Goal: Contribute content: Contribute content

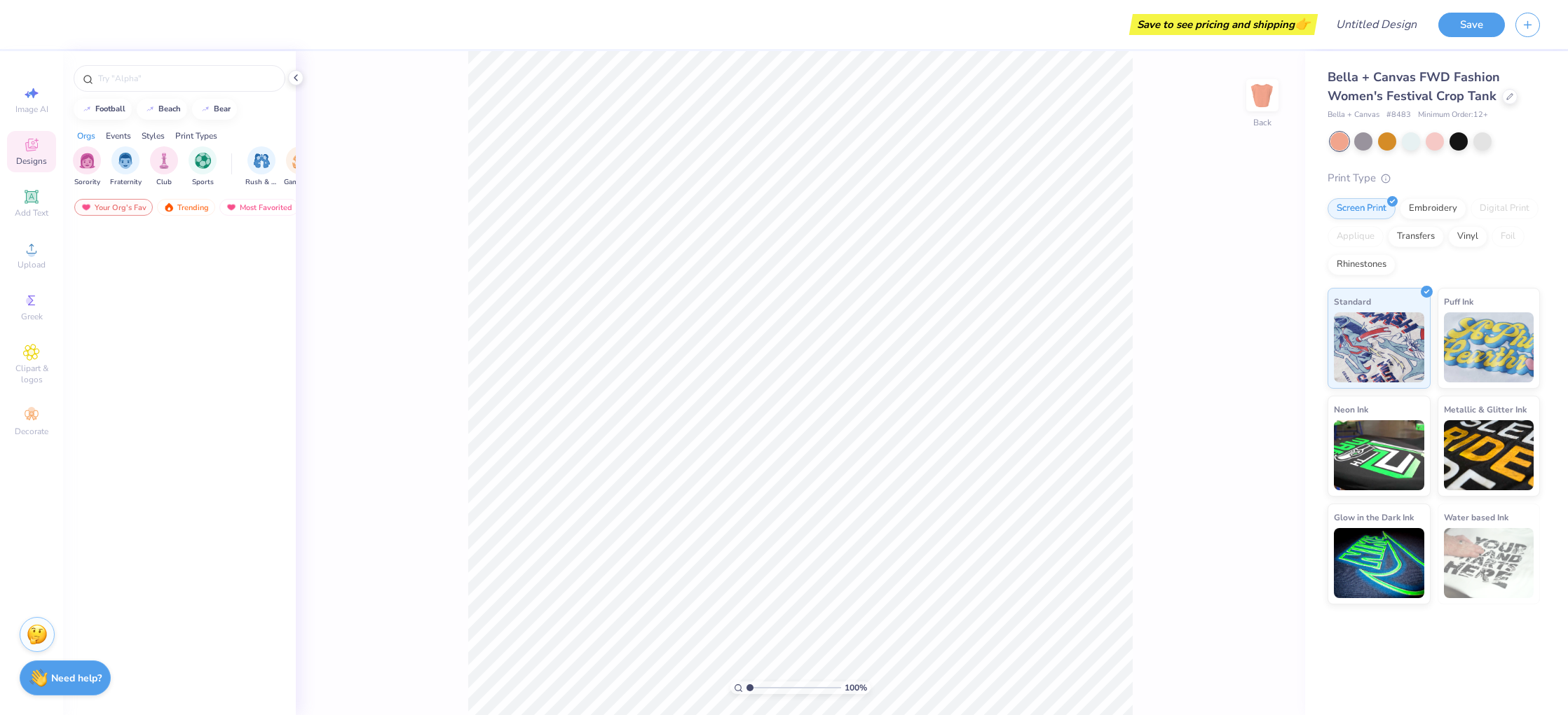
scroll to position [1965, 0]
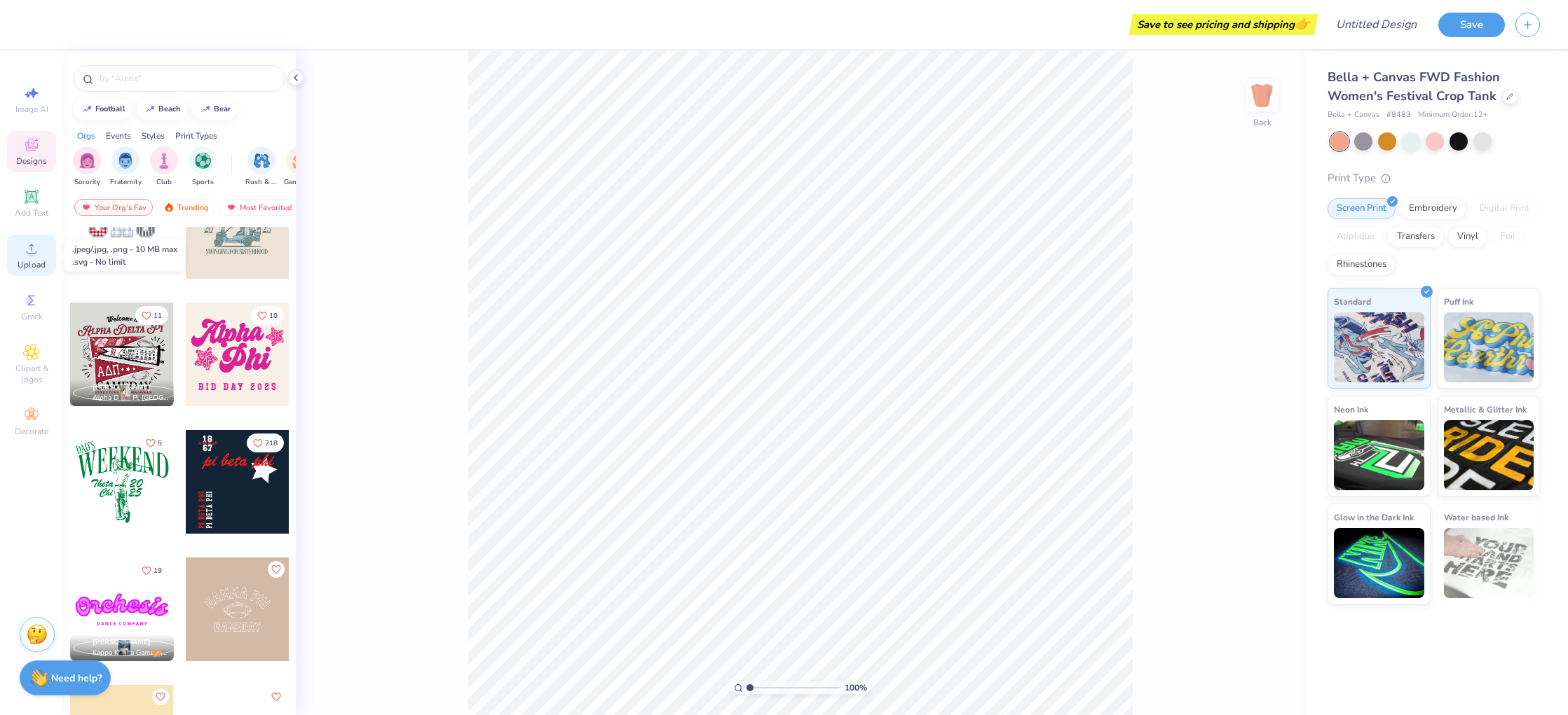
click at [35, 248] on icon at bounding box center [31, 249] width 17 height 17
click at [23, 195] on icon at bounding box center [31, 196] width 17 height 17
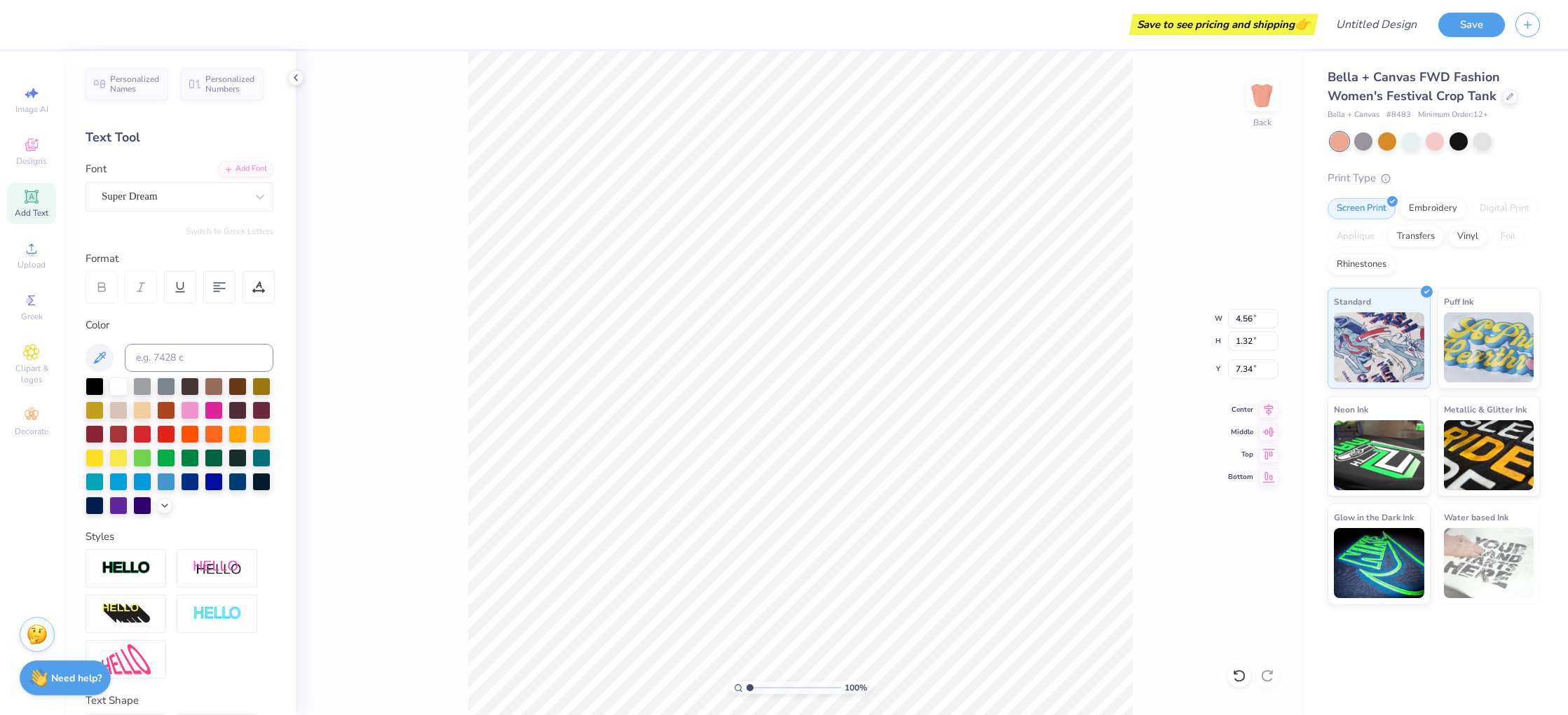
type input "4.73"
click at [169, 355] on input at bounding box center [199, 358] width 149 height 28
type input "local"
type textarea "LOCAL GIRL"
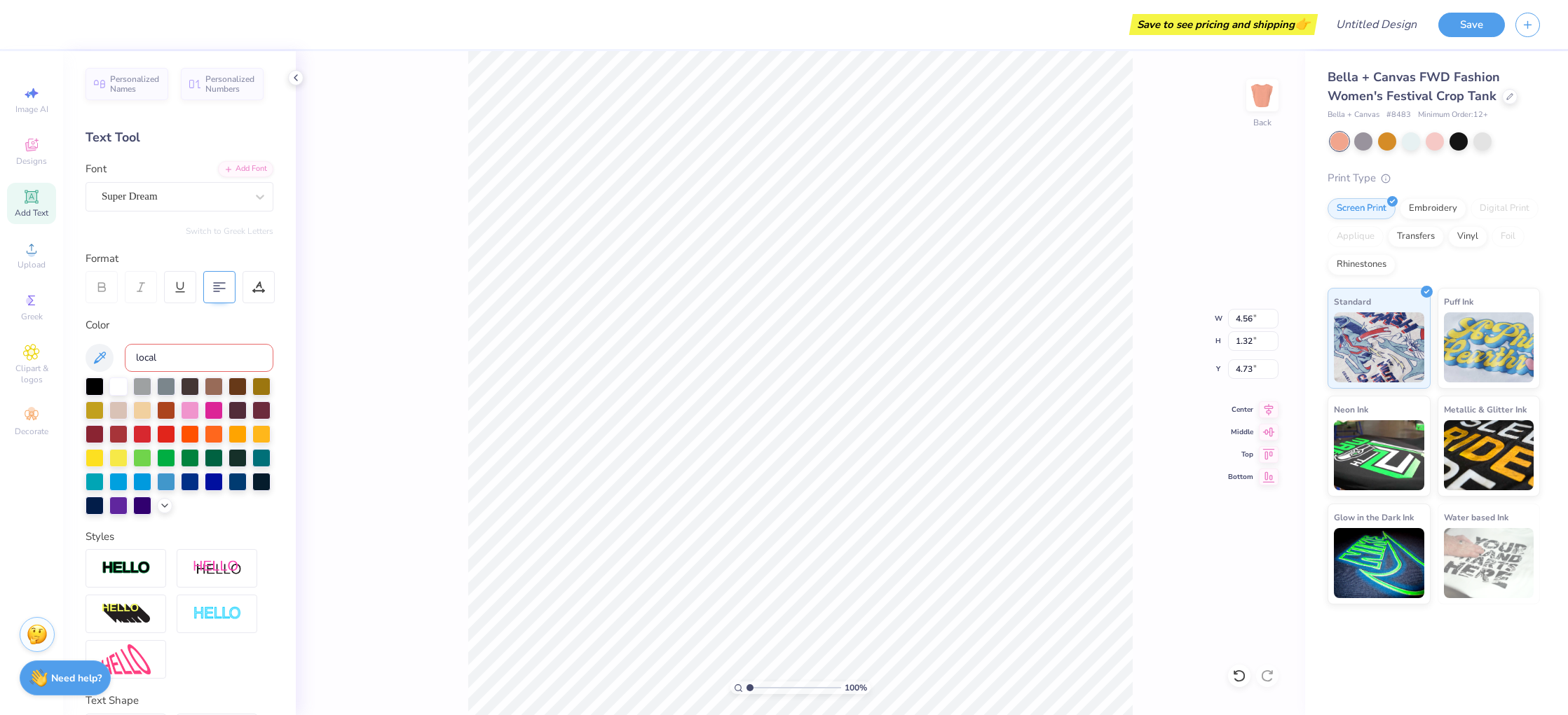
click at [210, 291] on div at bounding box center [219, 287] width 32 height 32
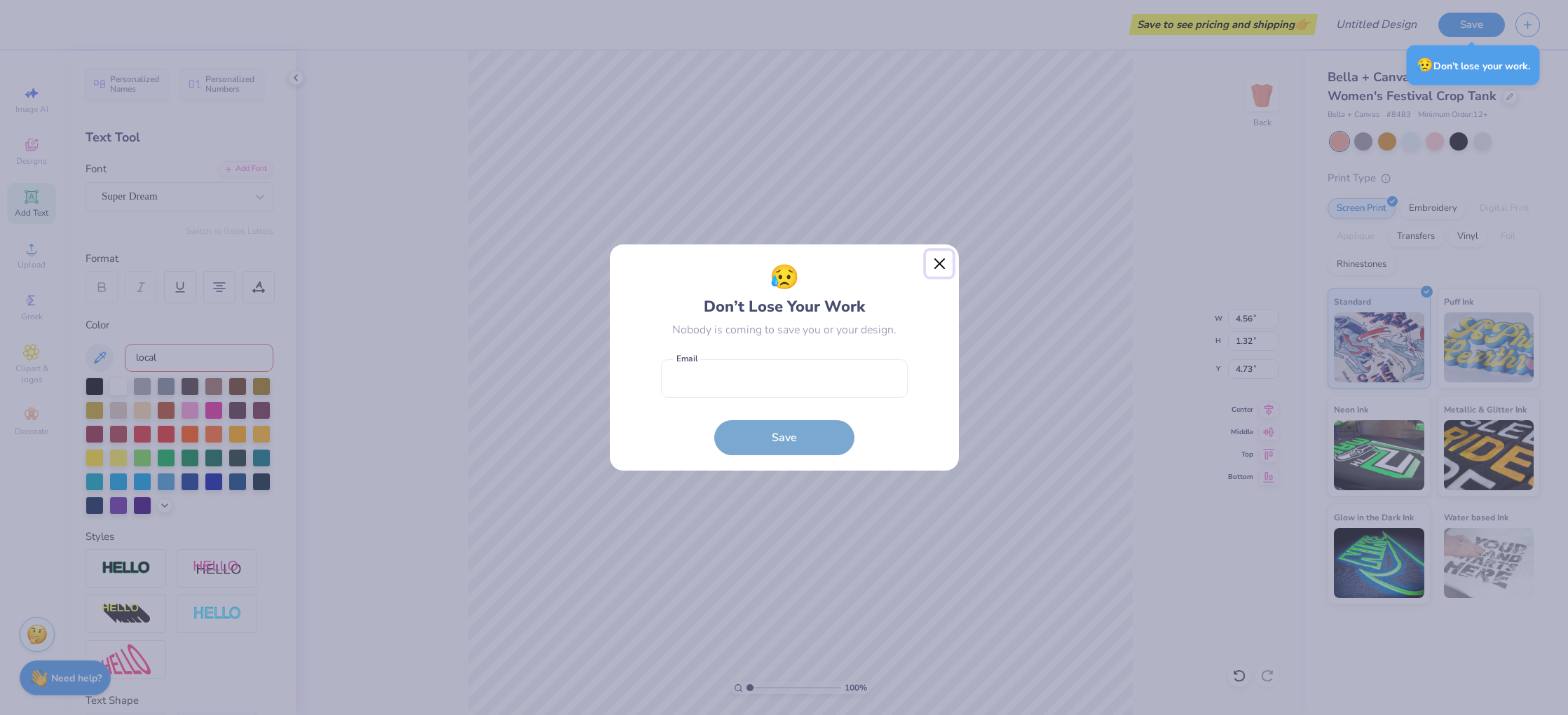
click at [944, 264] on button "Close" at bounding box center [939, 264] width 27 height 27
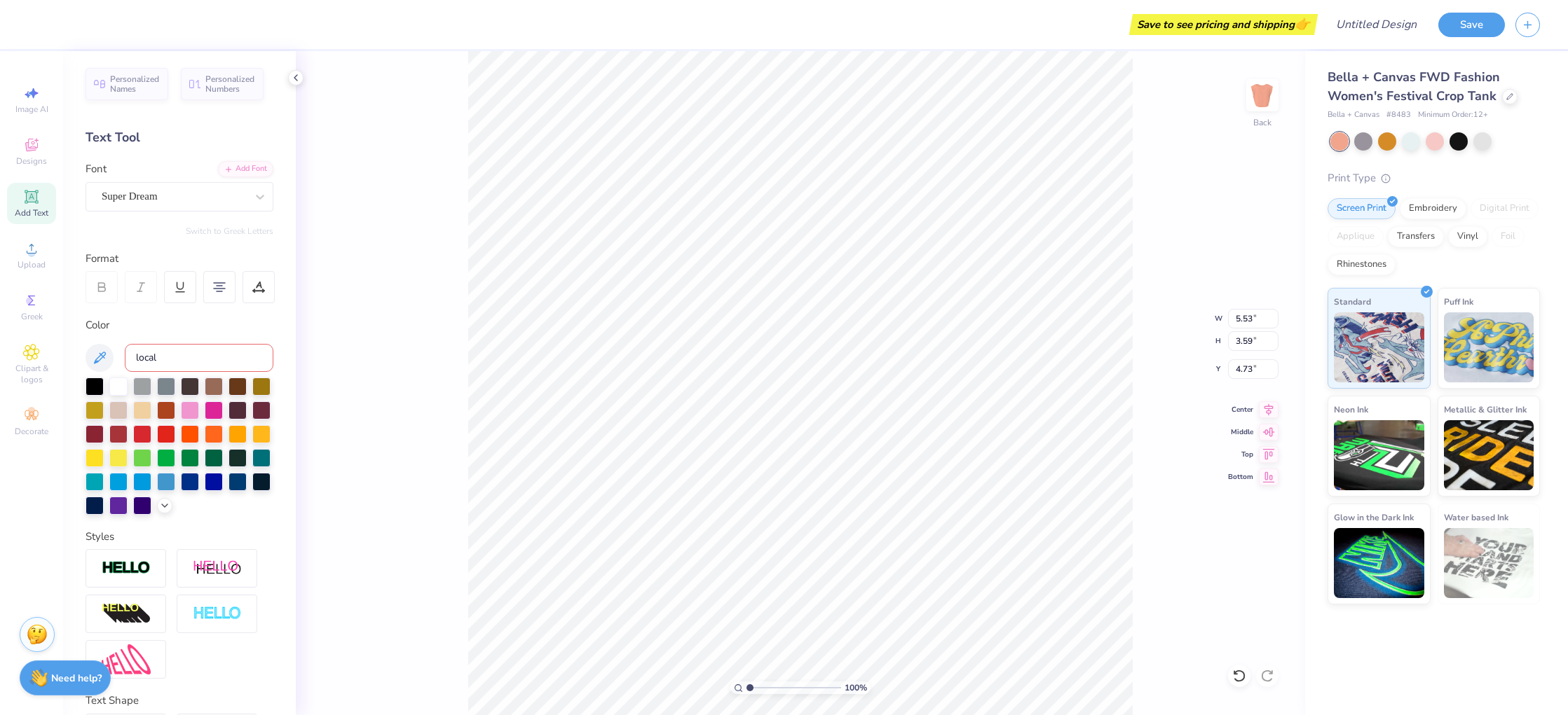
type input "5.53"
type input "3.59"
type input "3.60"
type textarea "WILD WEST"
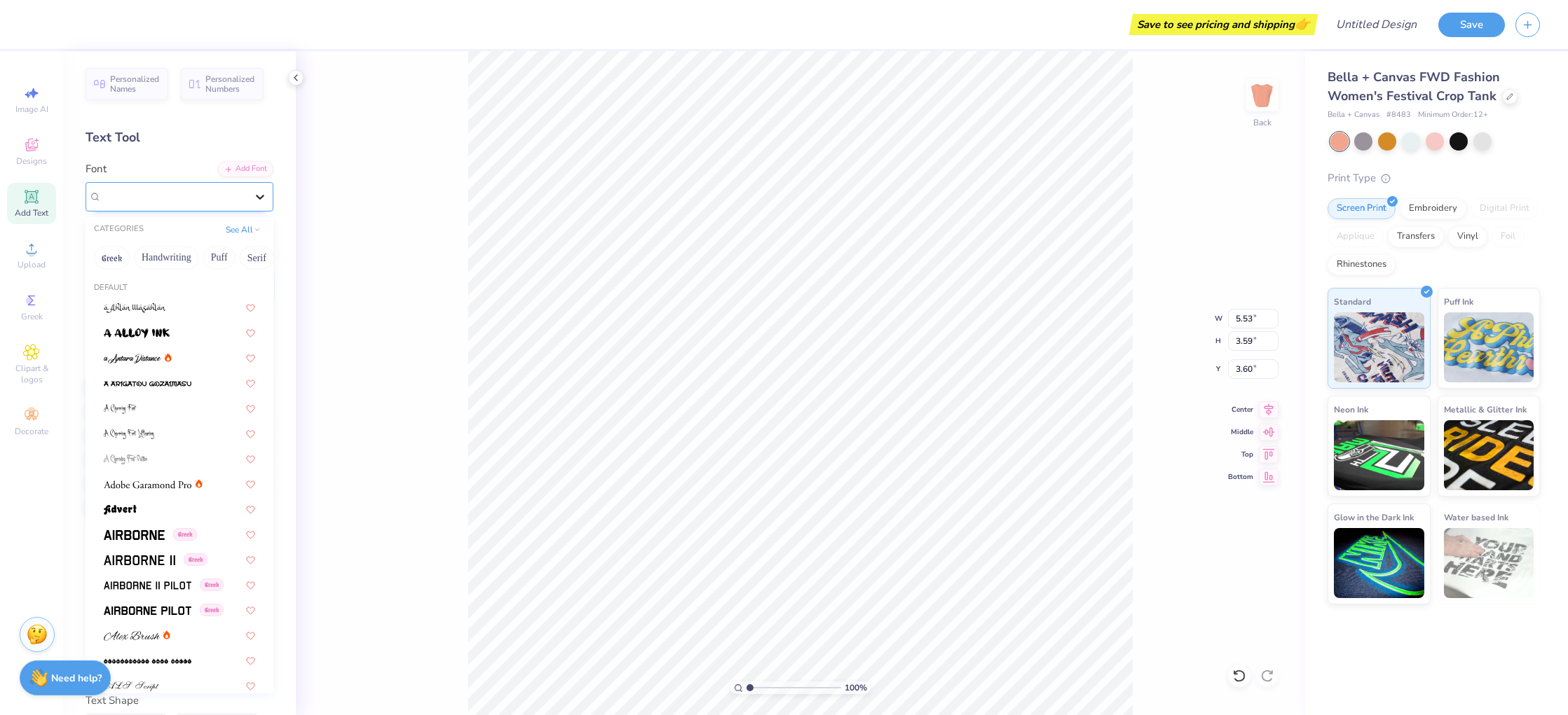
click at [257, 194] on icon at bounding box center [260, 197] width 8 height 5
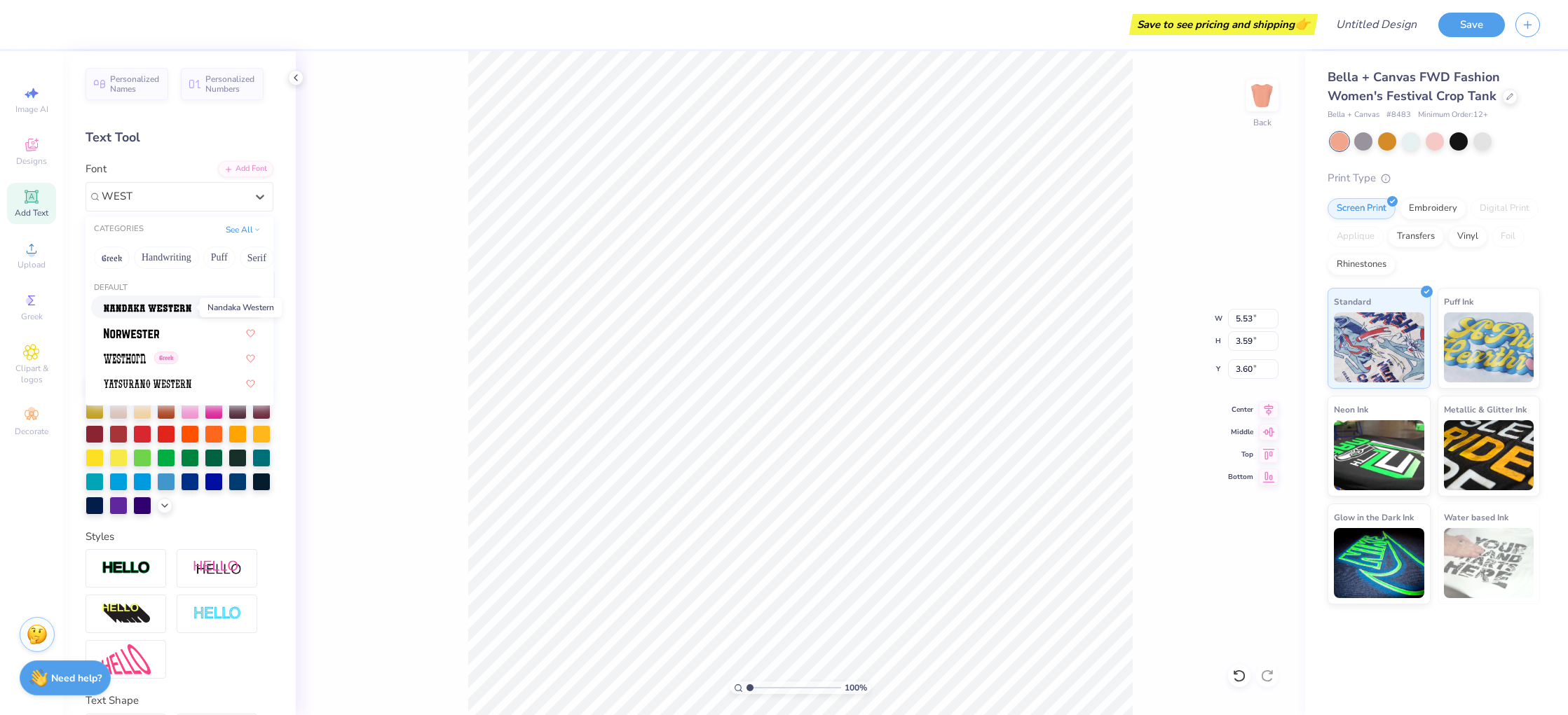
click at [178, 306] on img at bounding box center [147, 308] width 87 height 10
type input "WEST"
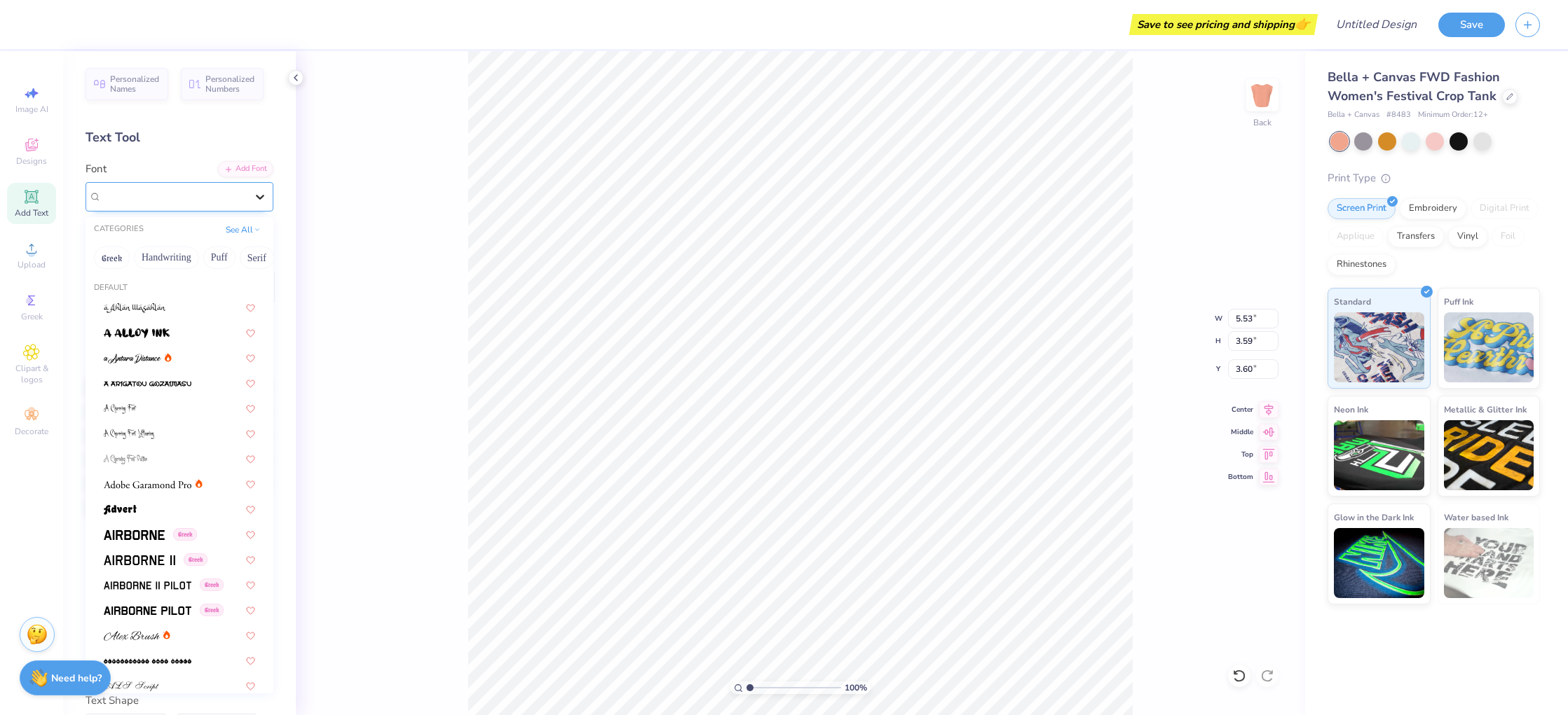
click at [263, 198] on icon at bounding box center [260, 197] width 14 height 14
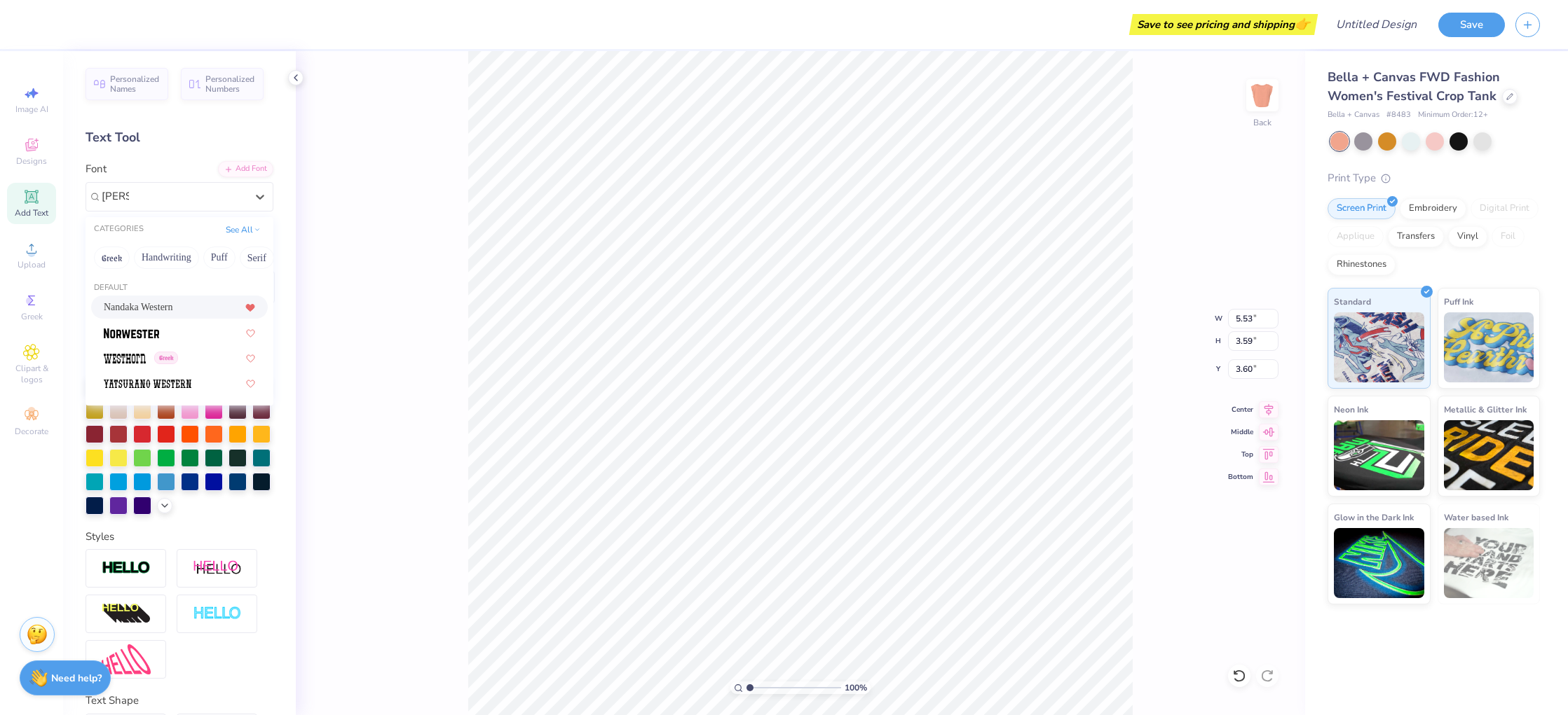
click at [252, 307] on icon at bounding box center [250, 308] width 8 height 7
type input "[PERSON_NAME]"
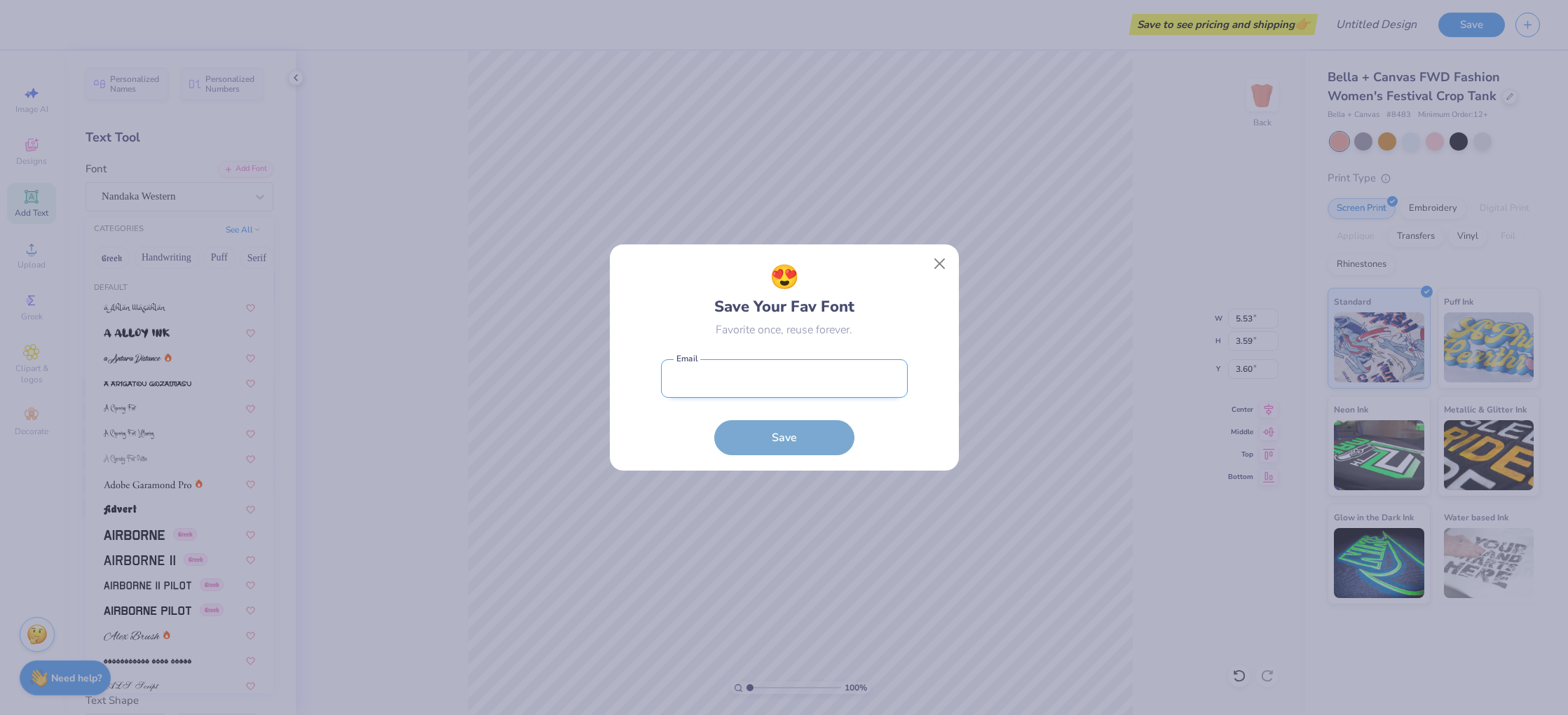
click at [785, 383] on input "email" at bounding box center [784, 378] width 247 height 38
type input "4.91"
type input "3.74"
type input "3.52"
type input "[EMAIL_ADDRESS][DOMAIN_NAME]"
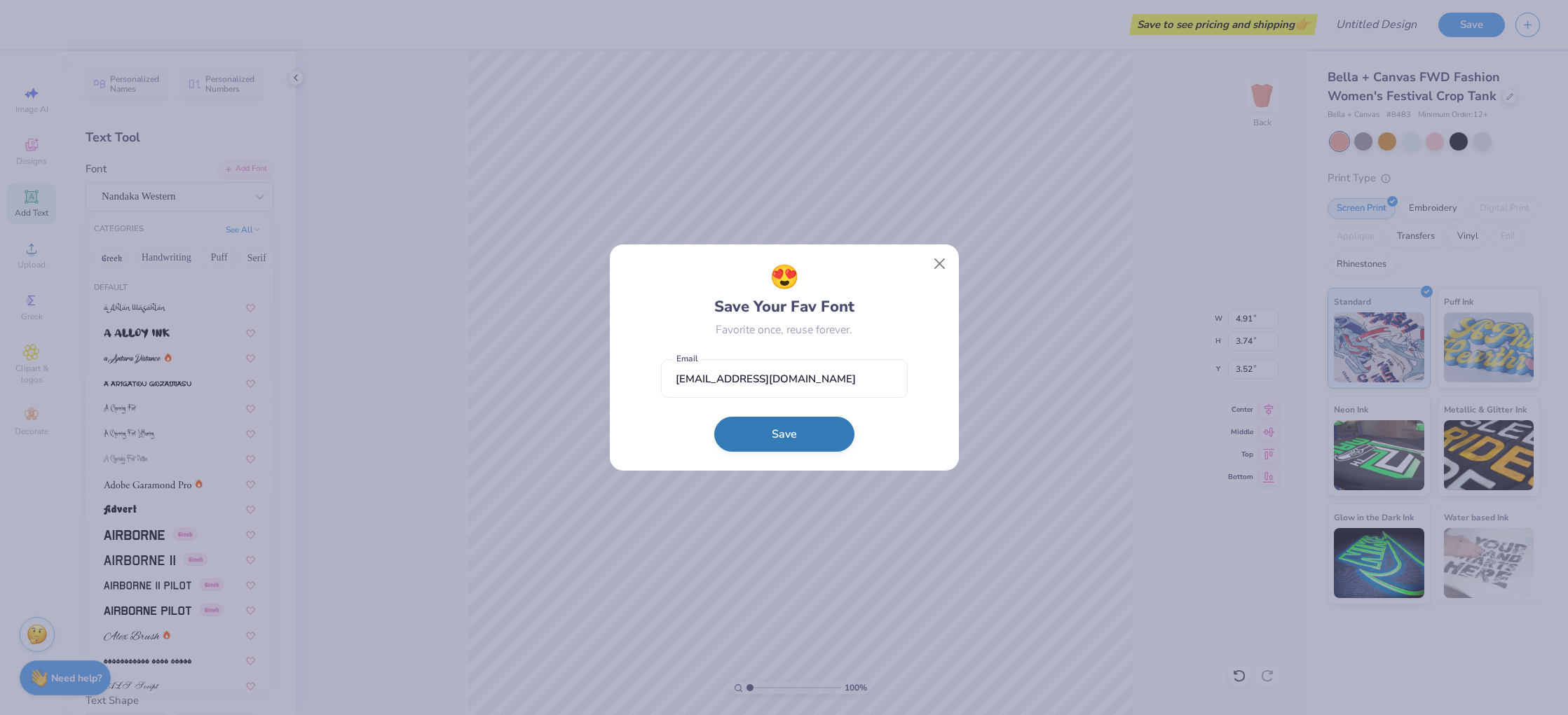
click at [793, 422] on button "Save" at bounding box center [784, 434] width 140 height 35
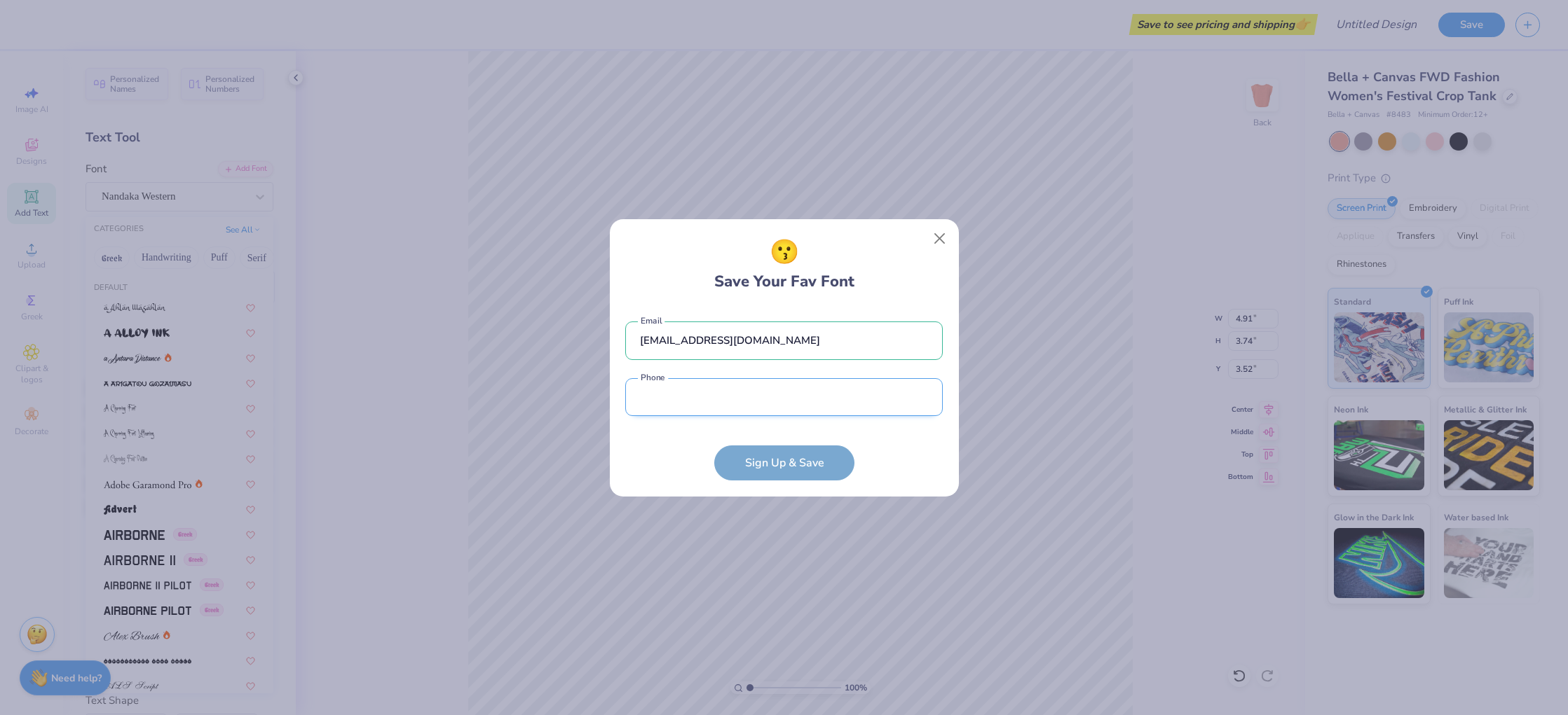
click at [722, 399] on input "tel" at bounding box center [784, 397] width 318 height 38
type input "[PHONE_NUMBER]"
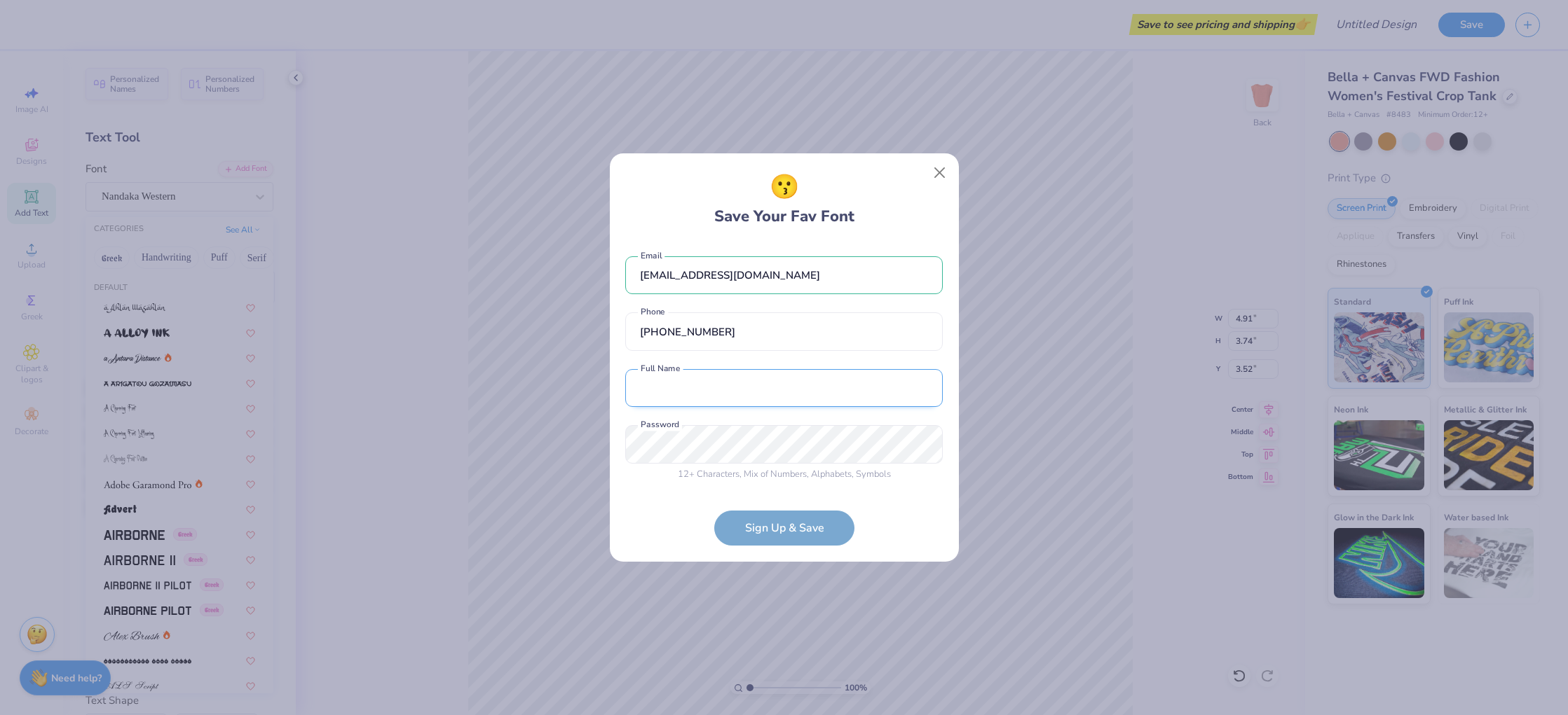
click at [717, 384] on input "text" at bounding box center [784, 388] width 318 height 38
type input "[PERSON_NAME]"
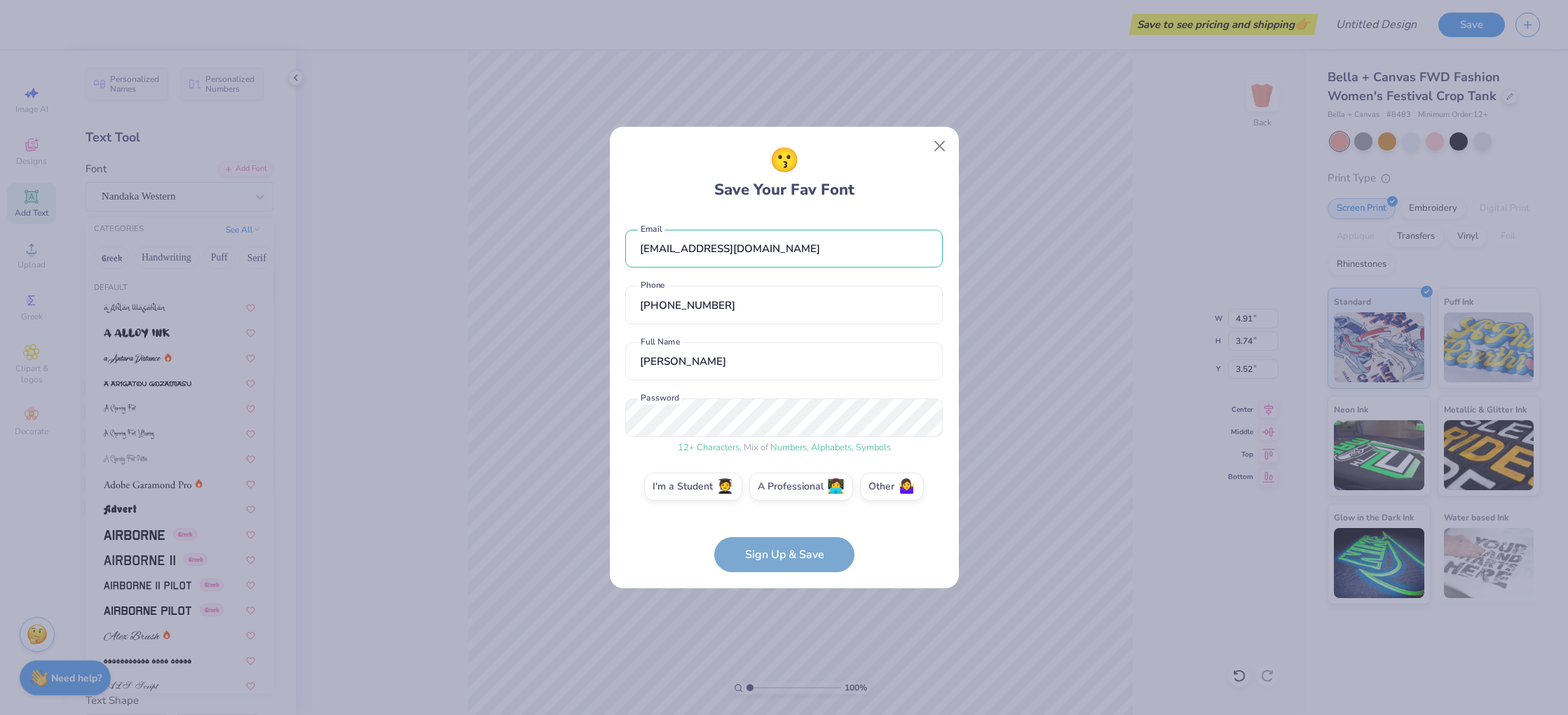
click at [780, 565] on form "[EMAIL_ADDRESS][DOMAIN_NAME] Email [PHONE_NUMBER] Phone [PERSON_NAME] Full Name…" at bounding box center [784, 394] width 318 height 358
click at [779, 555] on form "[EMAIL_ADDRESS][DOMAIN_NAME] Email [PHONE_NUMBER] Phone [PERSON_NAME] Full Name…" at bounding box center [784, 394] width 318 height 358
click at [772, 555] on form "[EMAIL_ADDRESS][DOMAIN_NAME] Email [PHONE_NUMBER] Phone [PERSON_NAME] Full Name…" at bounding box center [784, 394] width 318 height 358
click at [897, 542] on form "[EMAIL_ADDRESS][DOMAIN_NAME] Email [PHONE_NUMBER] Phone [PERSON_NAME] Full Name…" at bounding box center [784, 394] width 318 height 358
click at [757, 557] on form "[EMAIL_ADDRESS][DOMAIN_NAME] Email [PHONE_NUMBER] Phone [PERSON_NAME] Full Name…" at bounding box center [784, 394] width 318 height 358
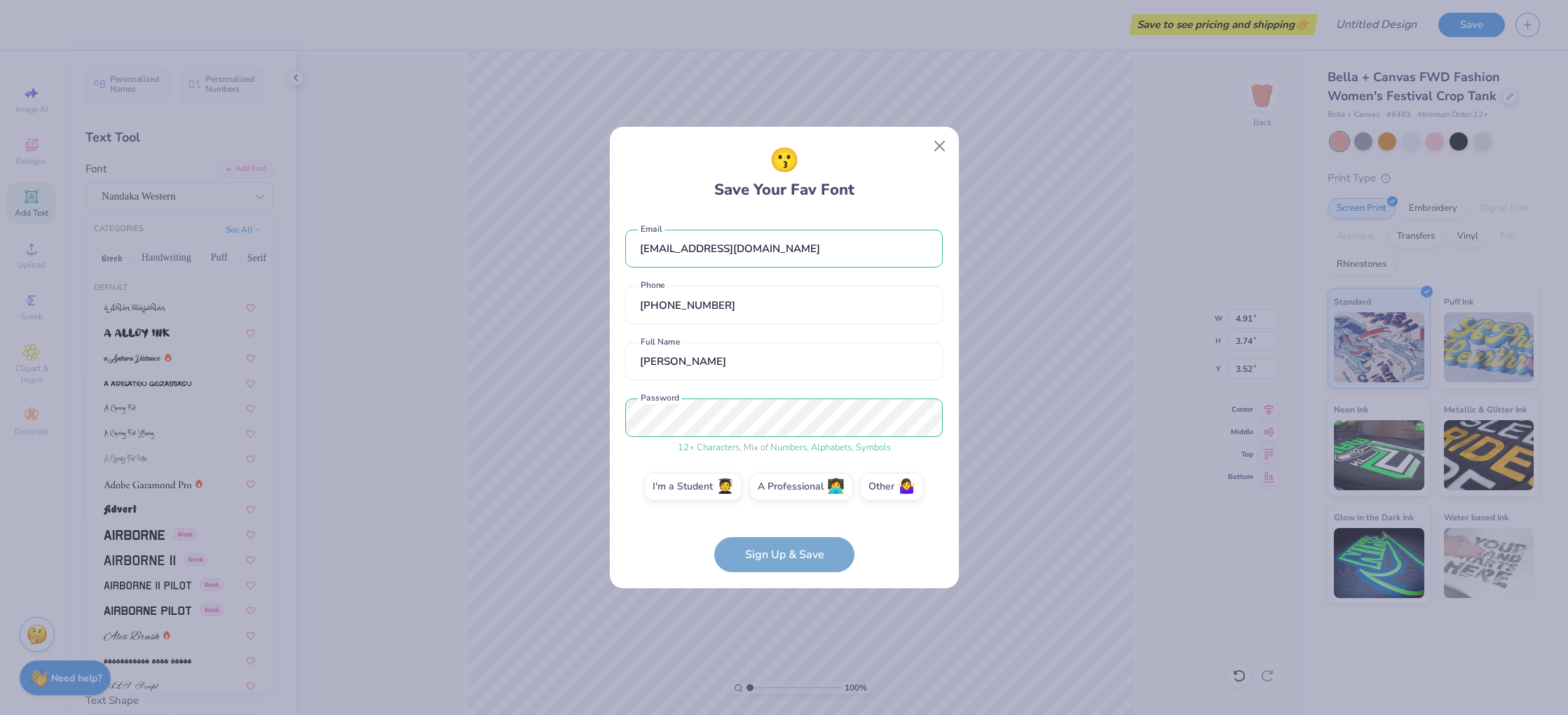
click at [1041, 458] on div "😗 Save Your Fav Font [EMAIL_ADDRESS][DOMAIN_NAME] Email [PHONE_NUMBER] Phone [P…" at bounding box center [784, 358] width 1568 height 715
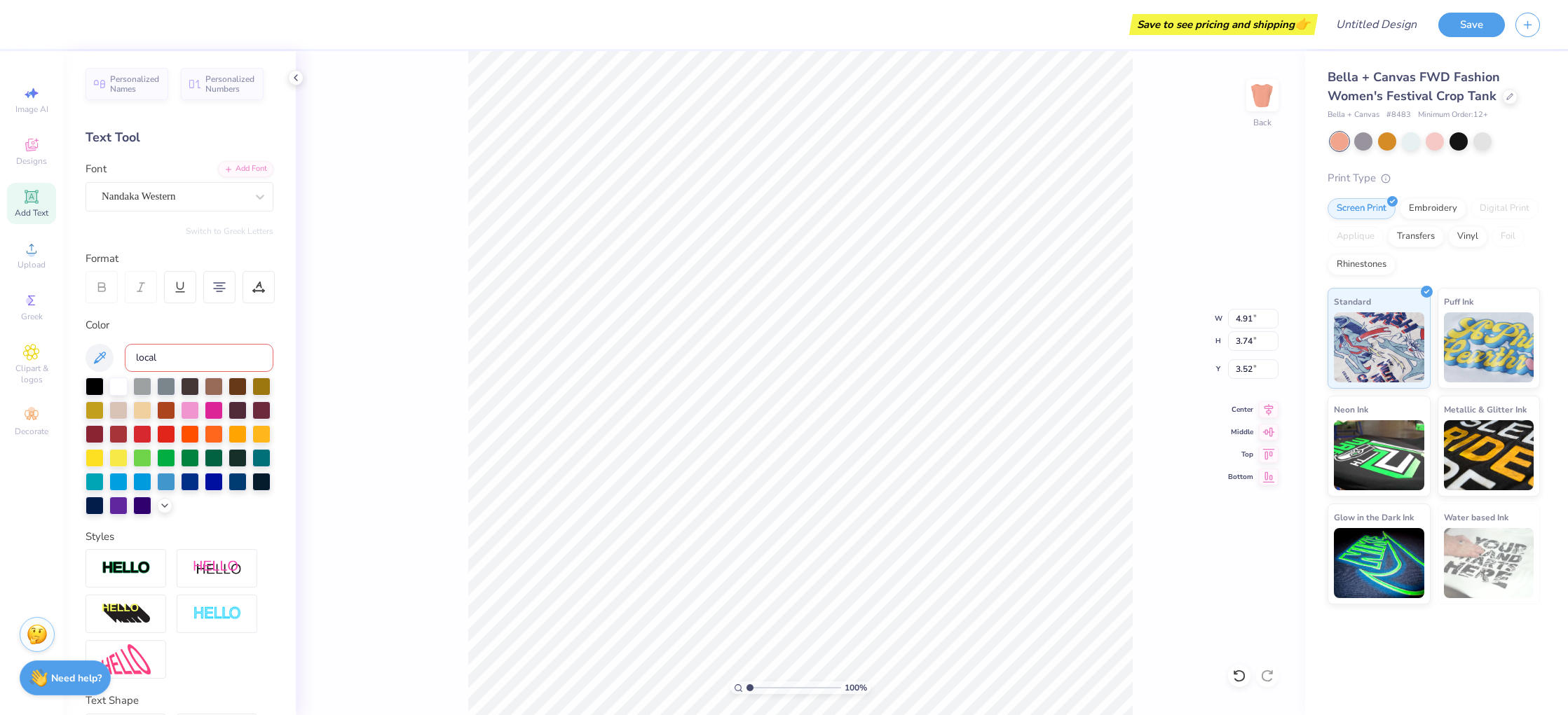
type input "8.49"
type input "6.47"
type input "4.20"
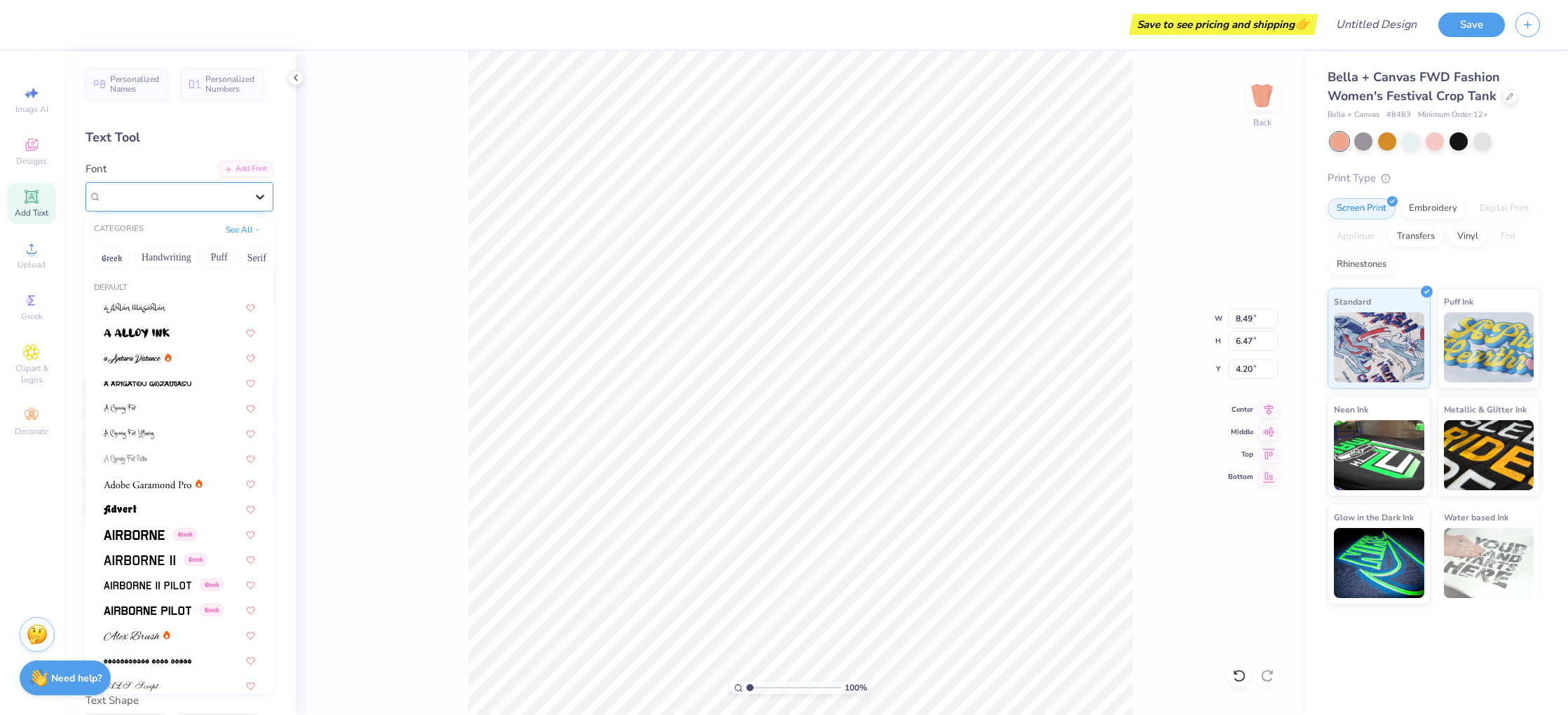
click at [259, 194] on icon at bounding box center [260, 197] width 14 height 14
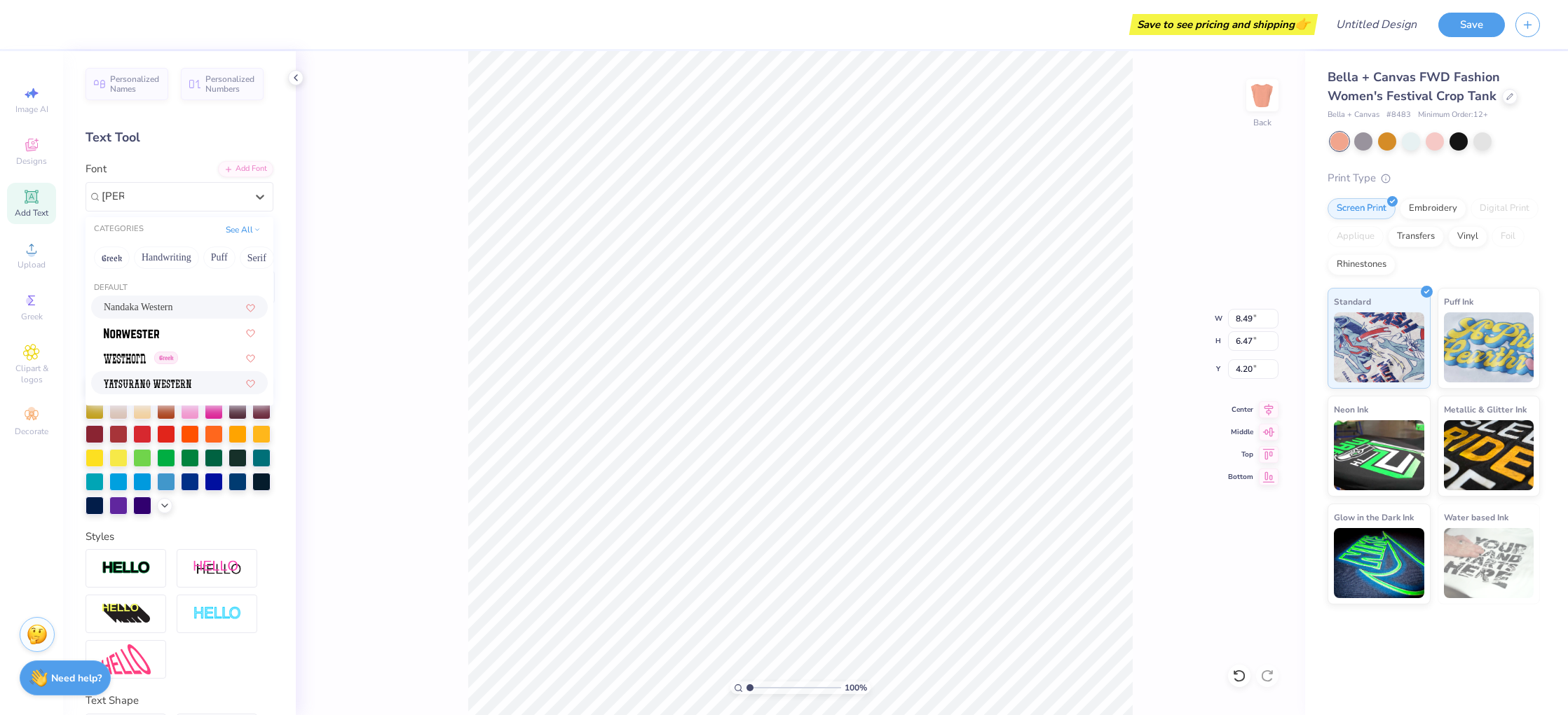
click at [217, 380] on div at bounding box center [179, 382] width 152 height 15
type input "[PERSON_NAME]"
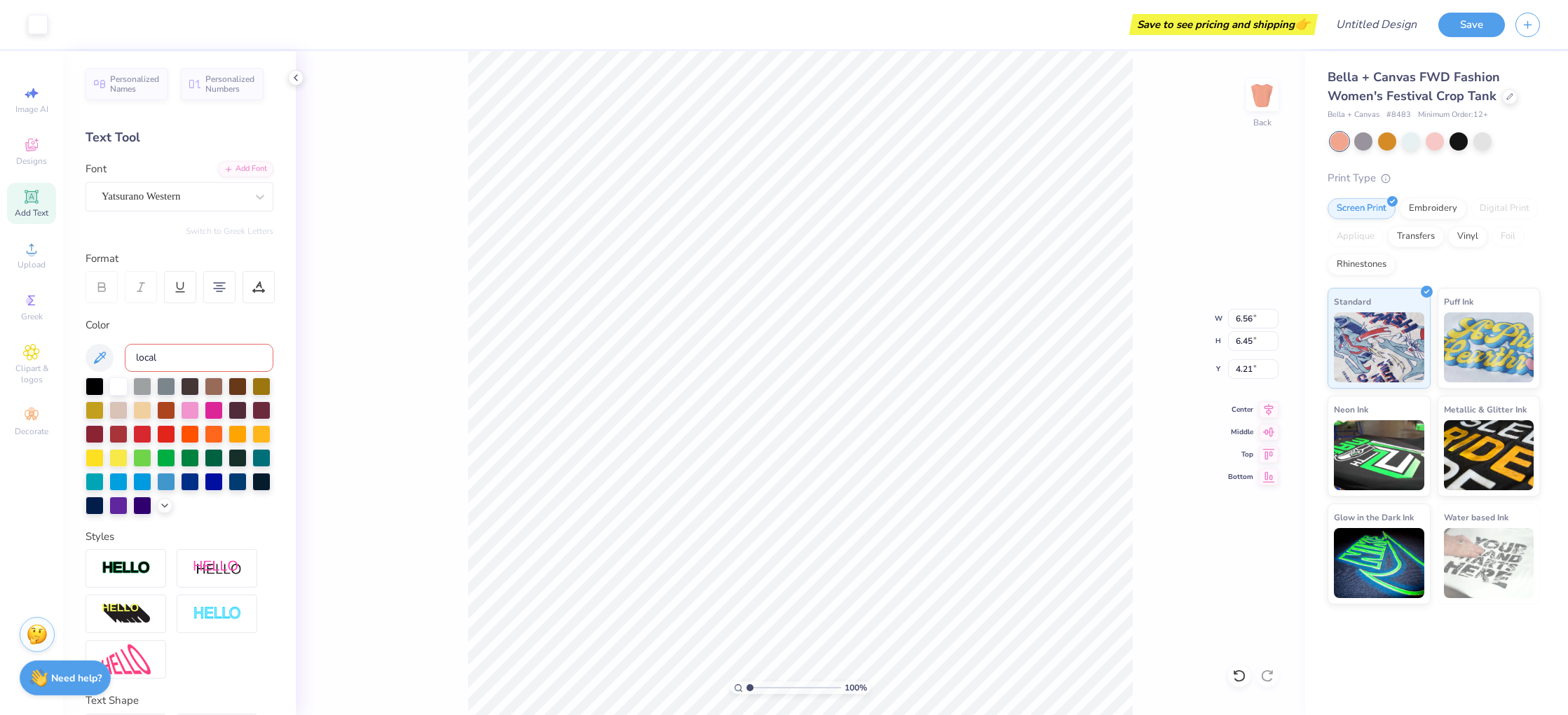
type input "4.22"
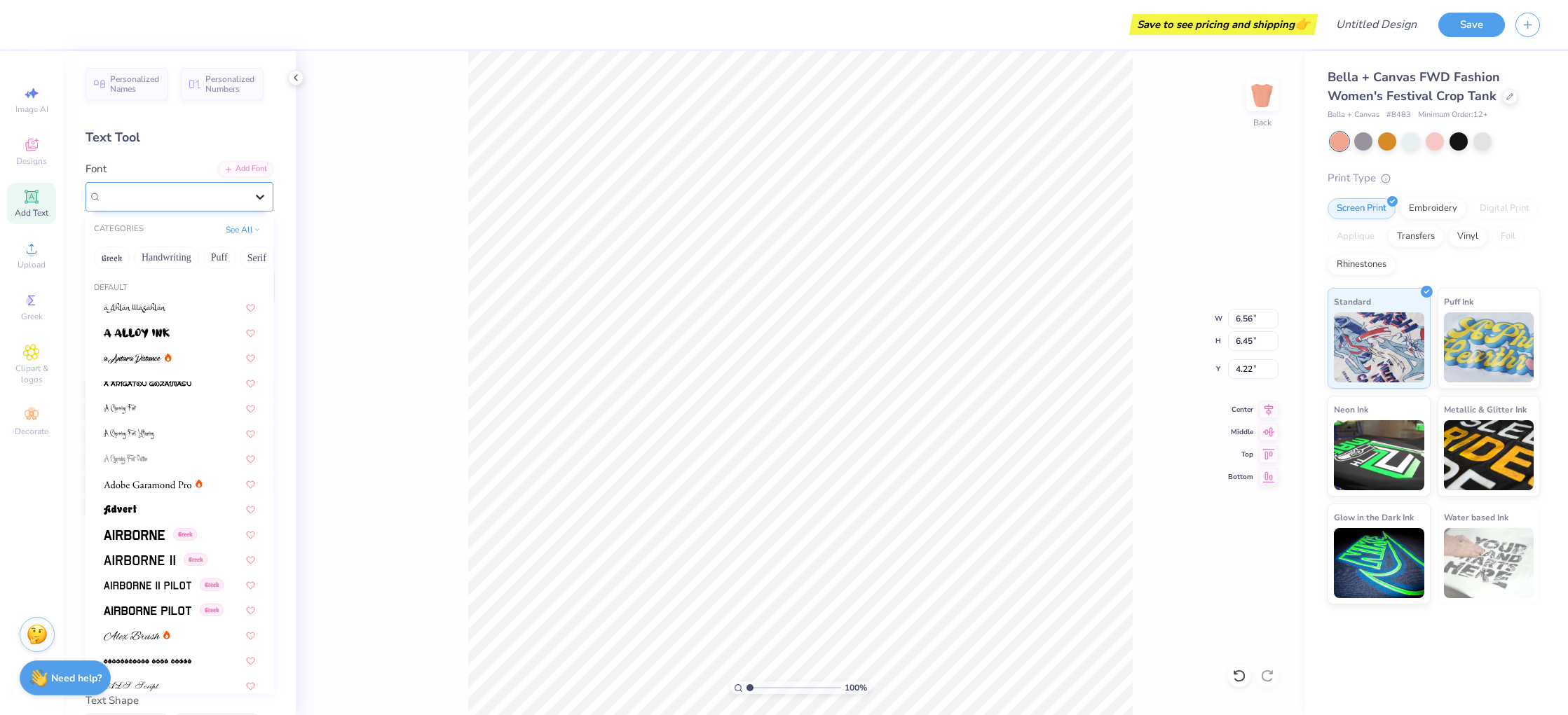
click at [259, 192] on icon at bounding box center [260, 197] width 14 height 14
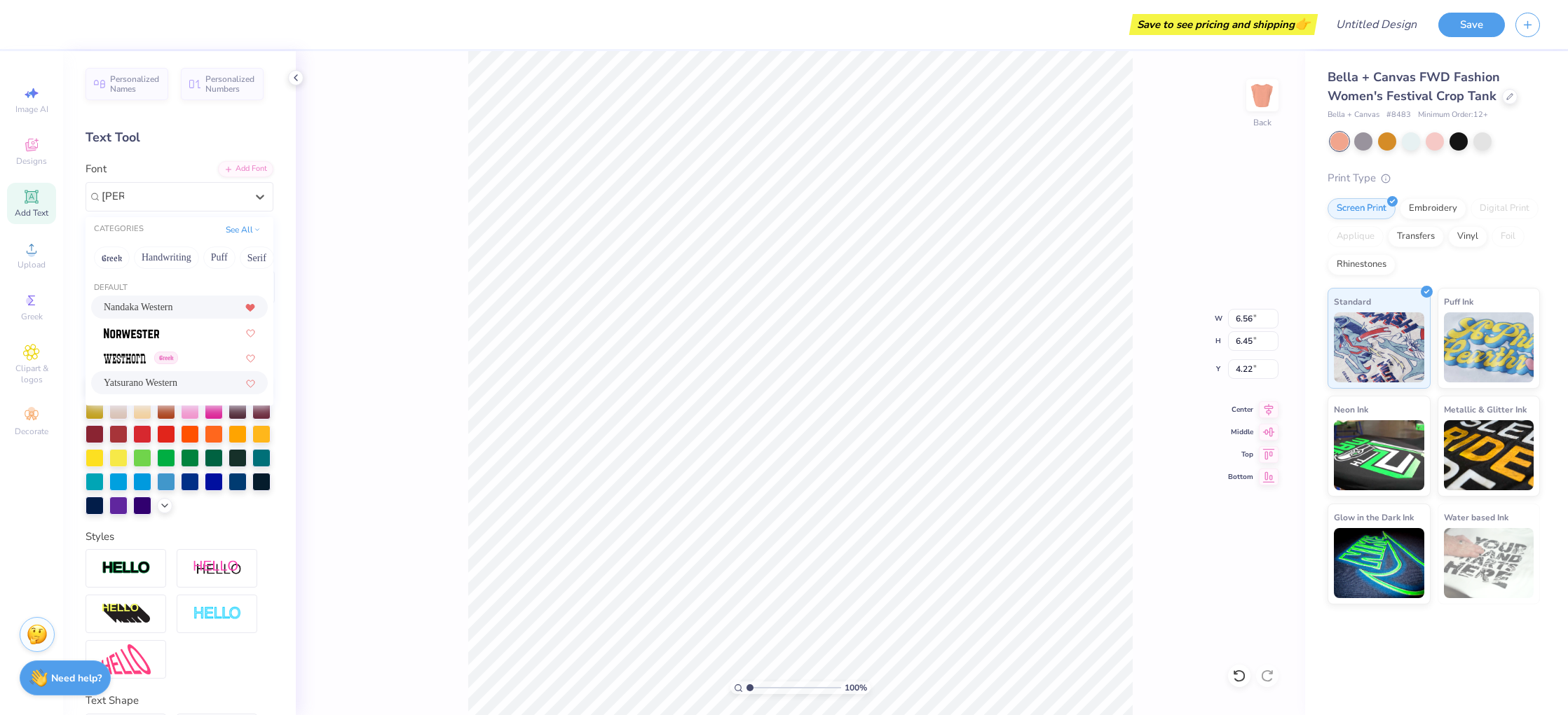
click at [251, 306] on icon at bounding box center [250, 308] width 8 height 7
type input "[PERSON_NAME]"
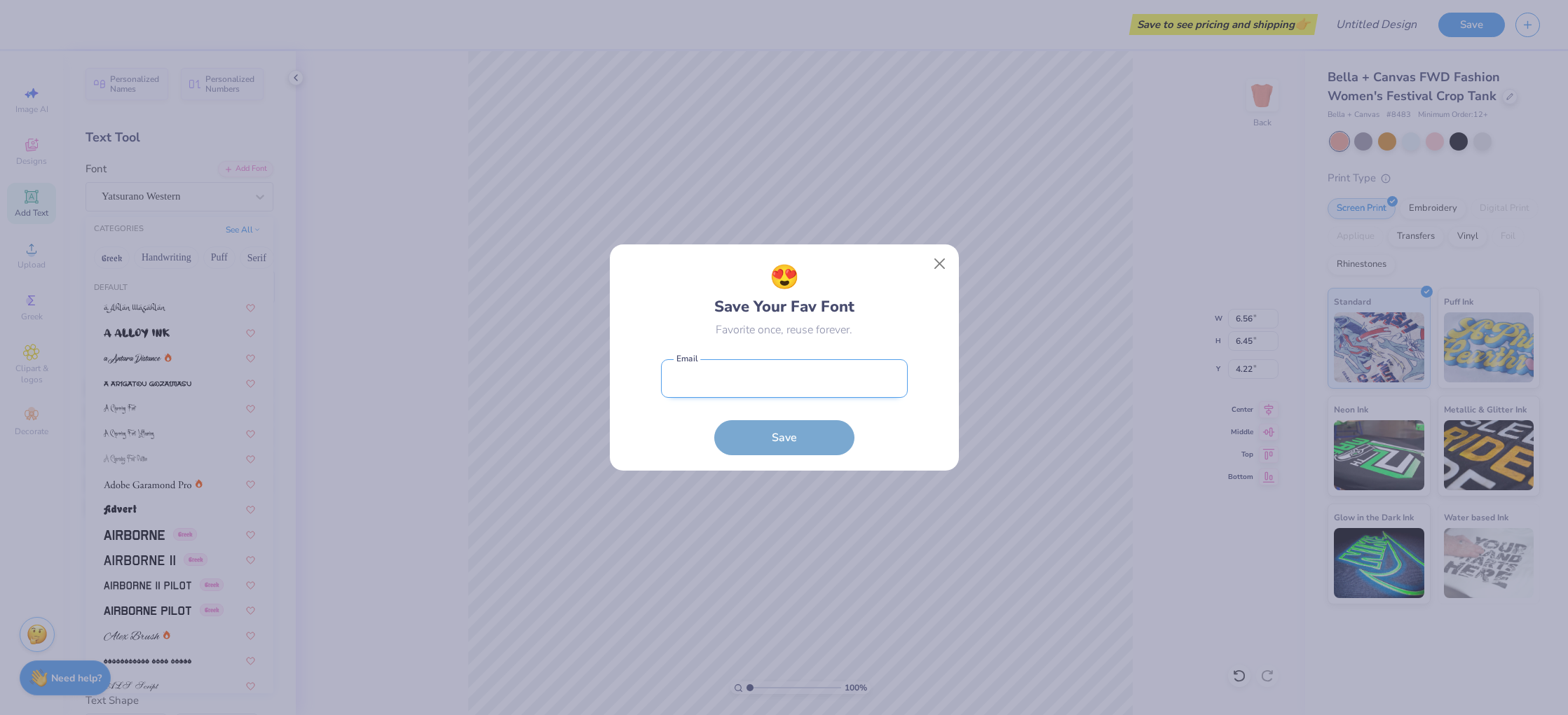
click at [783, 378] on input "email" at bounding box center [784, 378] width 247 height 38
type input "[EMAIL_ADDRESS][DOMAIN_NAME]"
click at [787, 434] on button "Save" at bounding box center [784, 434] width 140 height 35
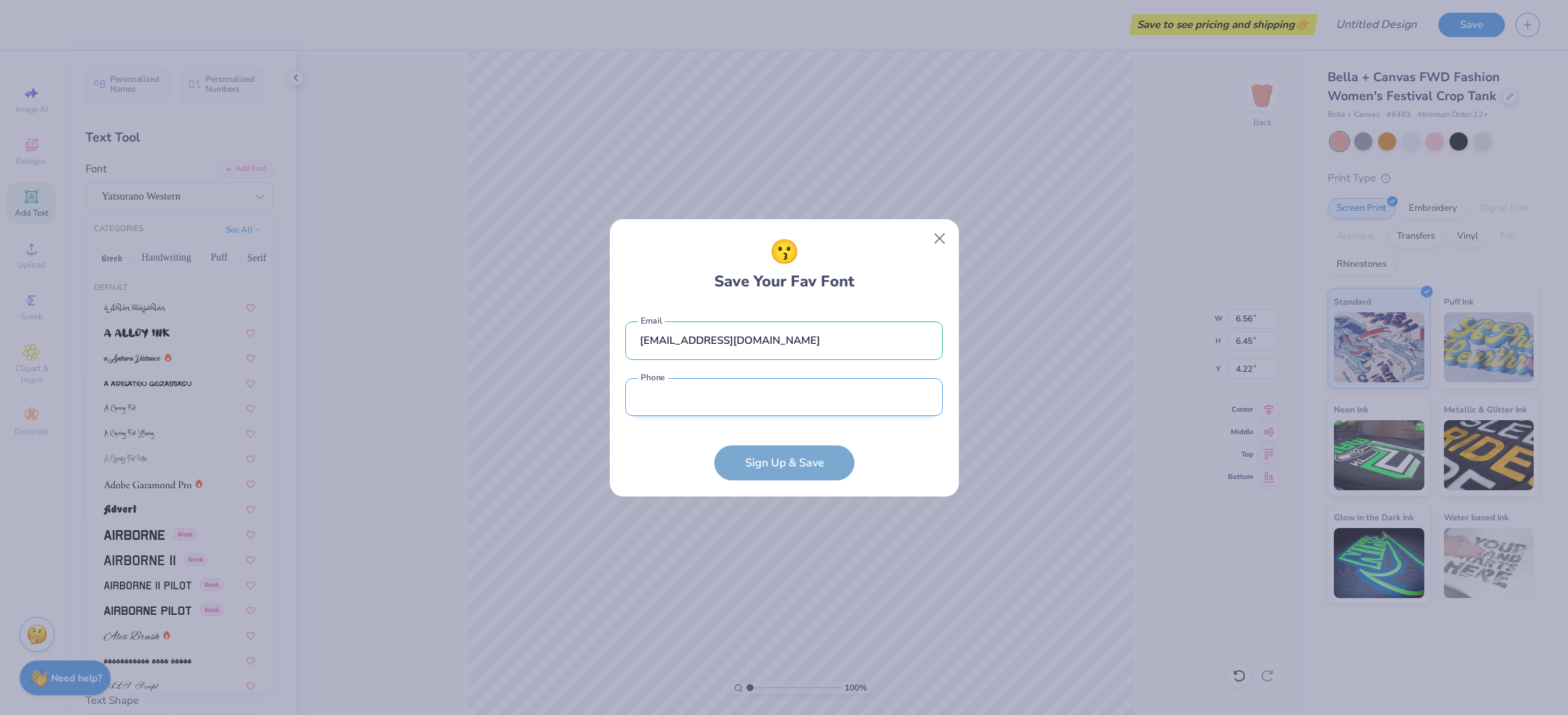
click at [740, 399] on input "tel" at bounding box center [784, 397] width 318 height 38
type input "[PHONE_NUMBER]"
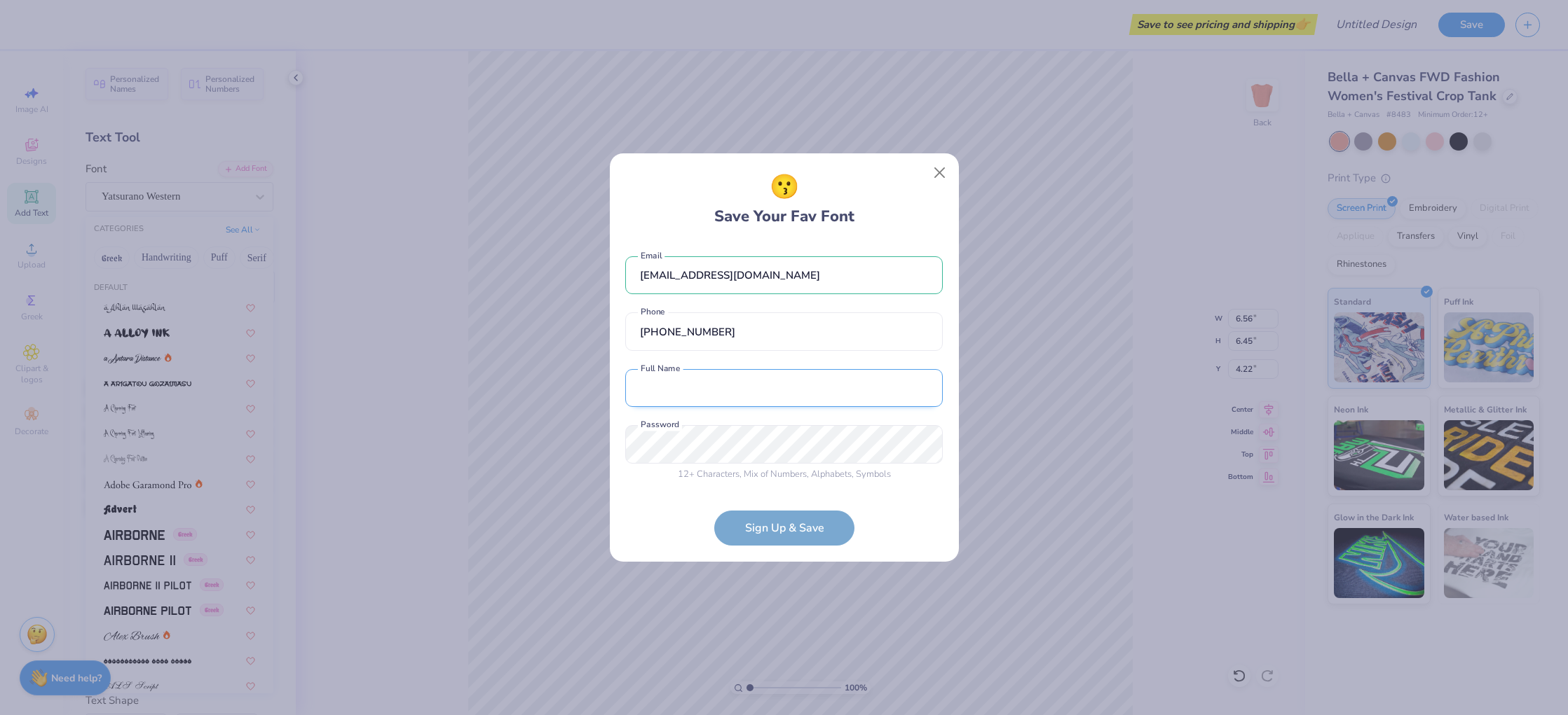
click at [779, 394] on input "text" at bounding box center [784, 388] width 318 height 38
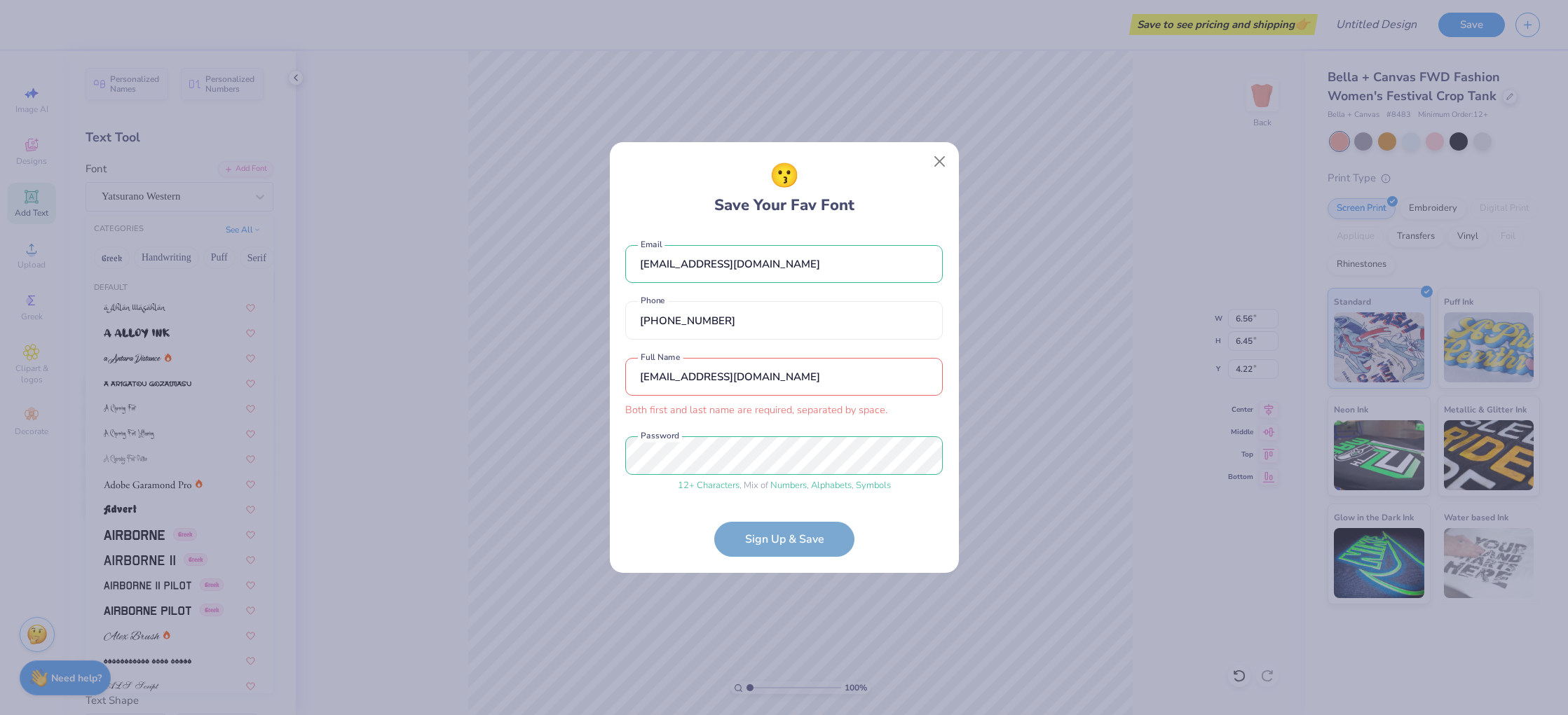
drag, startPoint x: 833, startPoint y: 382, endPoint x: 461, endPoint y: 391, distance: 372.1
click at [461, 391] on div "😗 Save Your Fav Font [EMAIL_ADDRESS][DOMAIN_NAME] Email [PHONE_NUMBER] Phone [E…" at bounding box center [784, 358] width 1568 height 715
type input "[PERSON_NAME]"
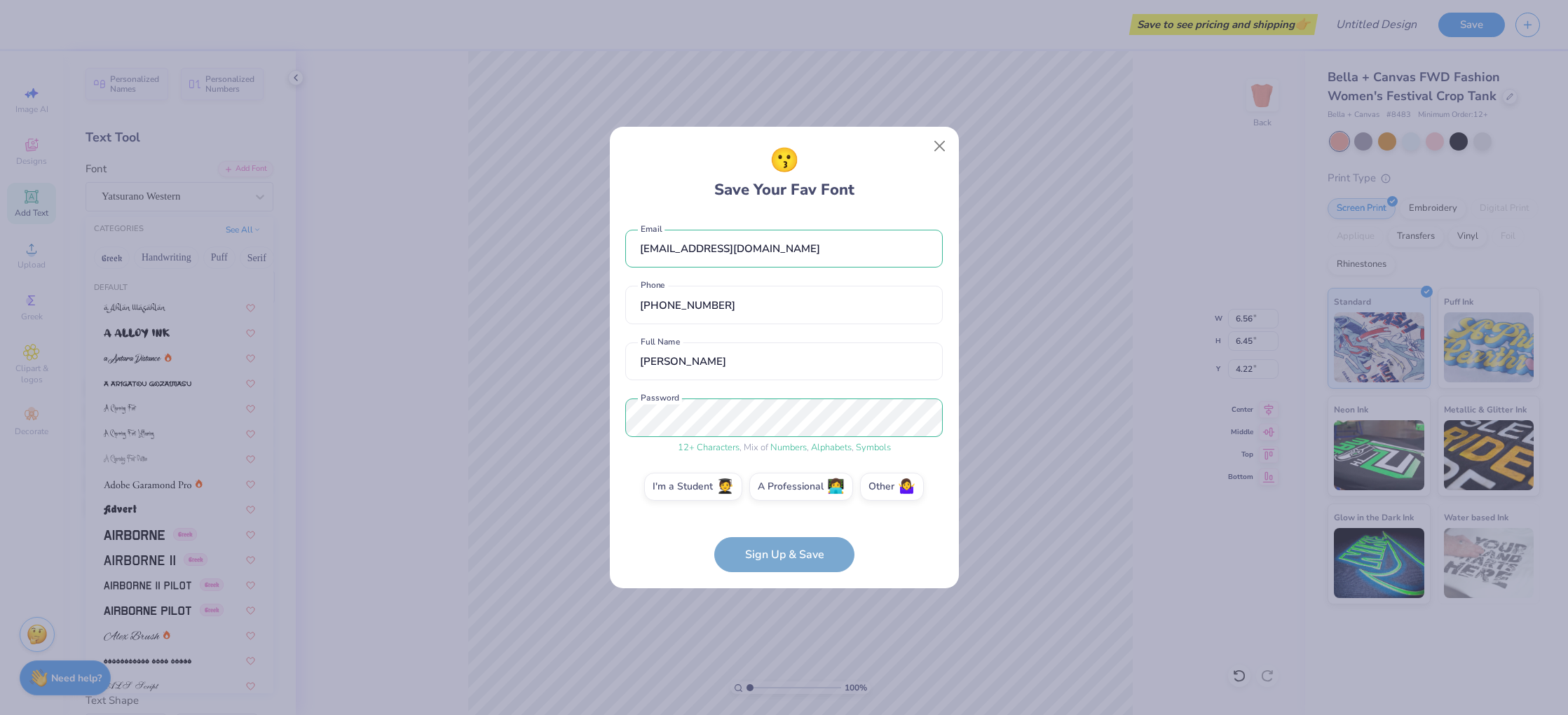
click at [803, 553] on form "[EMAIL_ADDRESS][DOMAIN_NAME] Email [PHONE_NUMBER] Phone [PERSON_NAME] Full Name…" at bounding box center [784, 394] width 318 height 358
click at [933, 537] on form "[EMAIL_ADDRESS][DOMAIN_NAME] Email [PHONE_NUMBER] Phone [PERSON_NAME] Full Name…" at bounding box center [784, 394] width 318 height 358
click at [813, 488] on label "A Professional 👩‍💻" at bounding box center [801, 484] width 103 height 28
click at [788, 488] on input "A Professional 👩‍💻" at bounding box center [784, 490] width 9 height 9
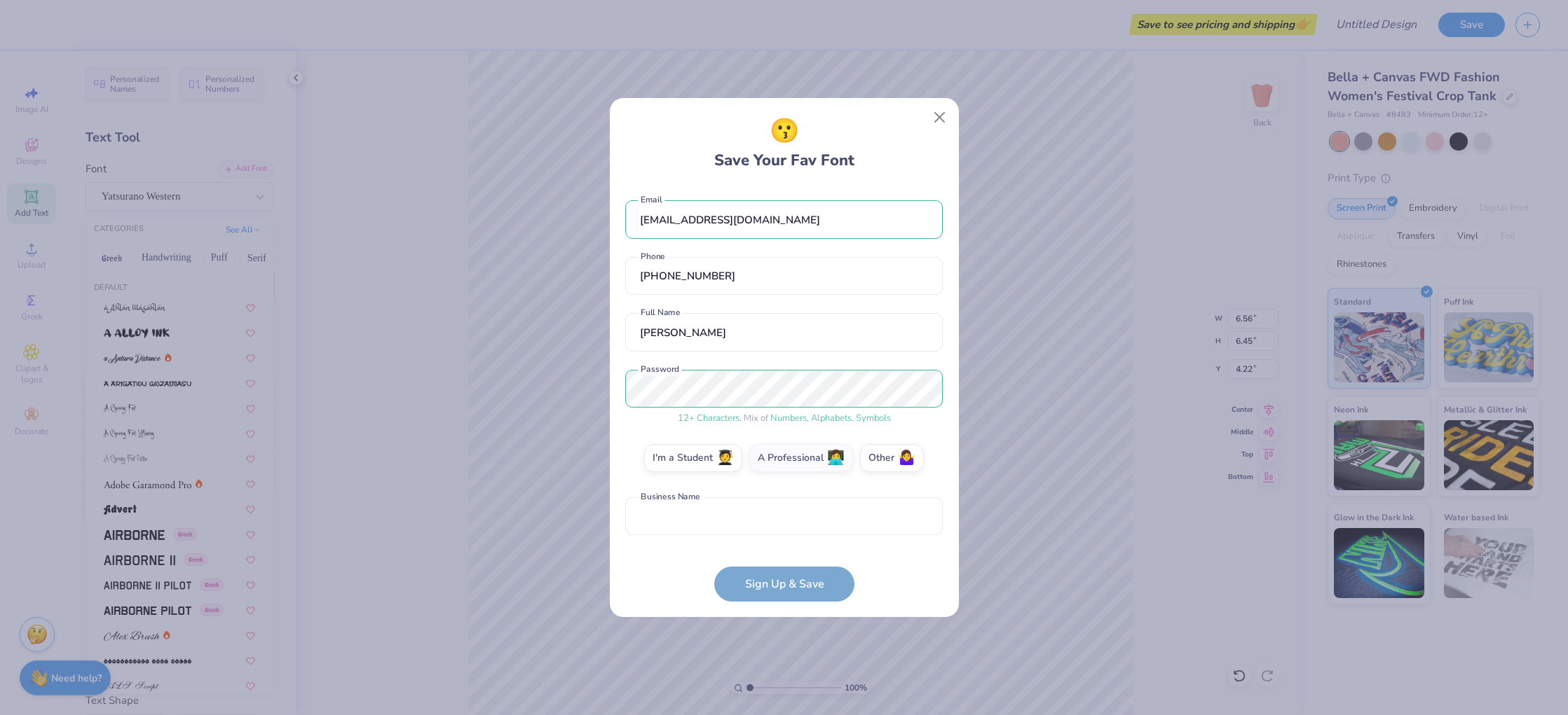
scroll to position [54, 0]
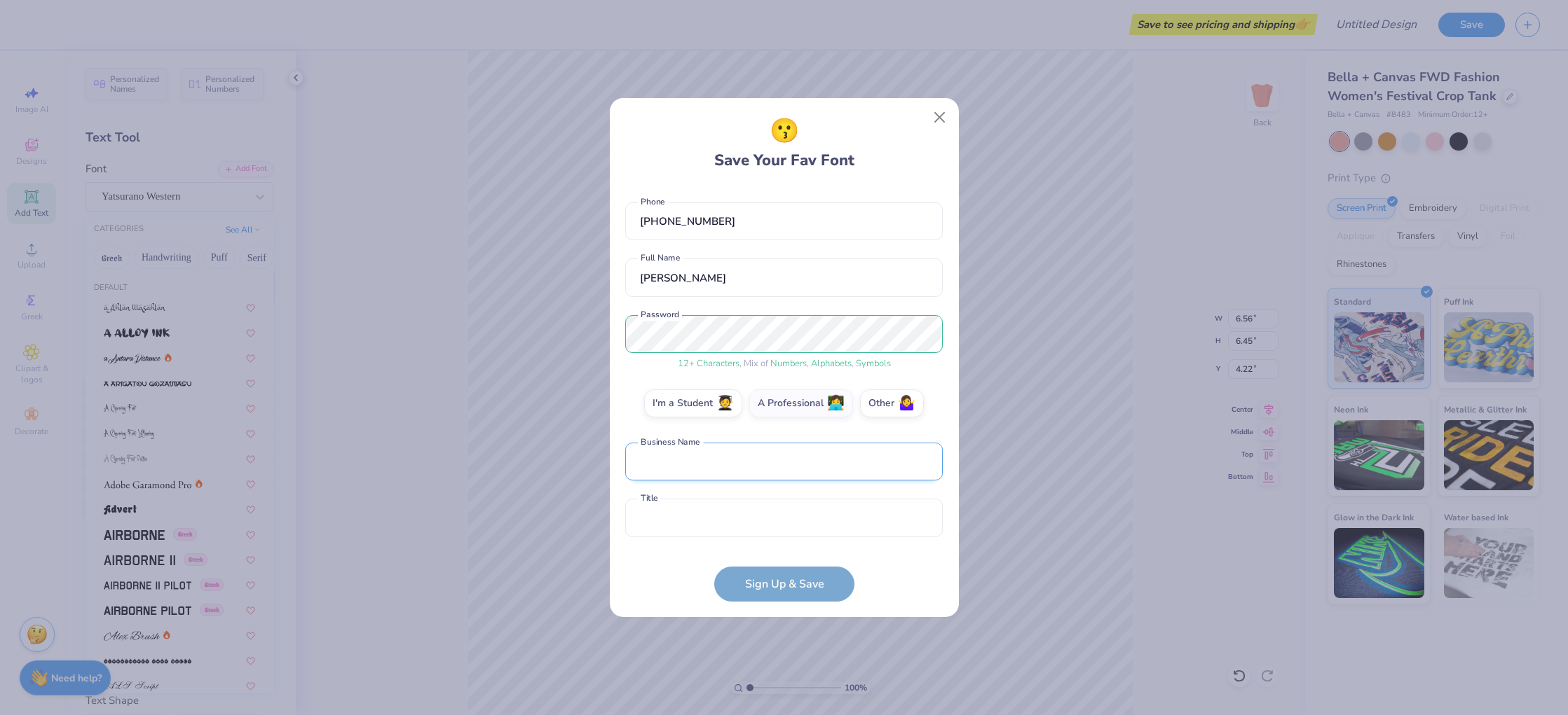
click at [718, 461] on input "text" at bounding box center [784, 462] width 318 height 38
type input "Favor"
click at [739, 519] on input "text" at bounding box center [784, 517] width 318 height 38
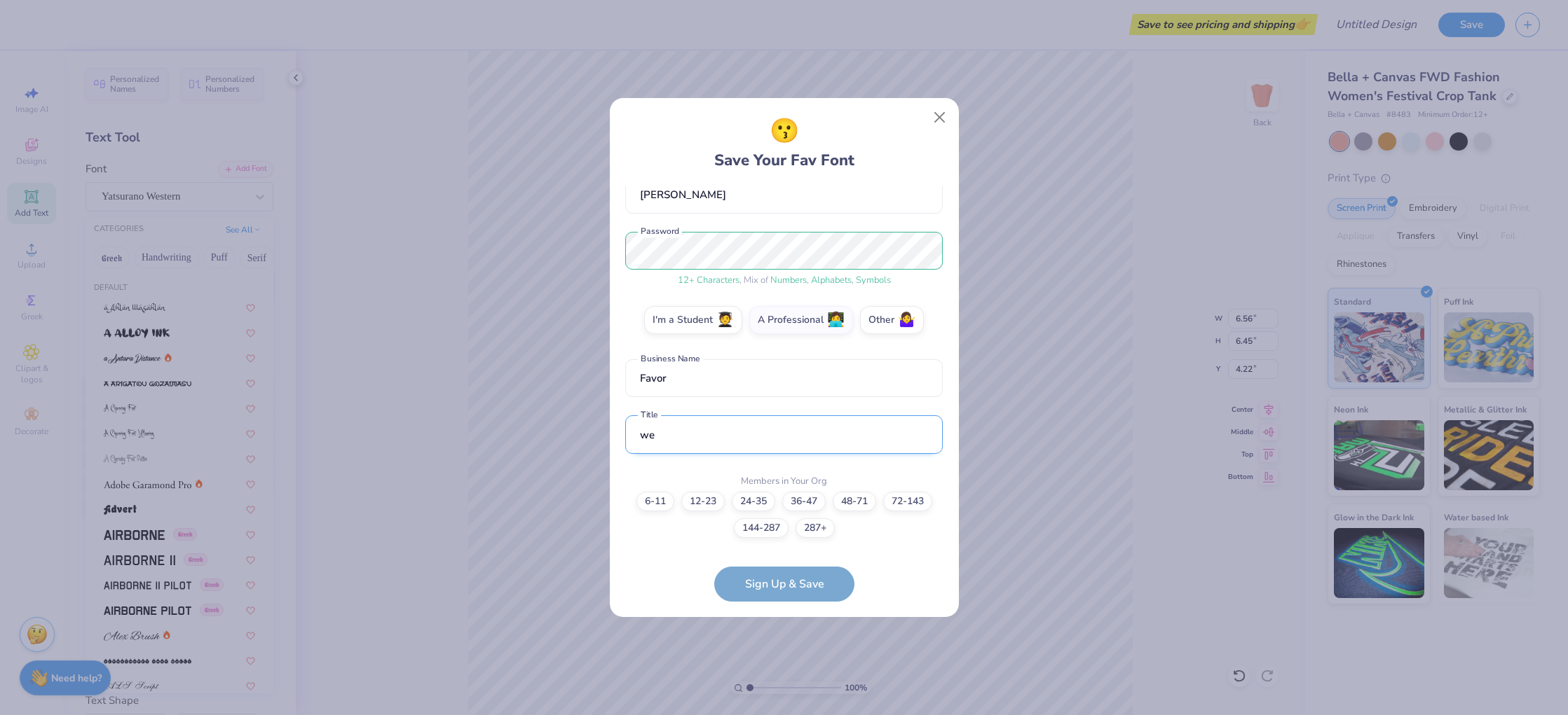
type input "w"
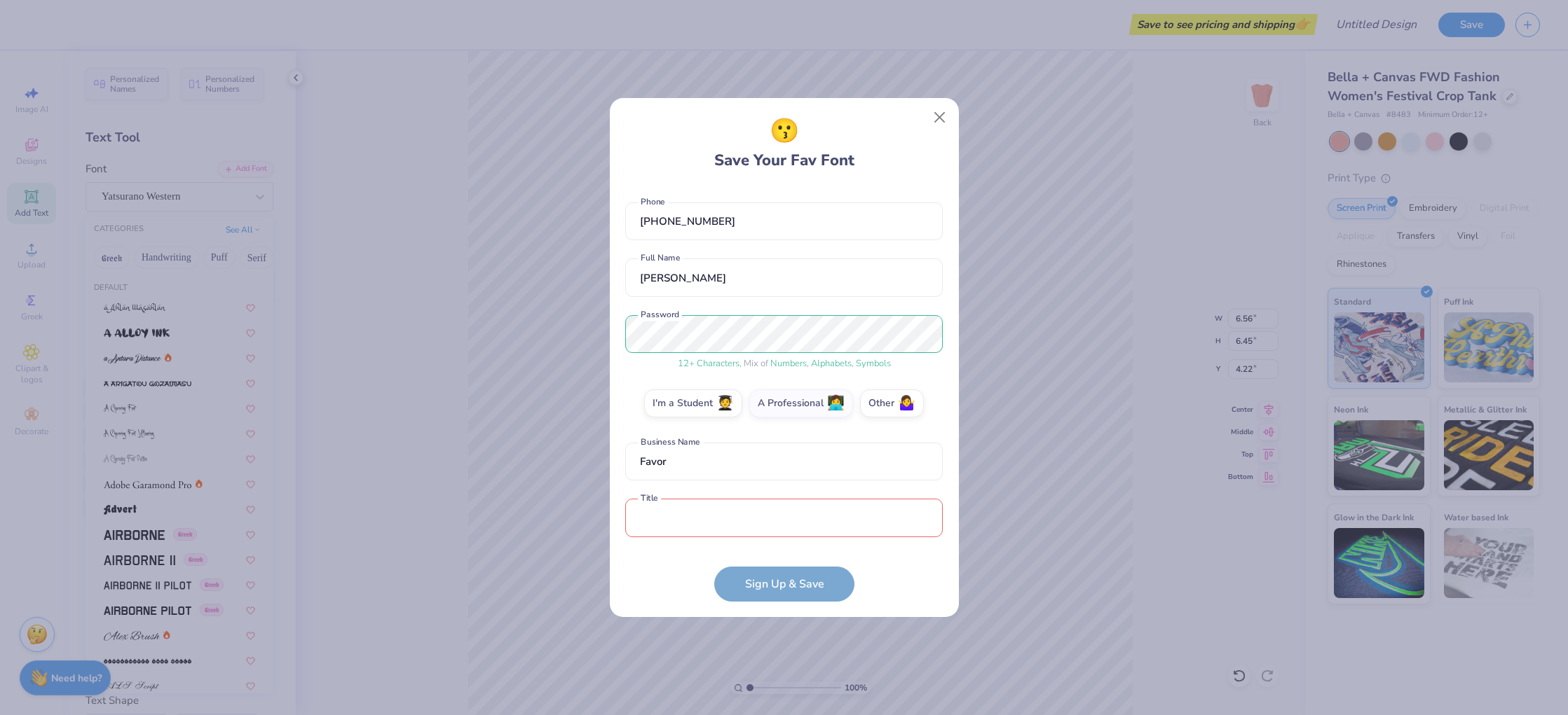
scroll to position [77, 0]
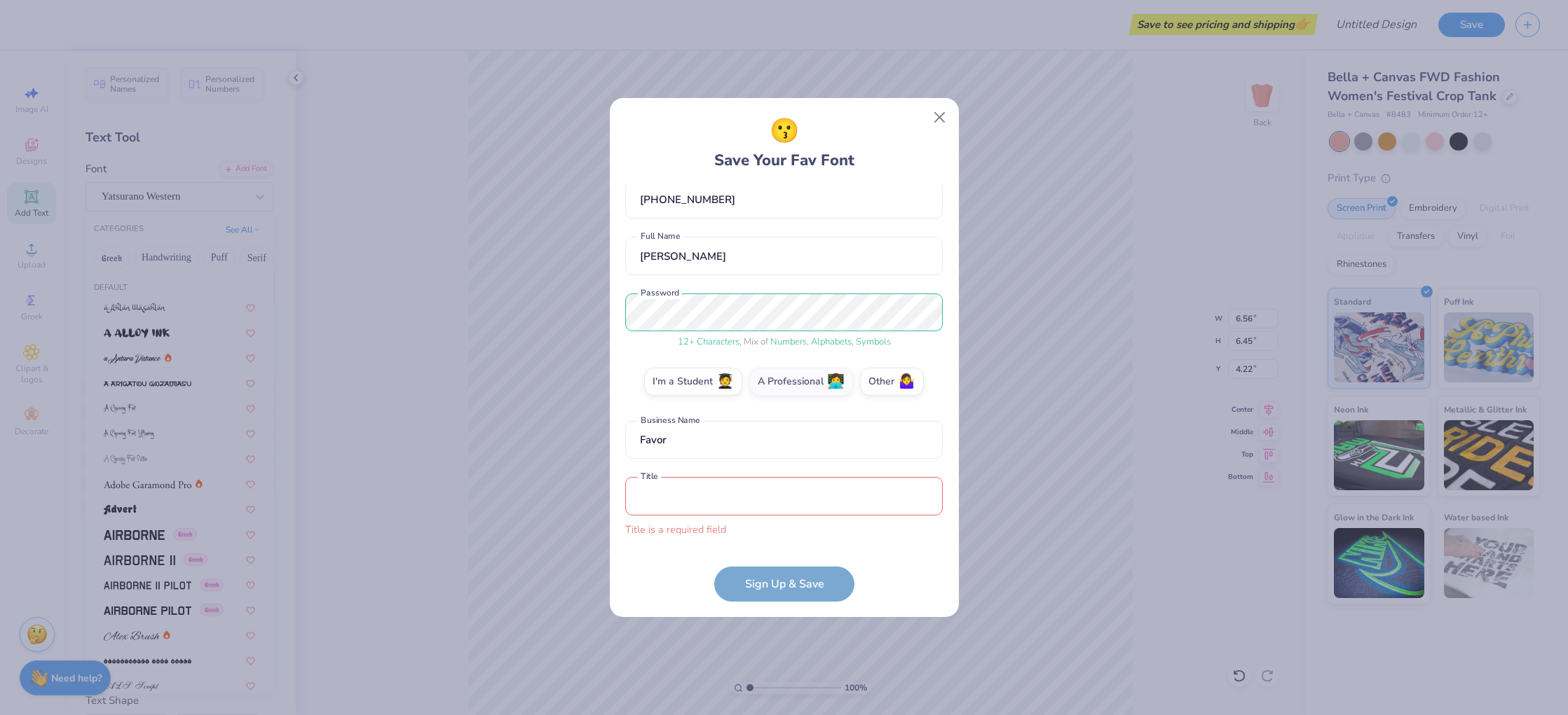
click at [765, 583] on form "[EMAIL_ADDRESS][DOMAIN_NAME] Email [PHONE_NUMBER] Phone [PERSON_NAME] Full Name…" at bounding box center [784, 394] width 318 height 415
click at [680, 492] on input "text" at bounding box center [784, 496] width 318 height 38
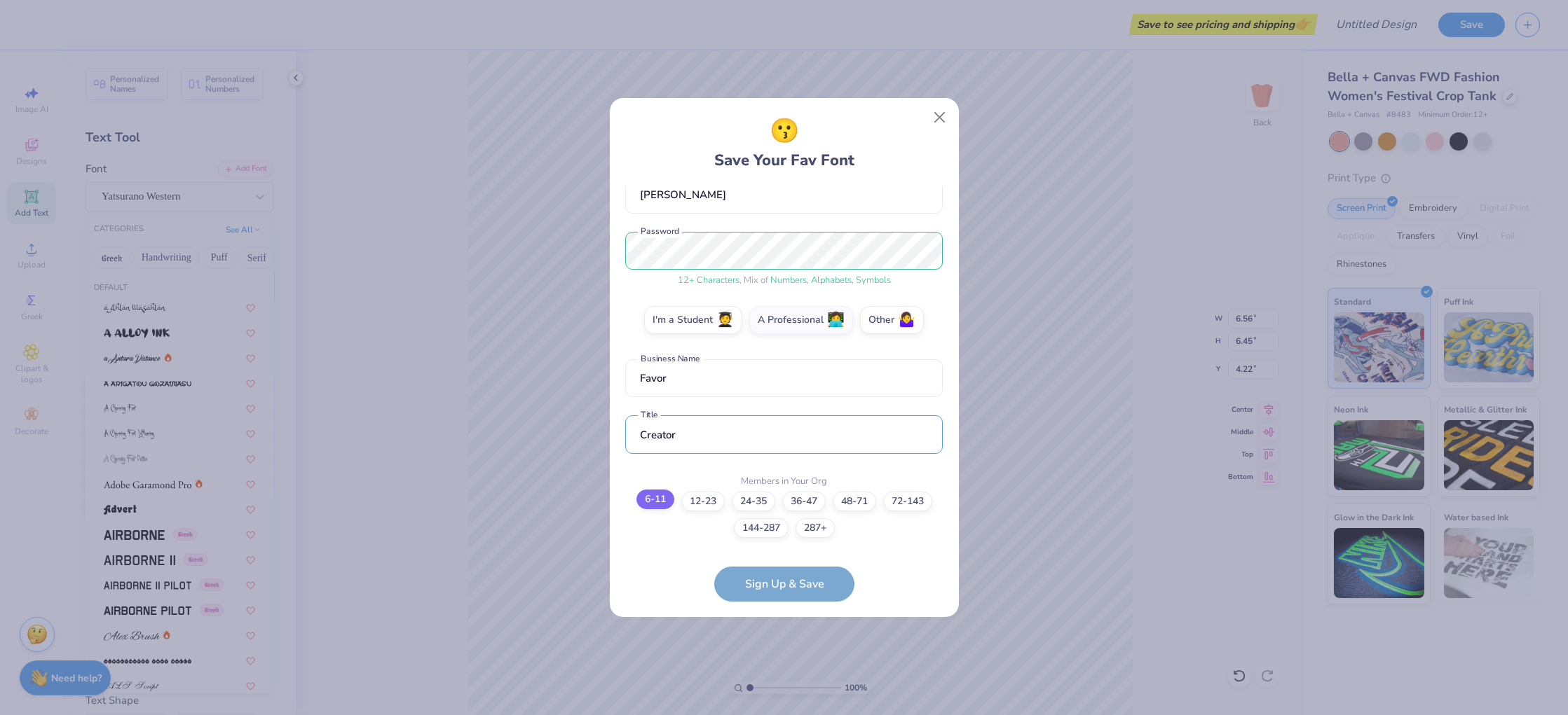
type input "Creator"
click at [648, 499] on label "6-11" at bounding box center [655, 499] width 37 height 20
click at [780, 649] on input "6-11" at bounding box center [784, 653] width 9 height 9
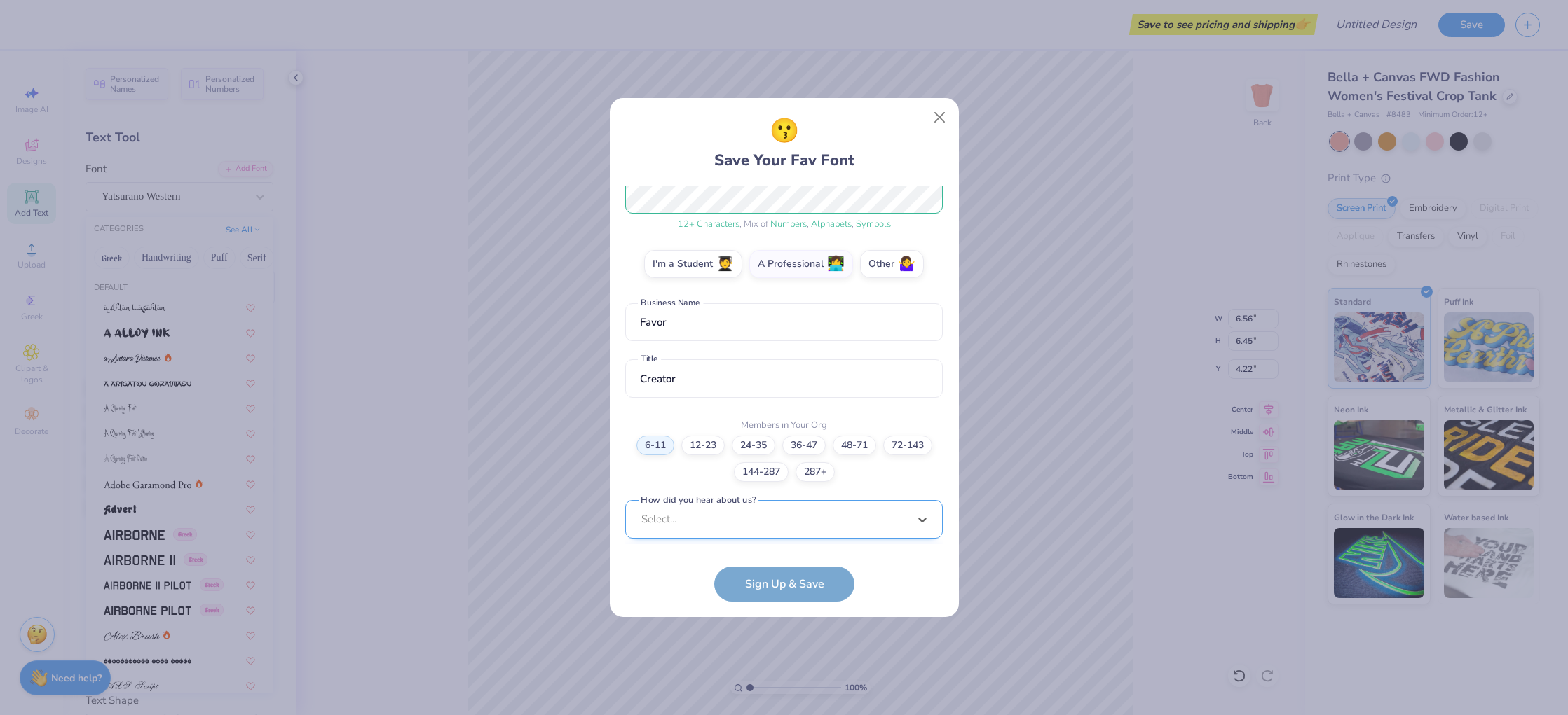
scroll to position [405, 0]
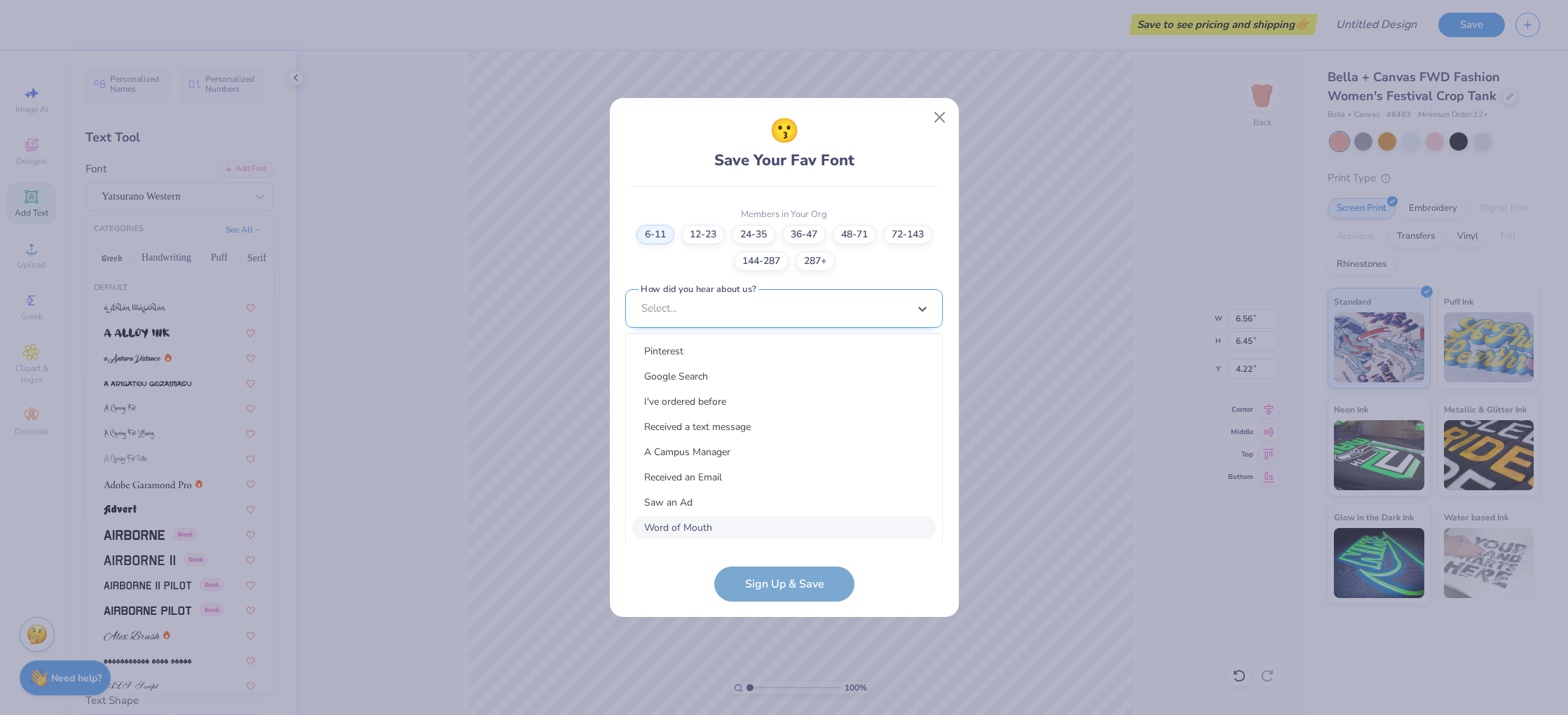
click at [760, 515] on div "option Word of Mouth focused, 8 of 15. 15 results available. Use Up and Down to…" at bounding box center [784, 417] width 318 height 256
drag, startPoint x: 753, startPoint y: 525, endPoint x: 752, endPoint y: 547, distance: 22.0
click at [753, 525] on div "Word of Mouth" at bounding box center [784, 527] width 305 height 23
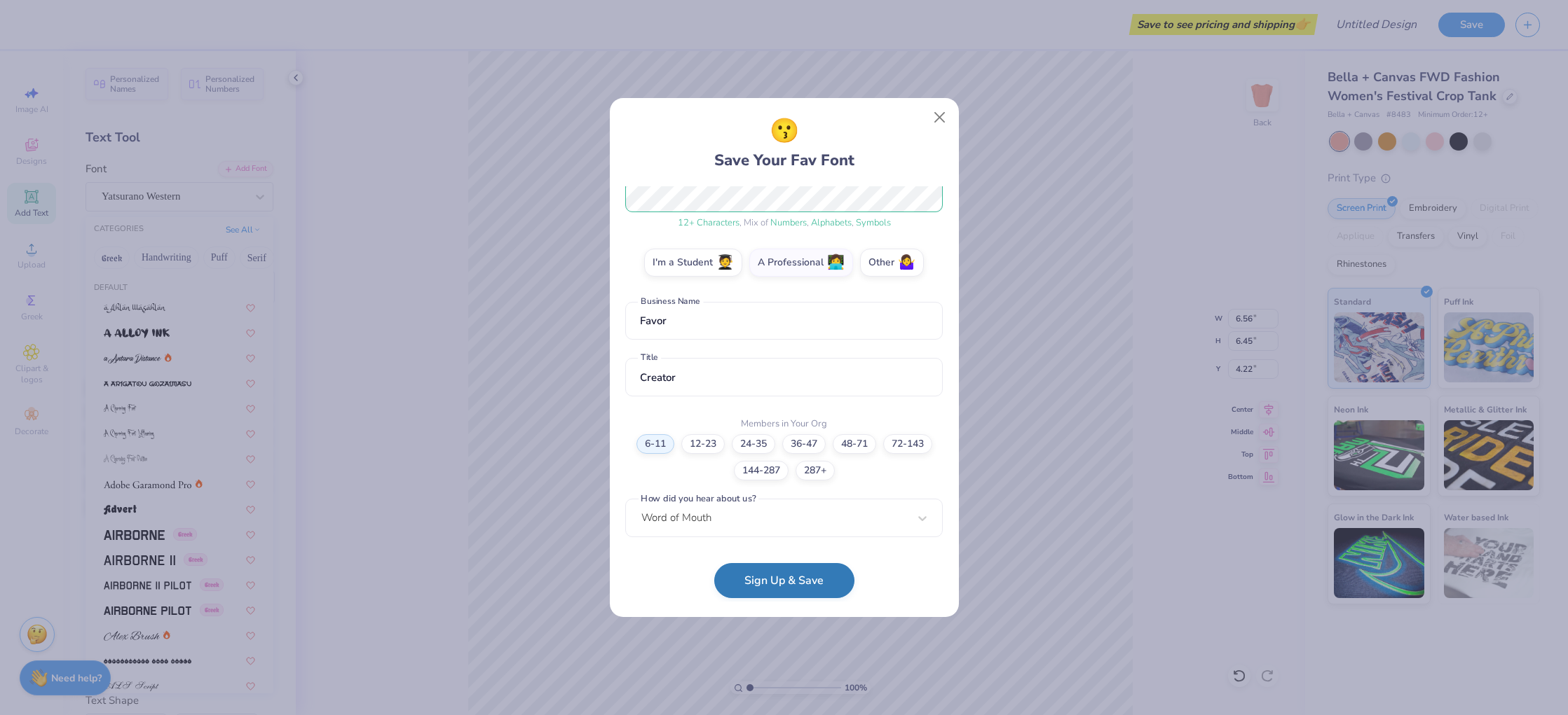
scroll to position [194, 0]
click at [776, 587] on button "Sign Up & Save" at bounding box center [784, 580] width 140 height 35
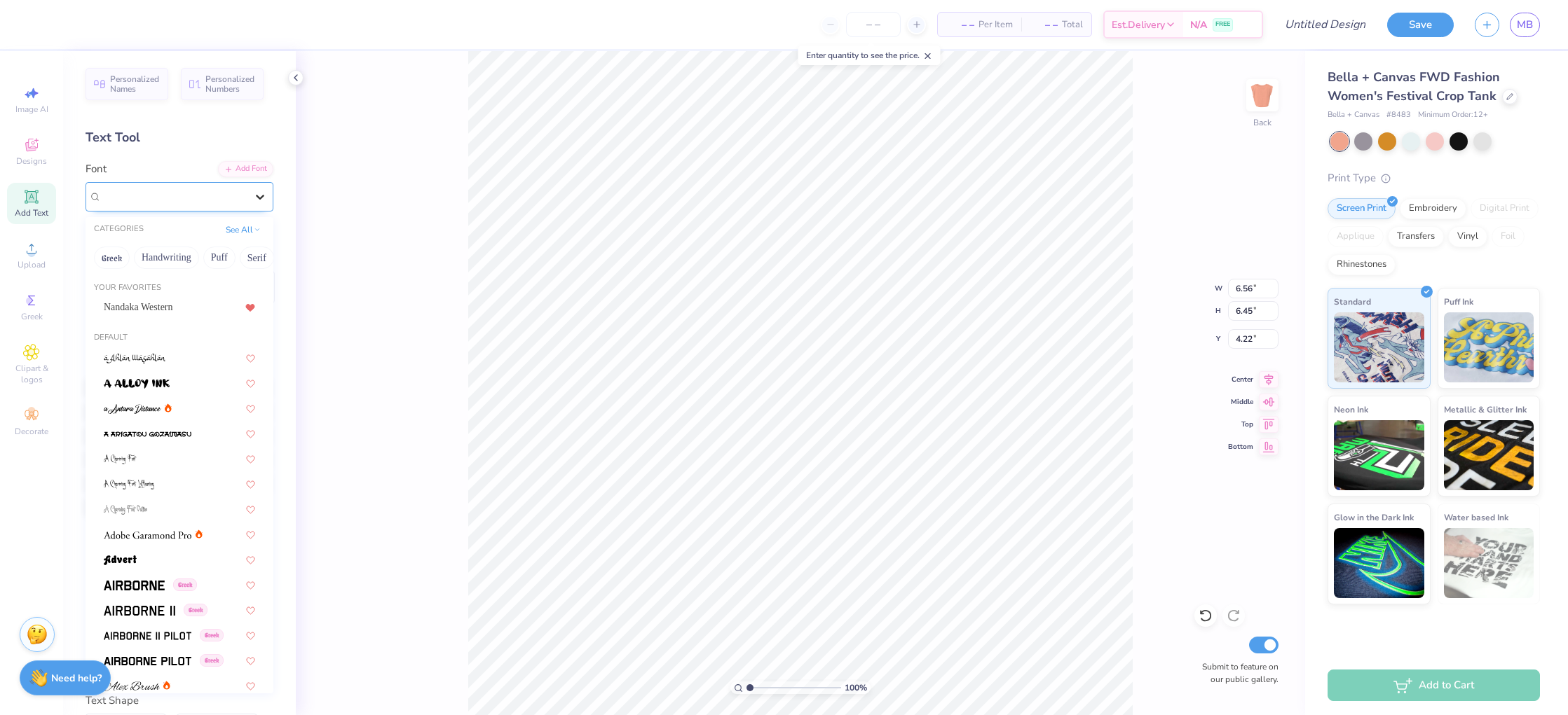
click at [259, 197] on icon at bounding box center [260, 197] width 8 height 5
click at [195, 317] on div "Nandaka Western" at bounding box center [179, 308] width 177 height 23
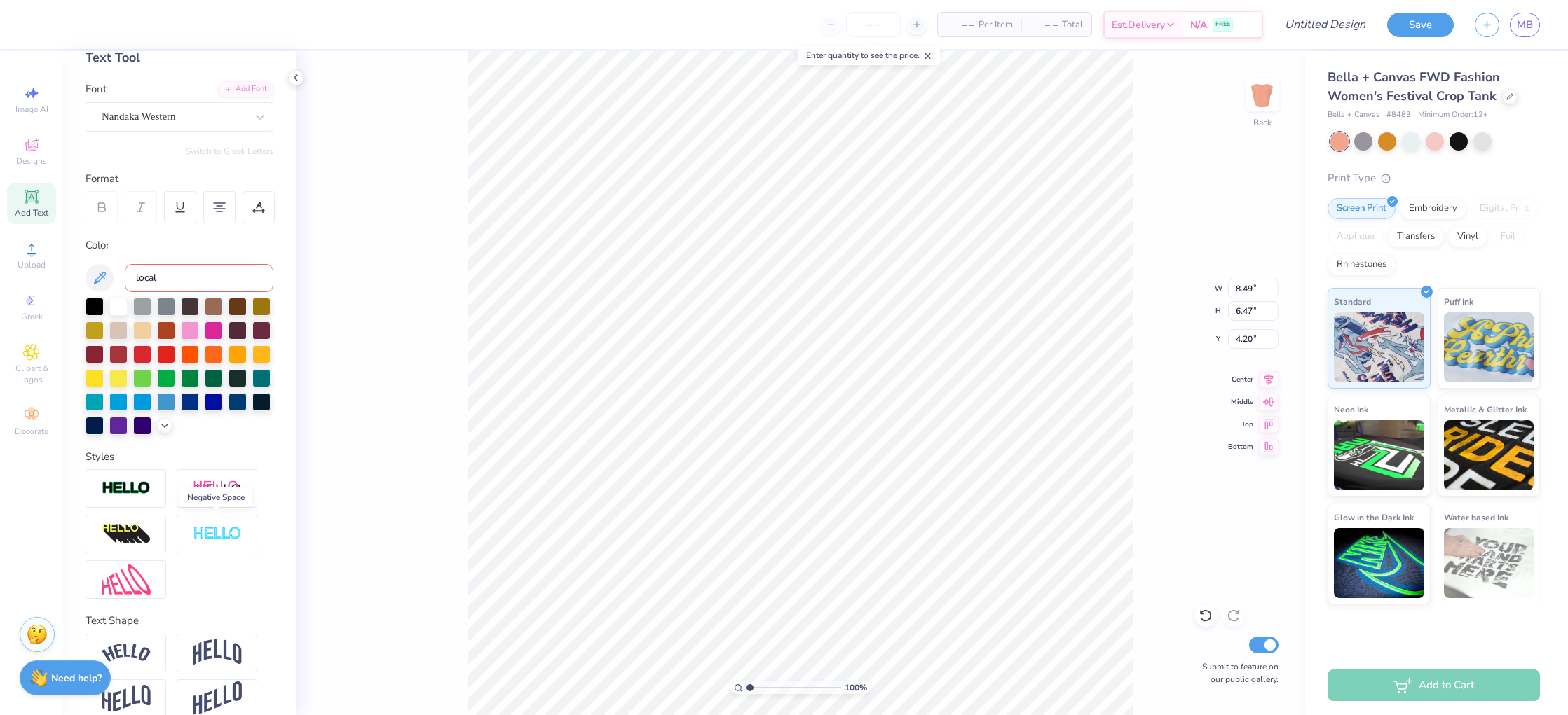
scroll to position [99, 0]
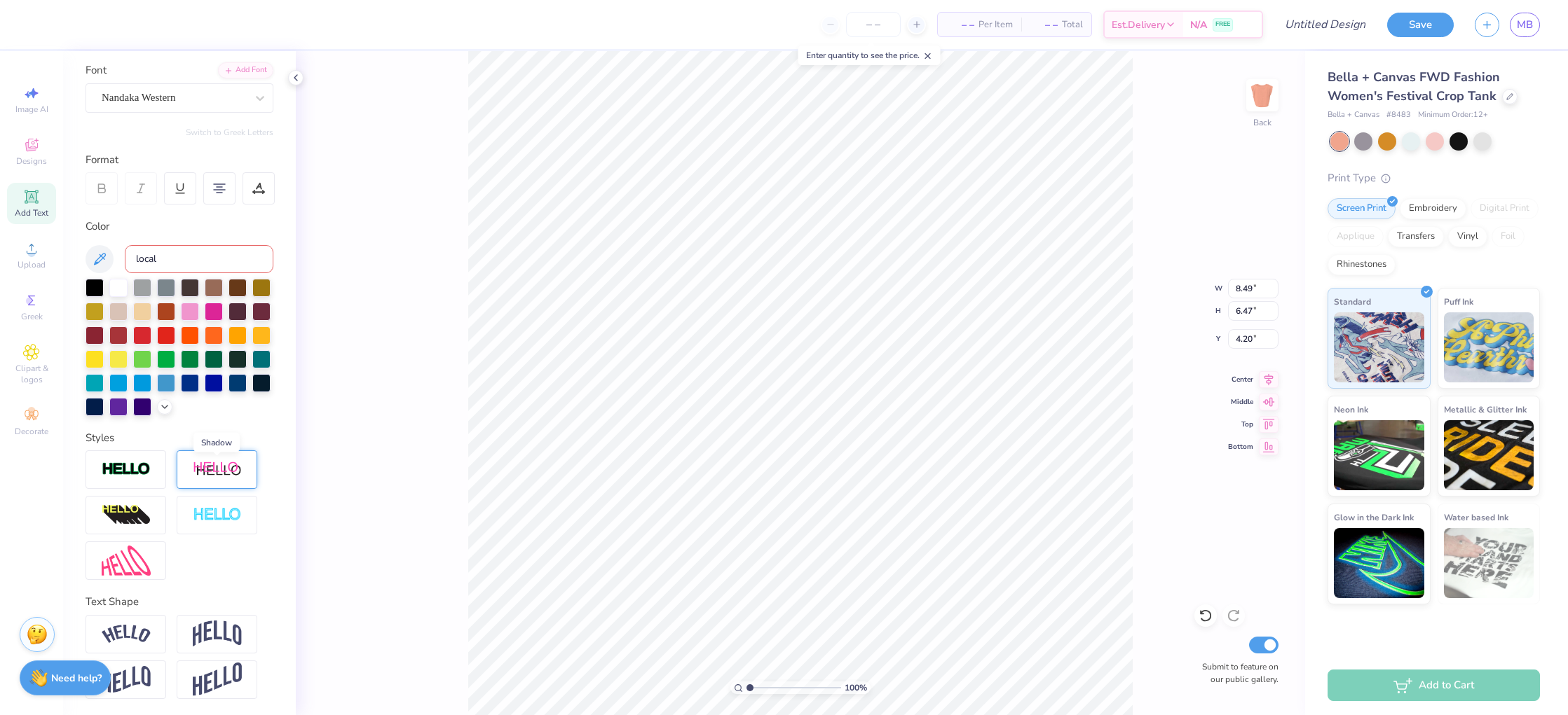
click at [211, 471] on img at bounding box center [217, 470] width 49 height 18
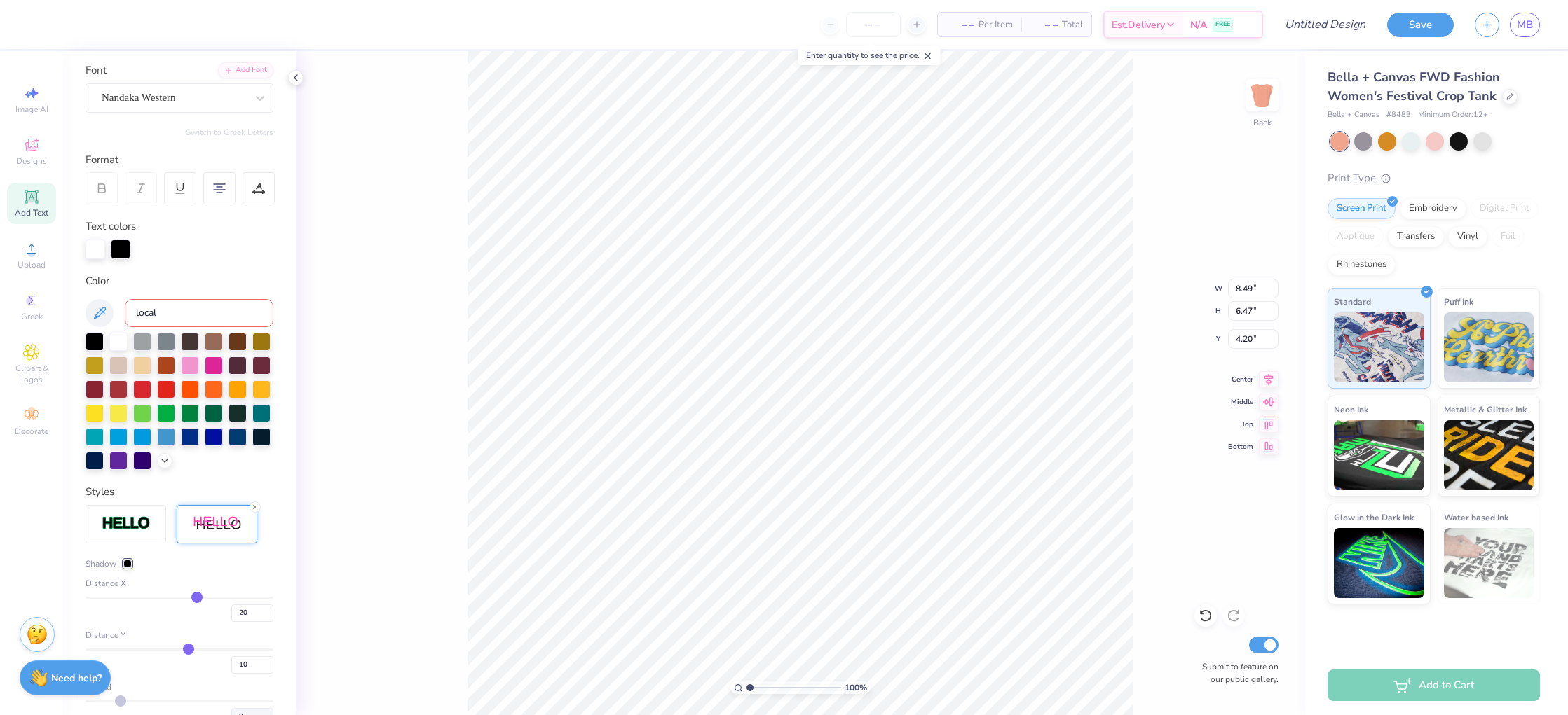
type input "21"
type input "20"
type input "18"
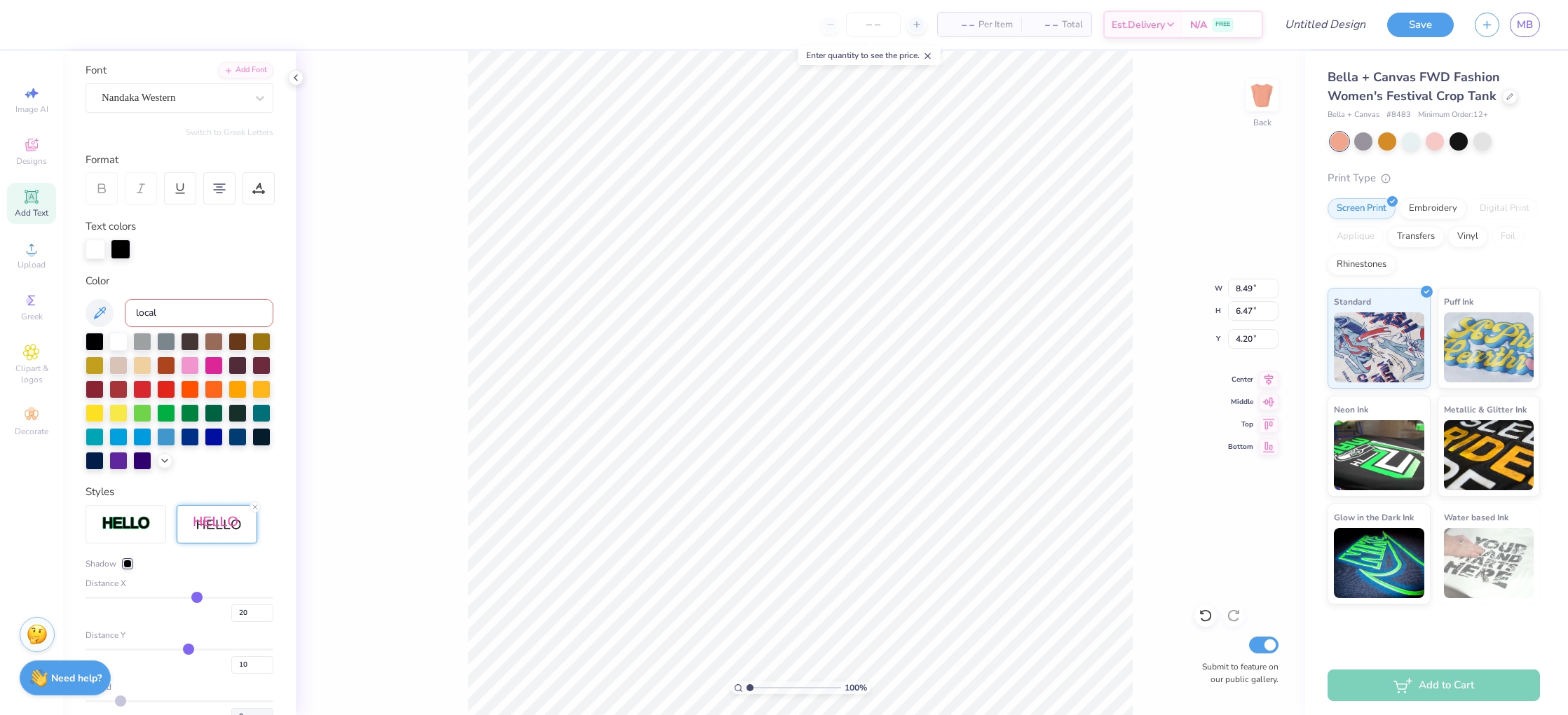
type input "18"
type input "15"
type input "14"
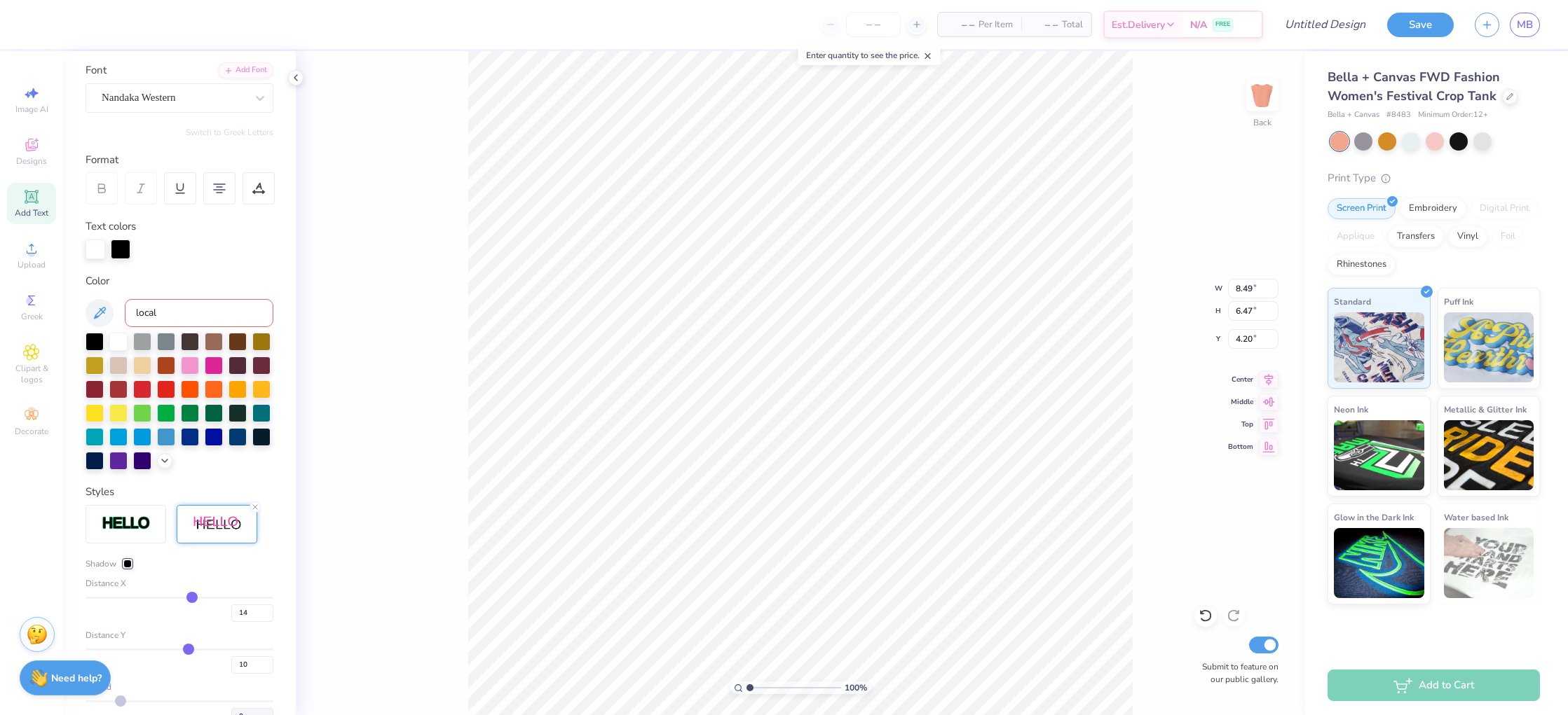
type input "10"
type input "9"
type input "8"
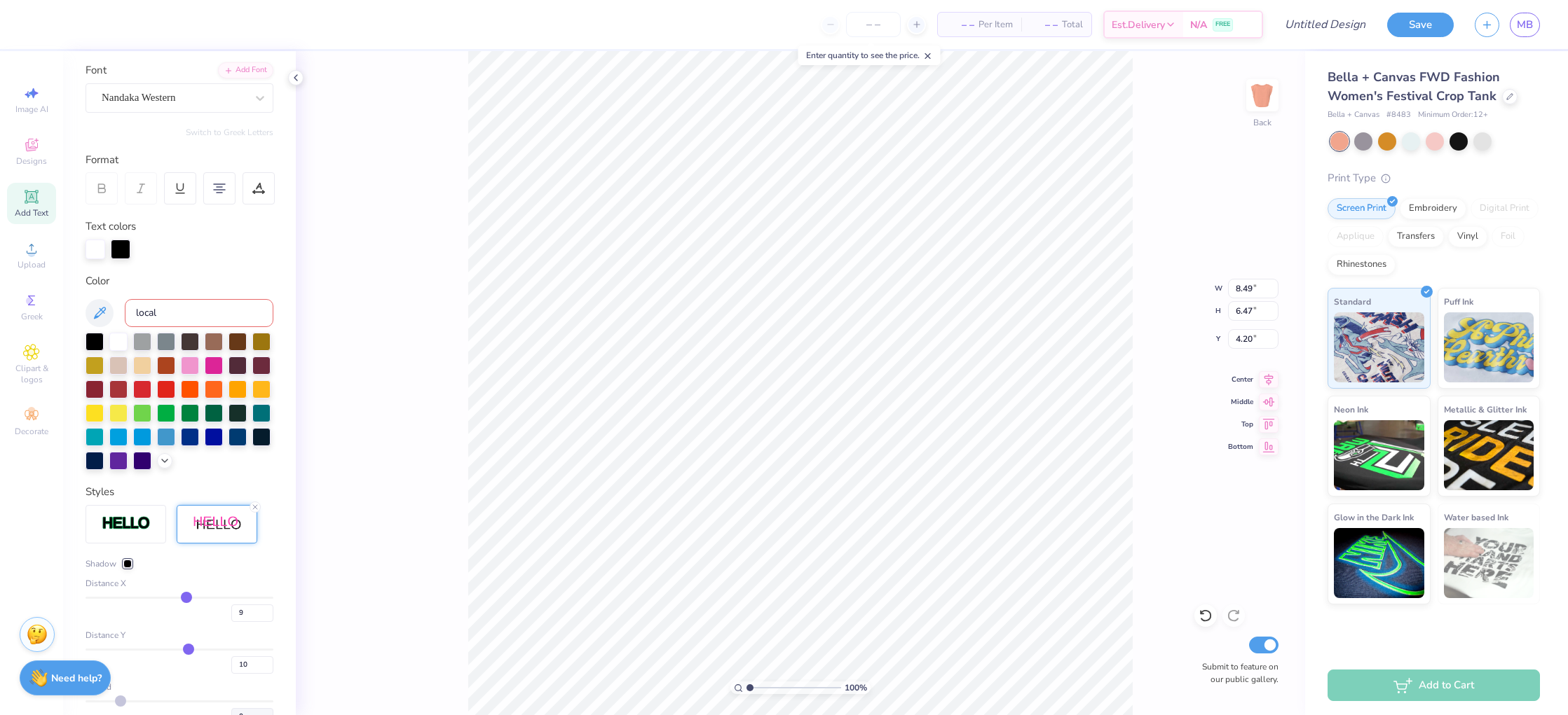
type input "8"
type input "6"
type input "3"
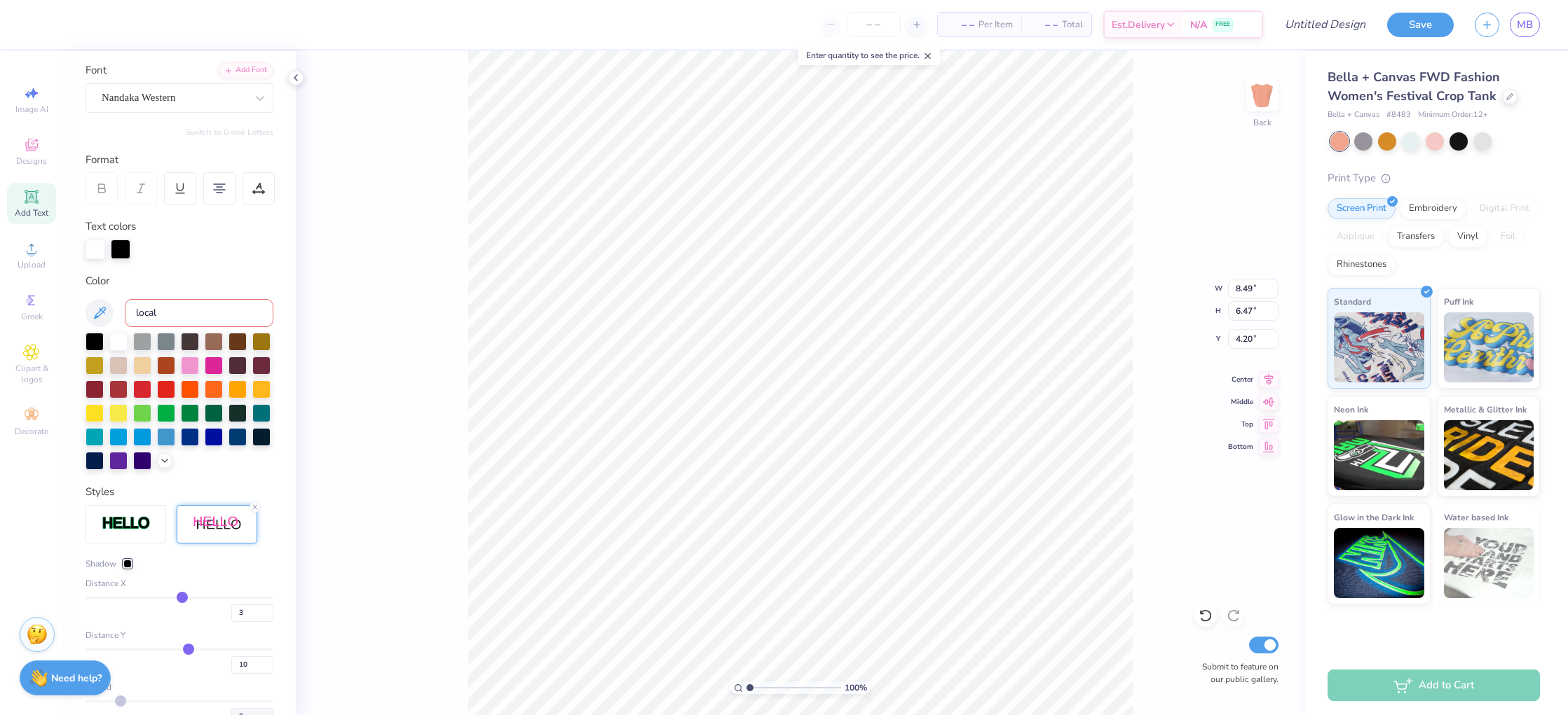
type input "1"
type input "-1"
type input "-2"
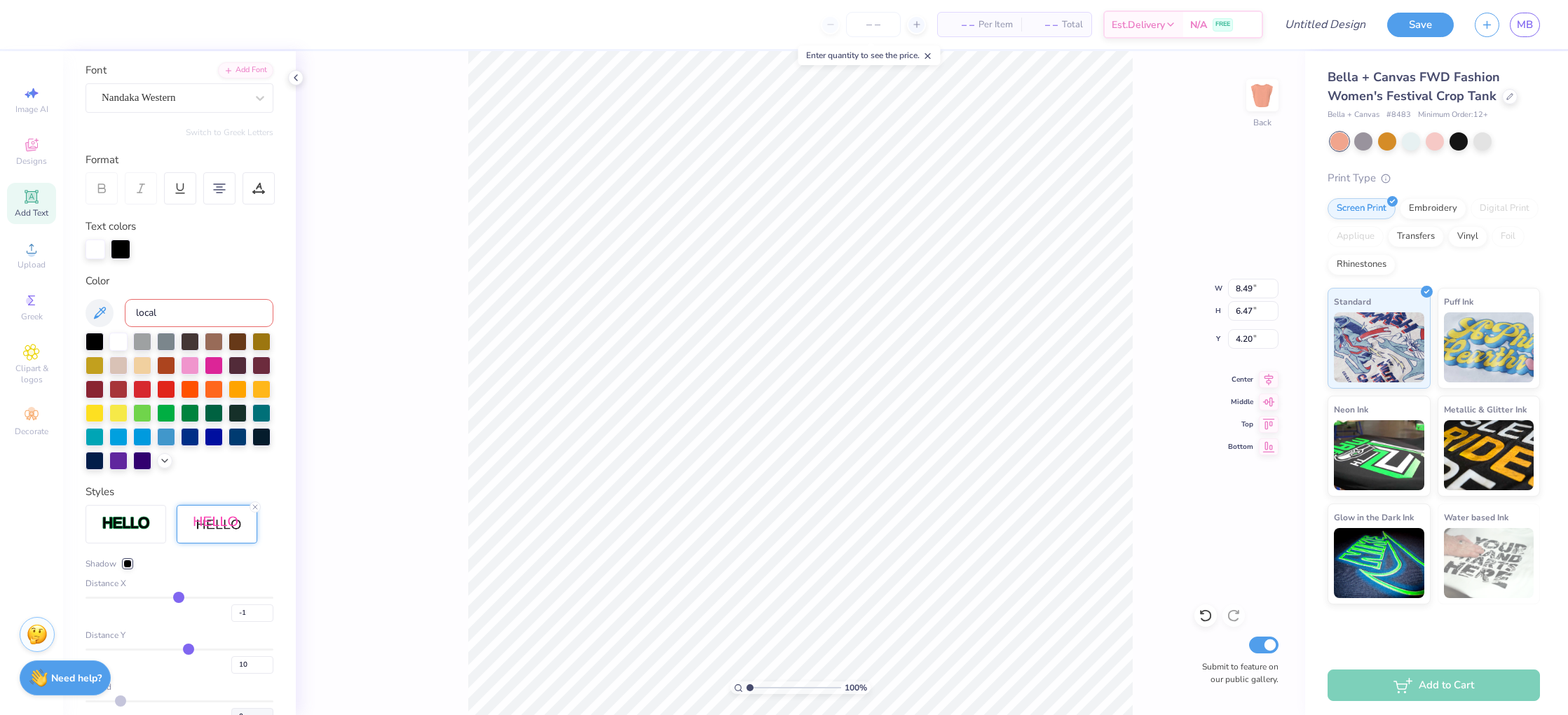
type input "-2"
type input "-3"
type input "-4"
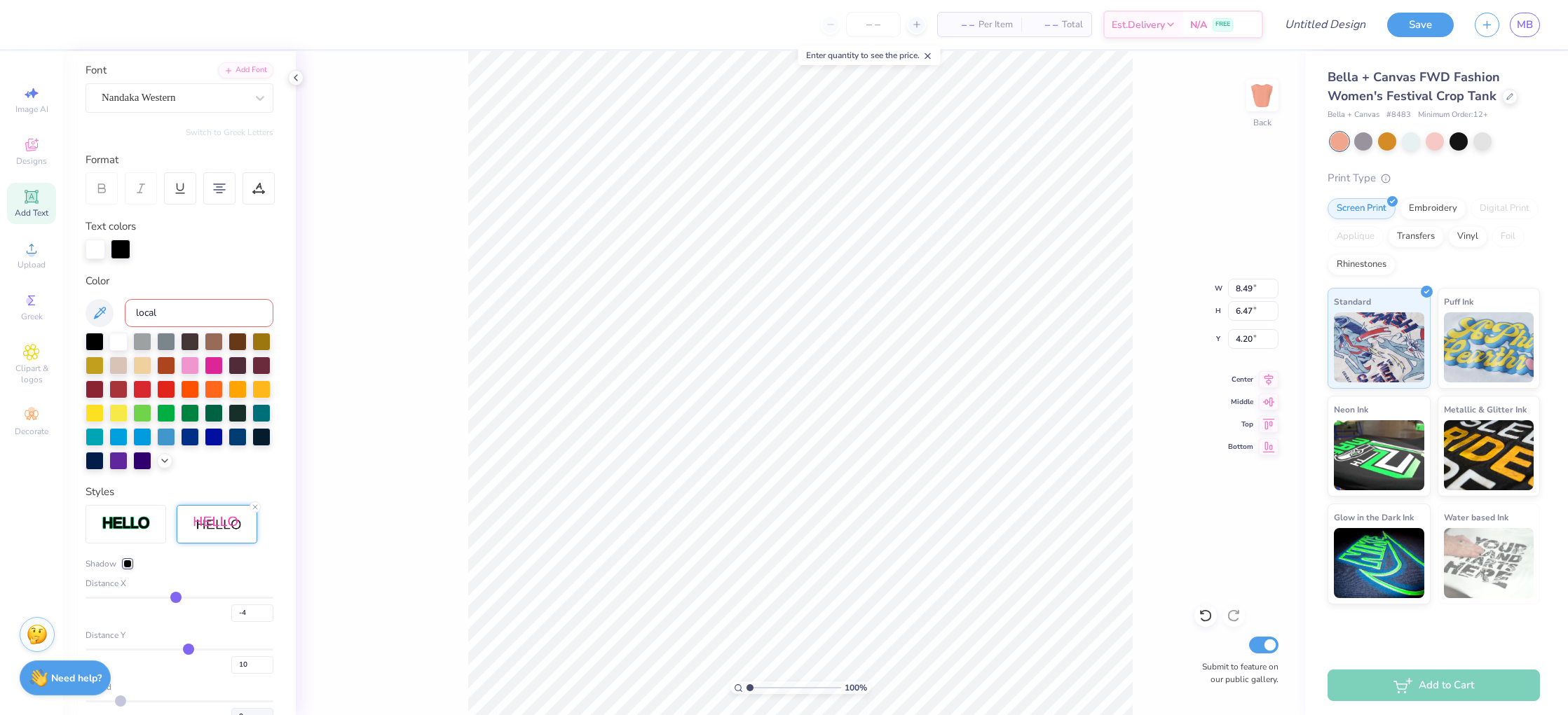
type input "-7"
type input "-12"
type input "-17"
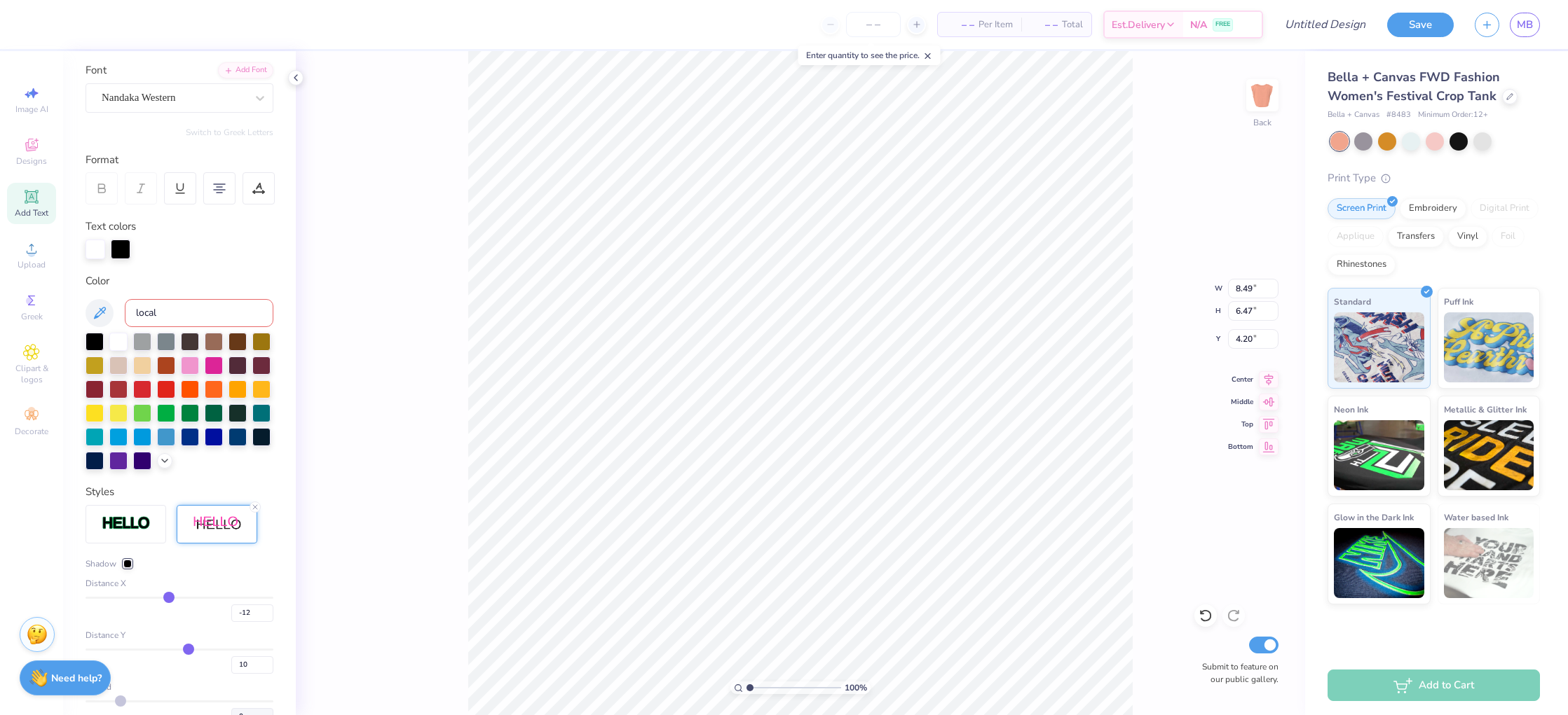
type input "-17"
type input "-21"
type input "-24"
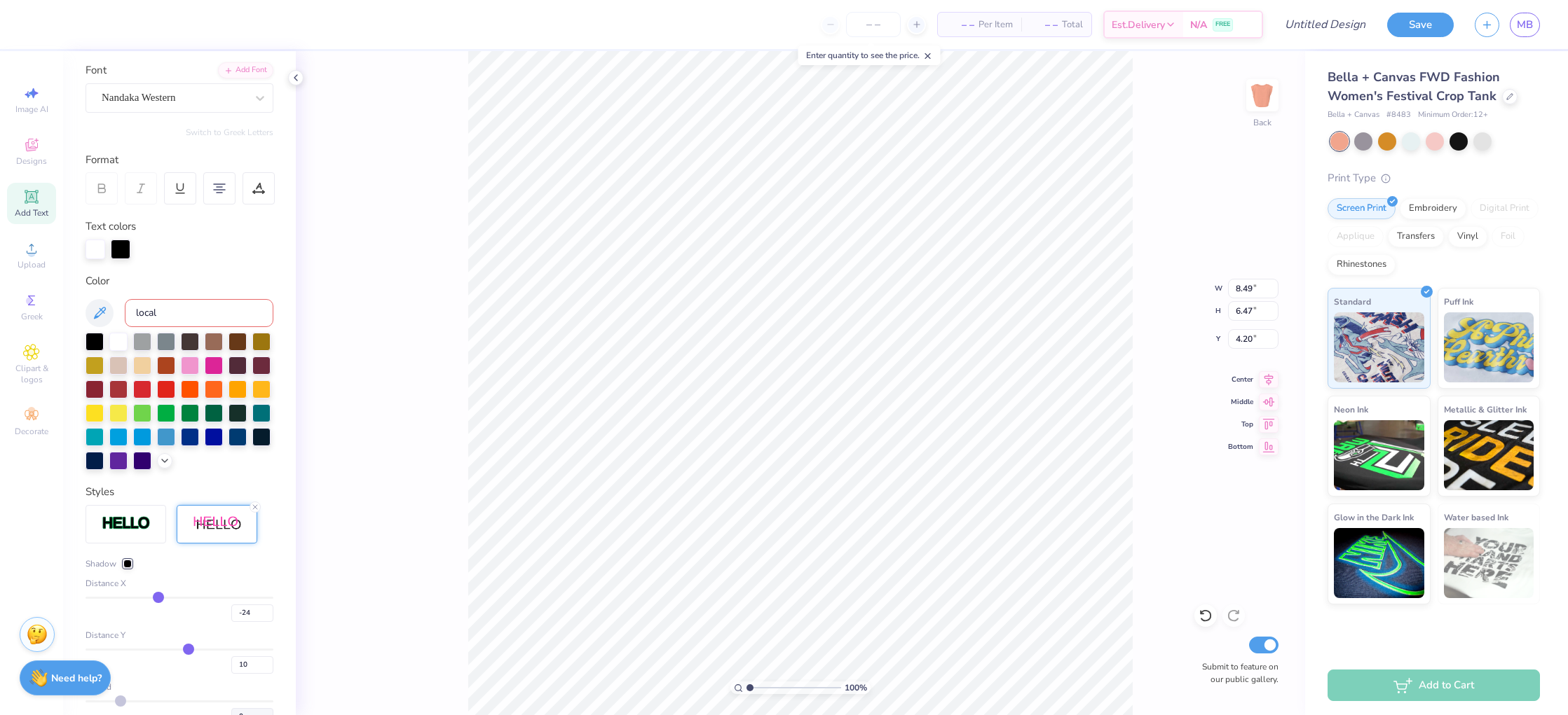
type input "-26"
type input "-27"
type input "-30"
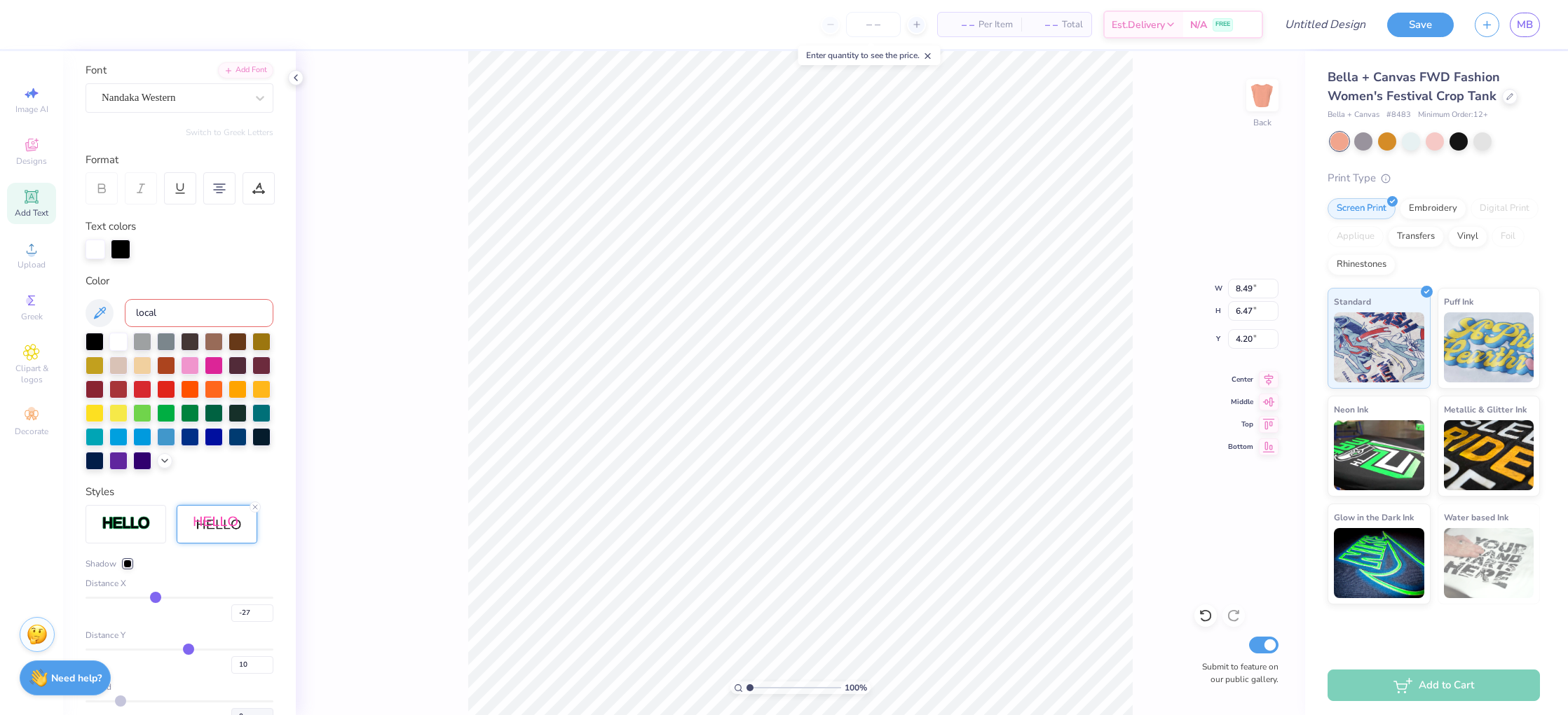
type input "-30"
type input "-34"
type input "-39"
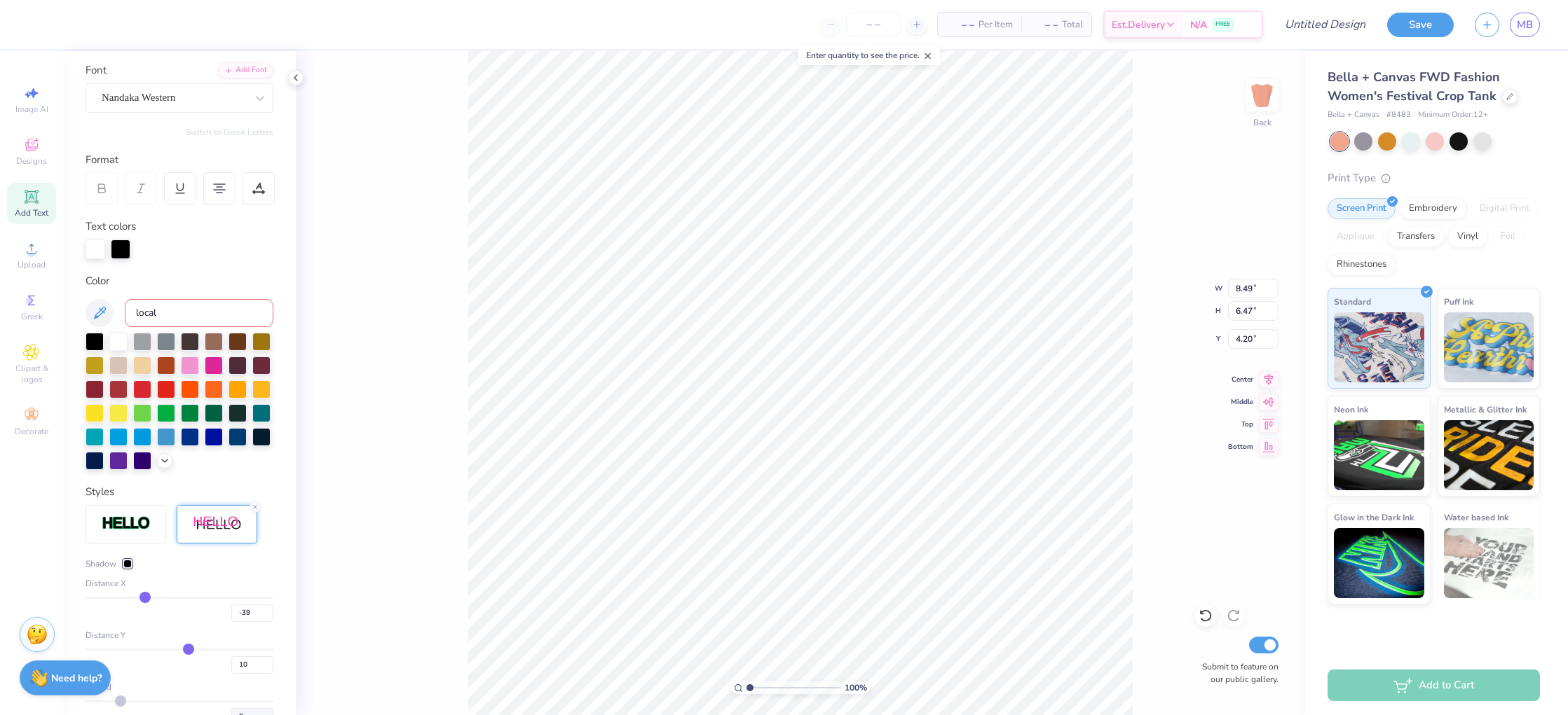
type input "-42"
type input "-45"
type input "-47"
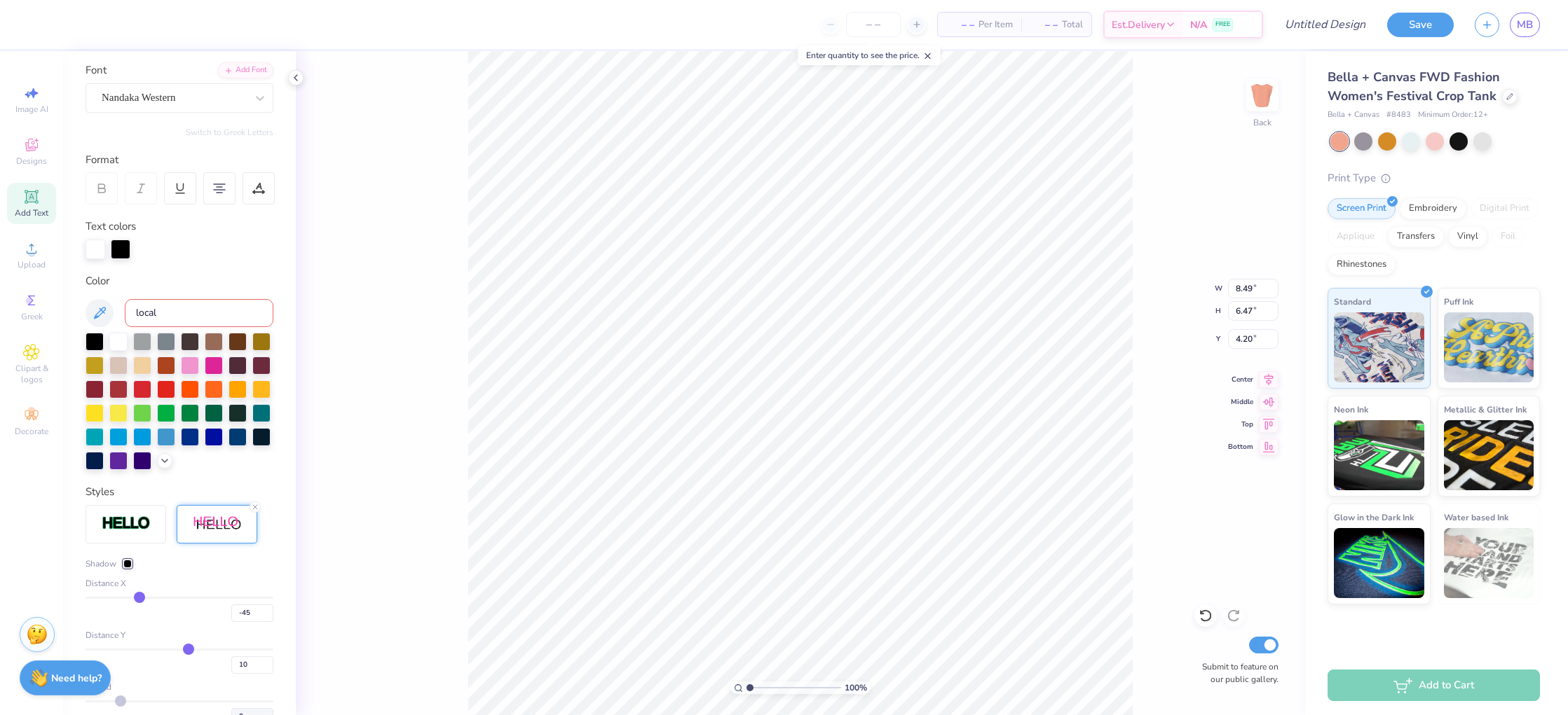
type input "-47"
type input "-48"
type input "-49"
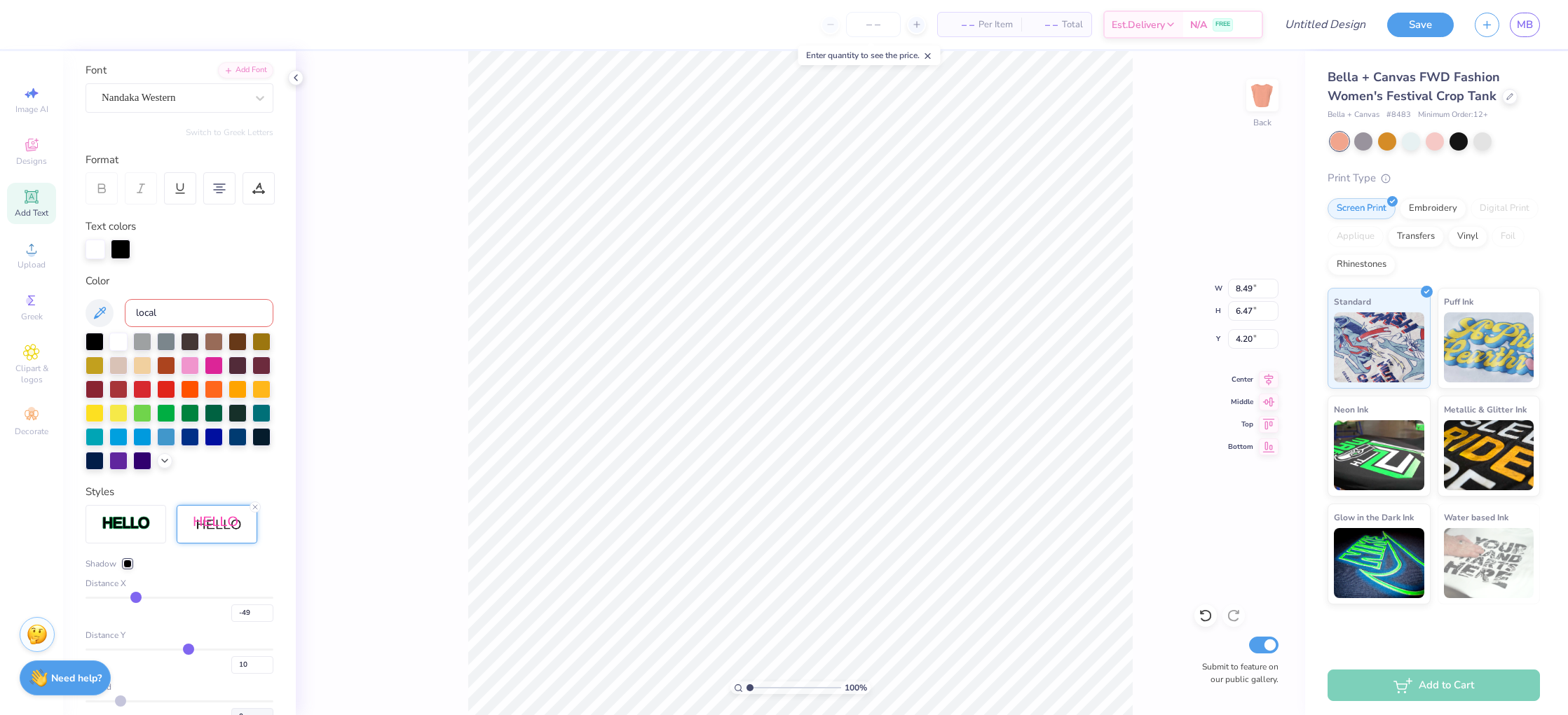
type input "-51"
type input "-52"
type input "-57"
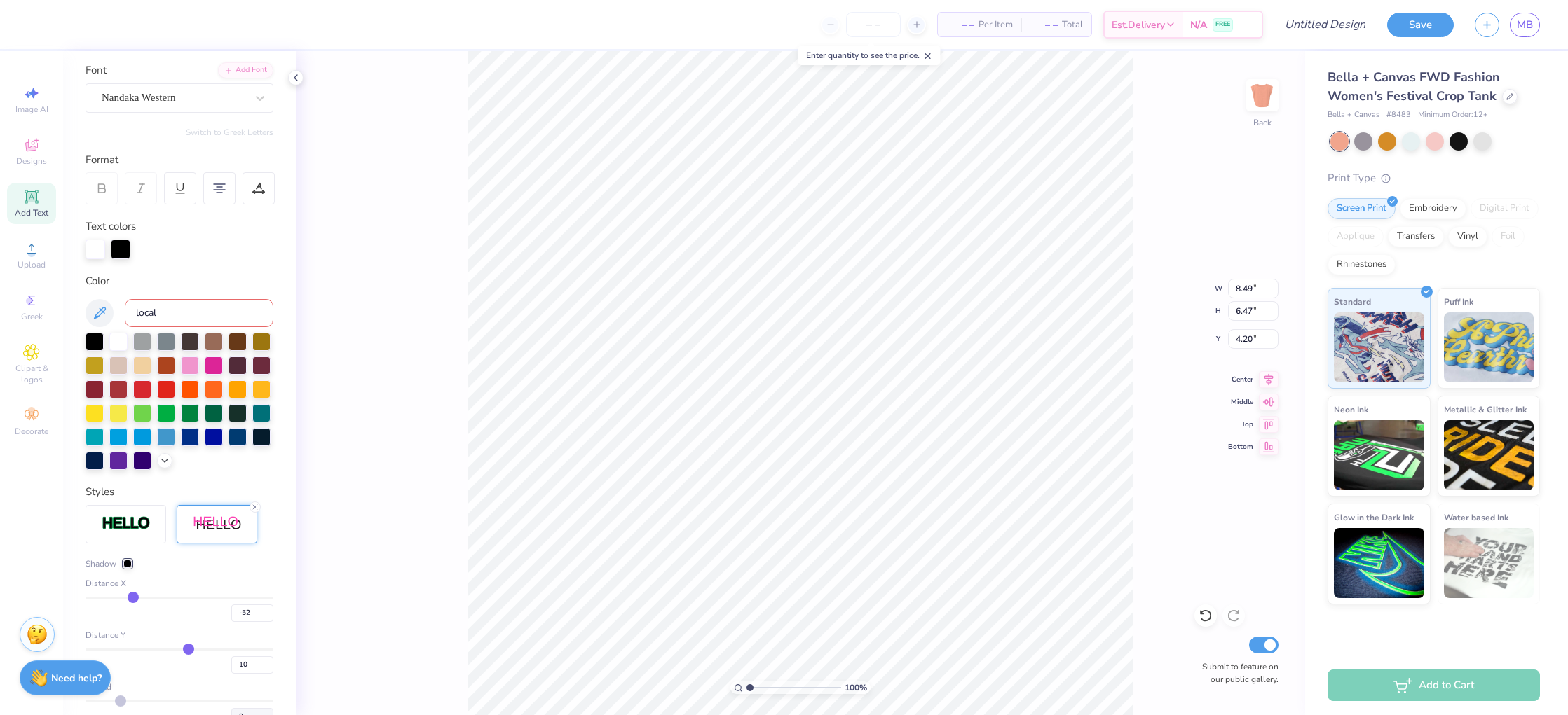
type input "-57"
type input "-59"
type input "-61"
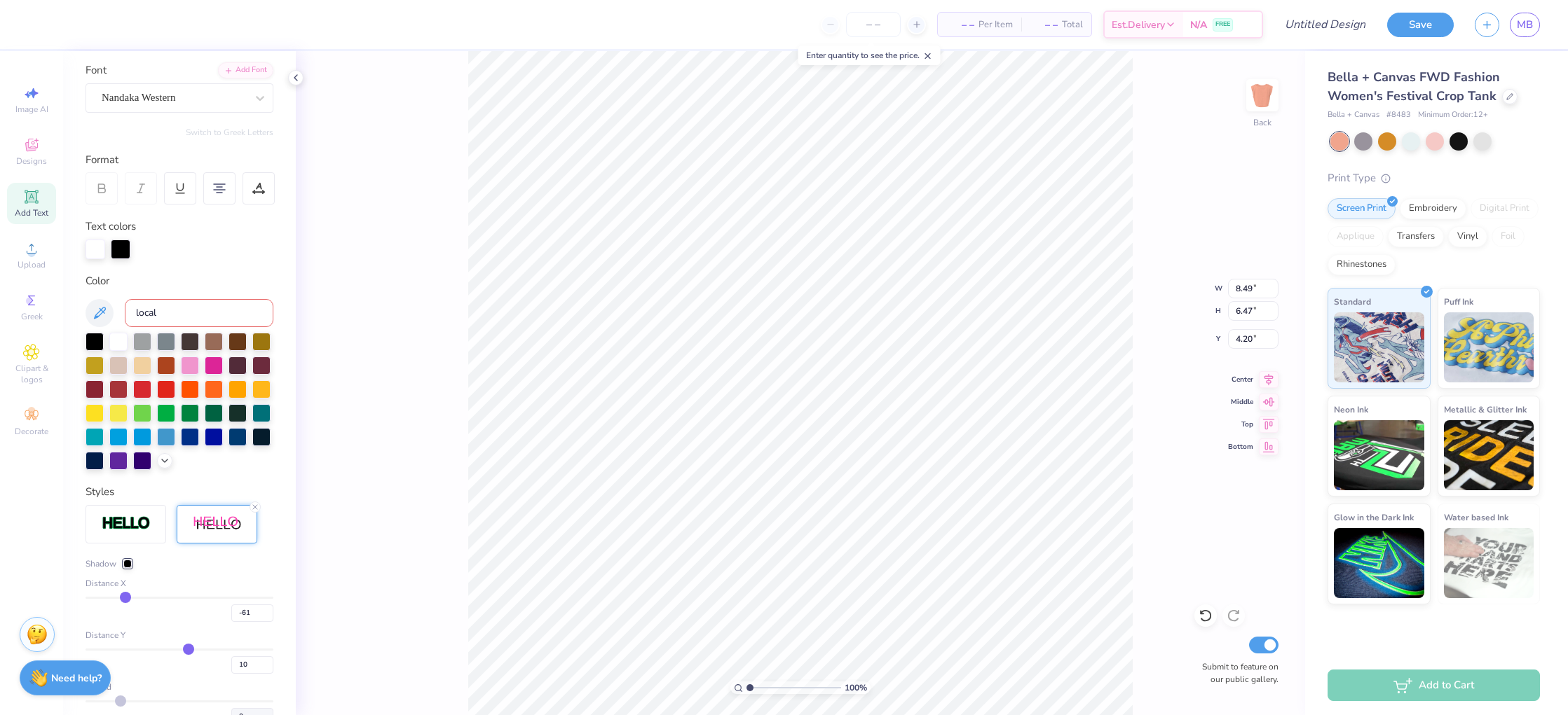
type input "-62"
type input "-63"
drag, startPoint x: 198, startPoint y: 597, endPoint x: 124, endPoint y: 600, distance: 74.1
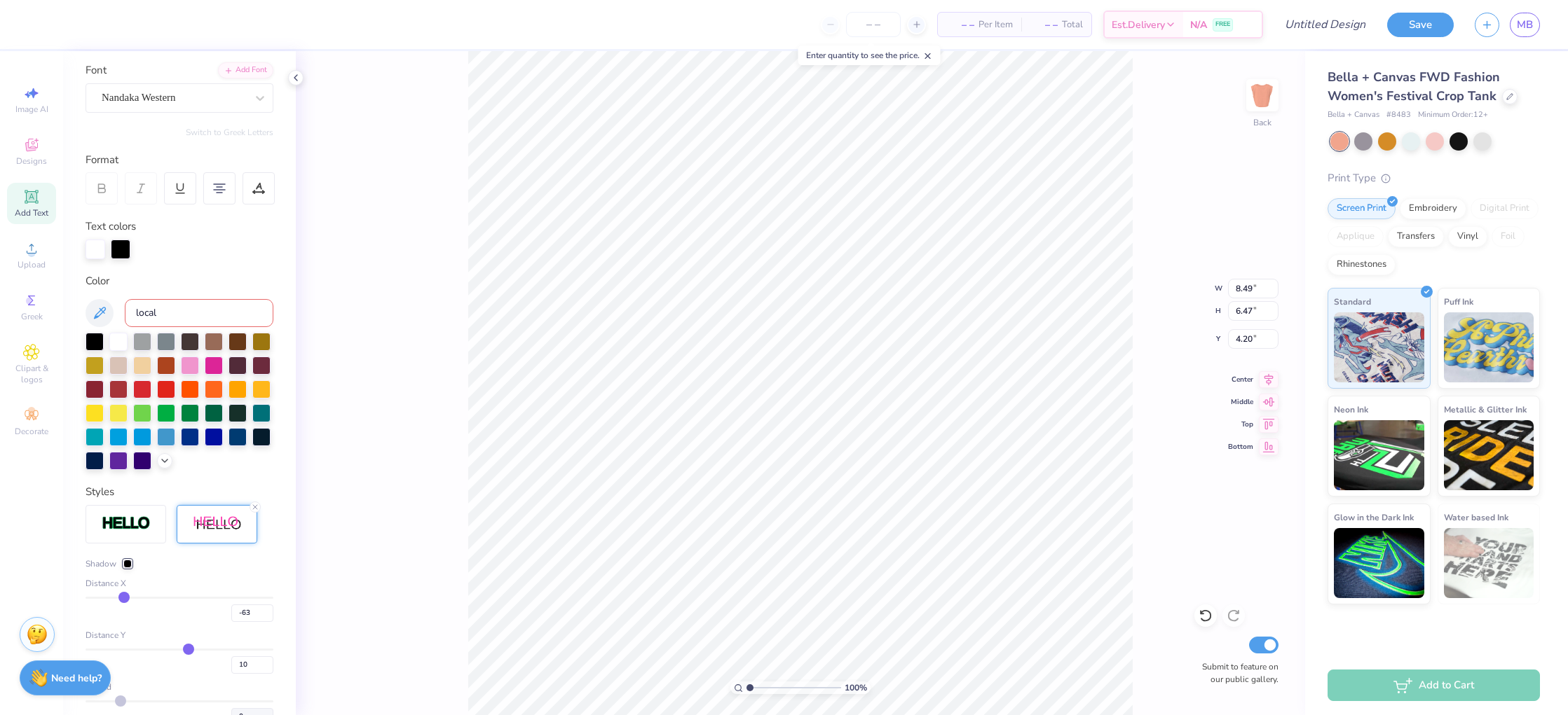
click at [124, 599] on input "range" at bounding box center [179, 597] width 188 height 2
type input "-62"
type input "-61"
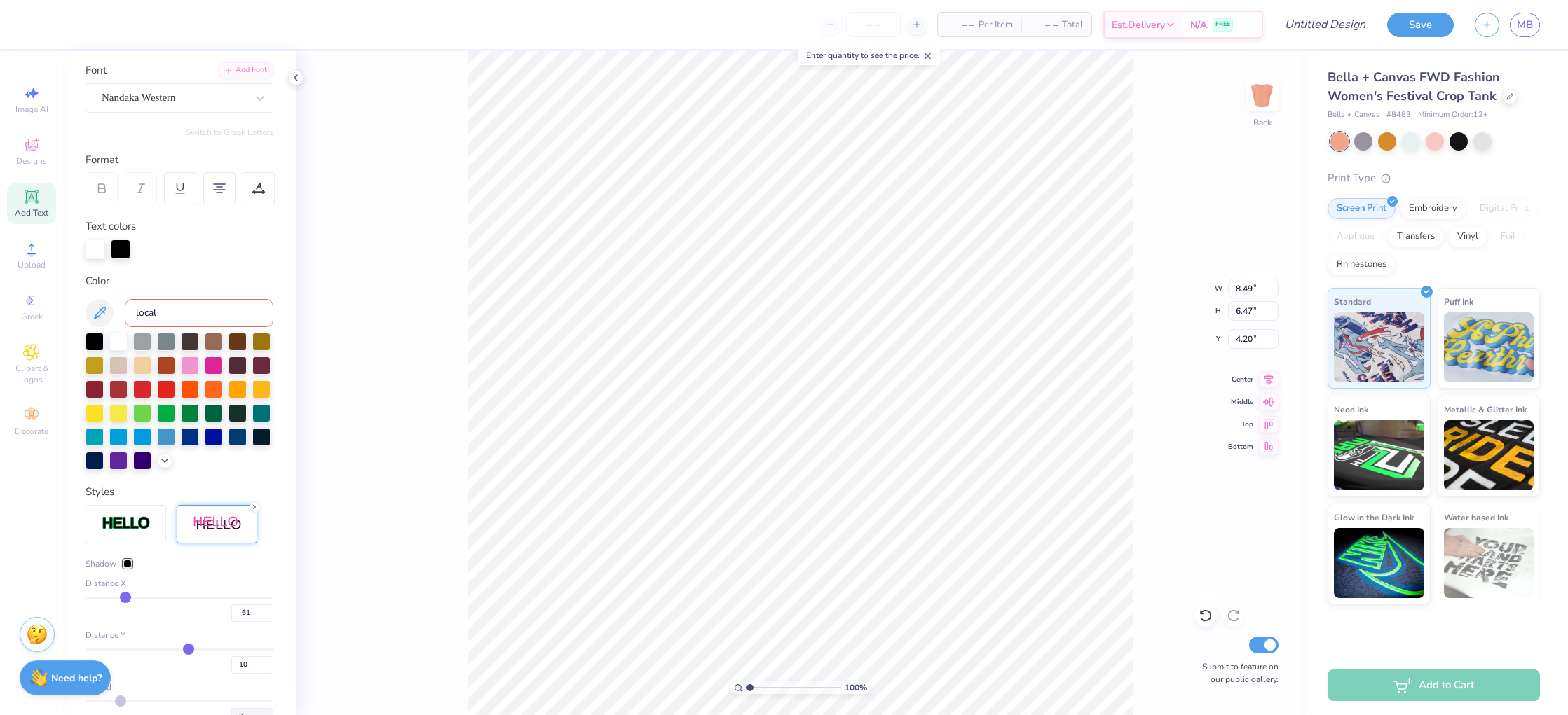
type input "-58"
type input "-51"
type input "-49"
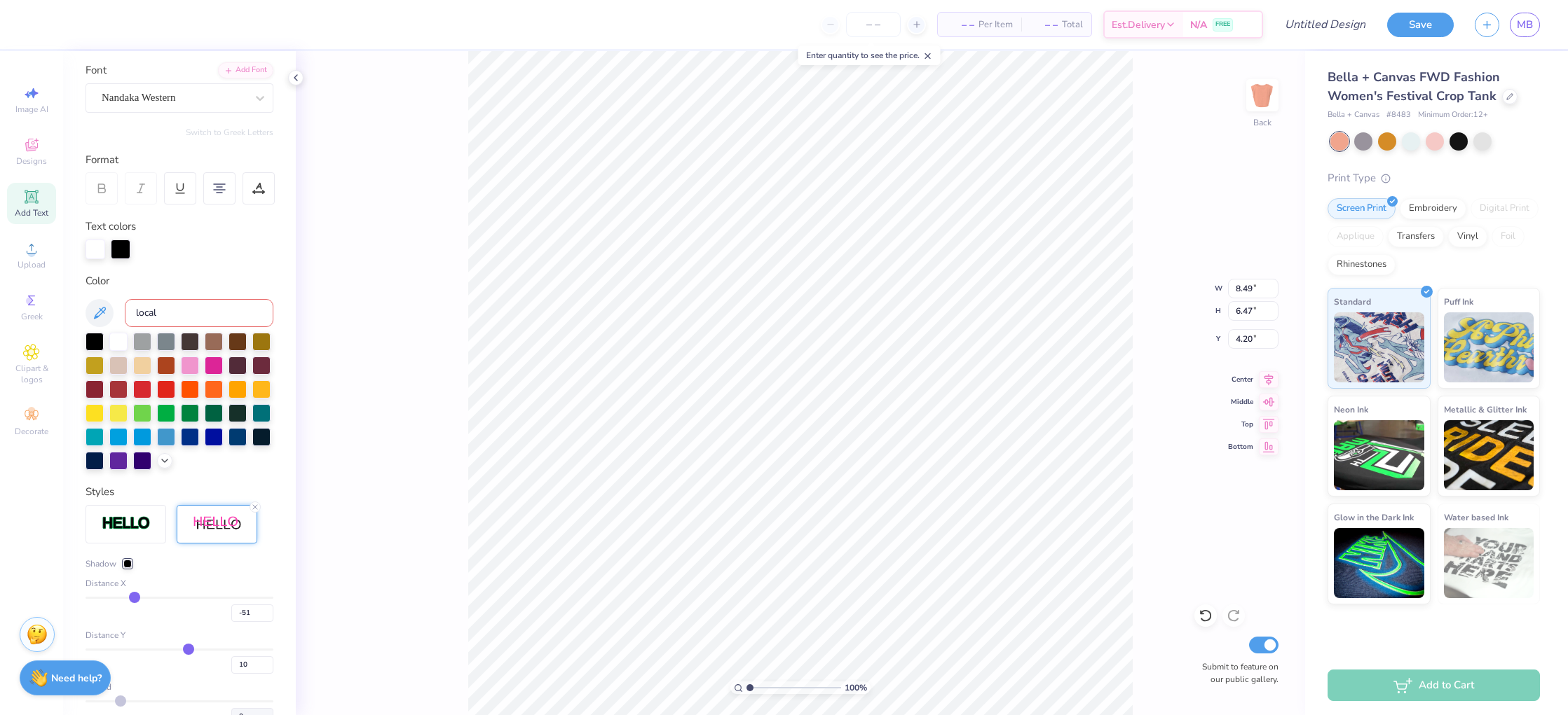
type input "-49"
type input "-47"
type input "-46"
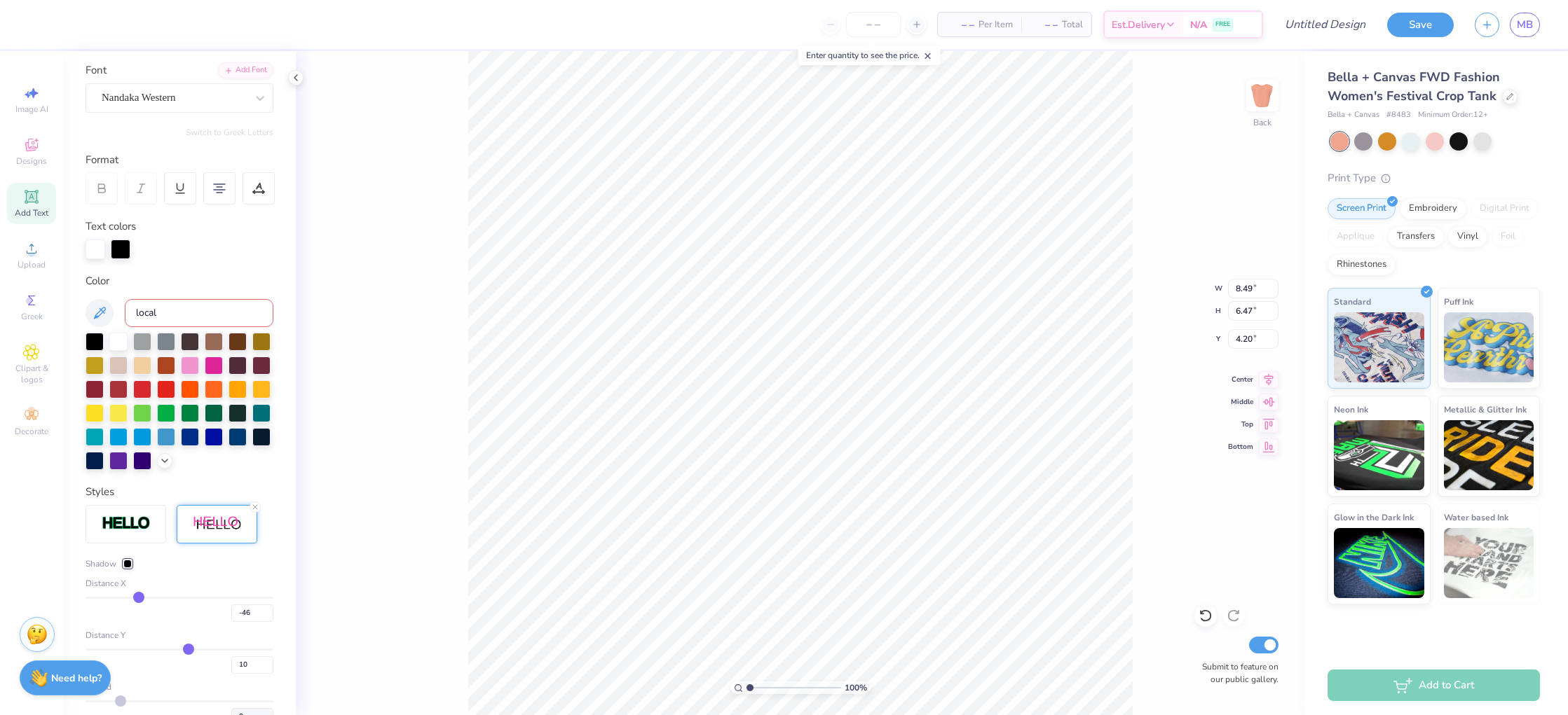
type input "-45"
type input "-44"
type input "-43"
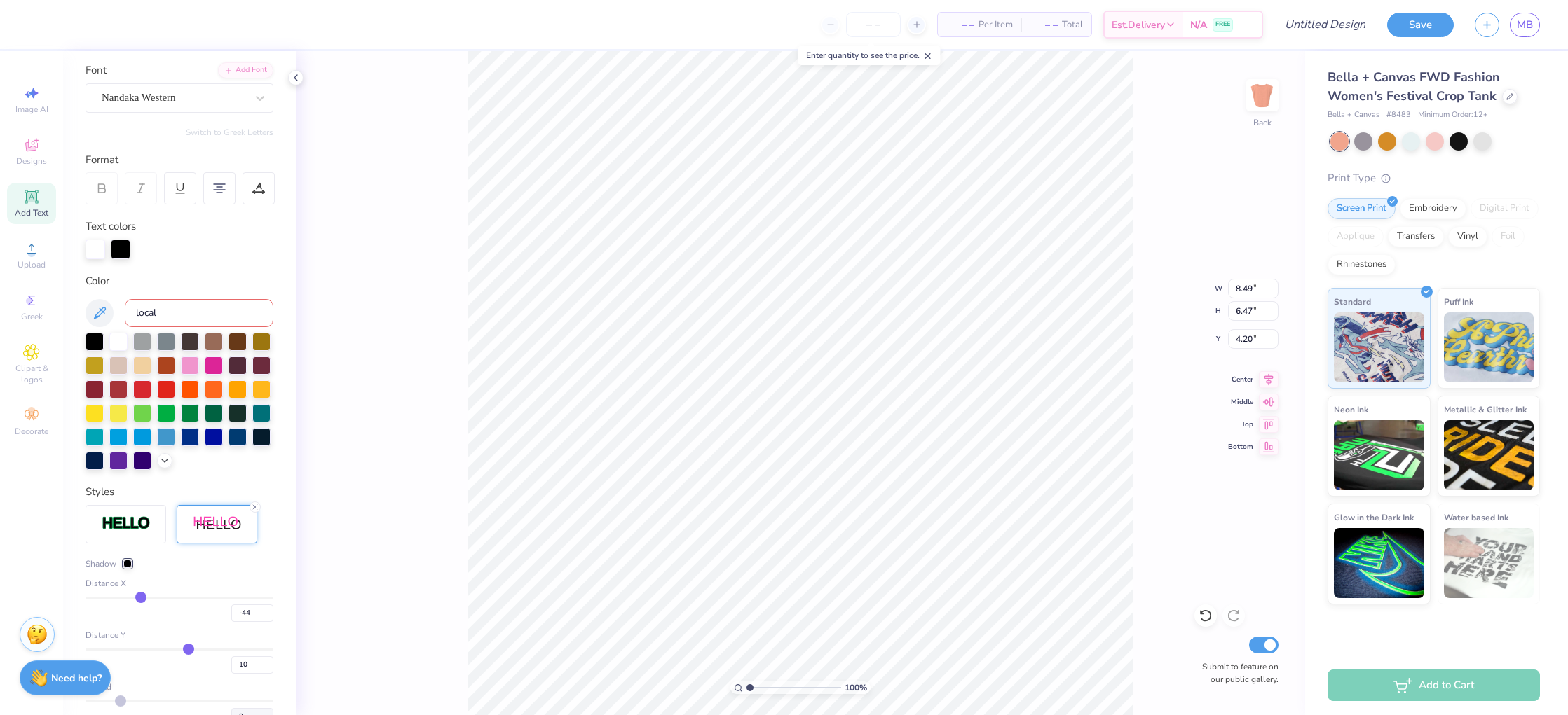
type input "-43"
type input "-42"
type input "-40"
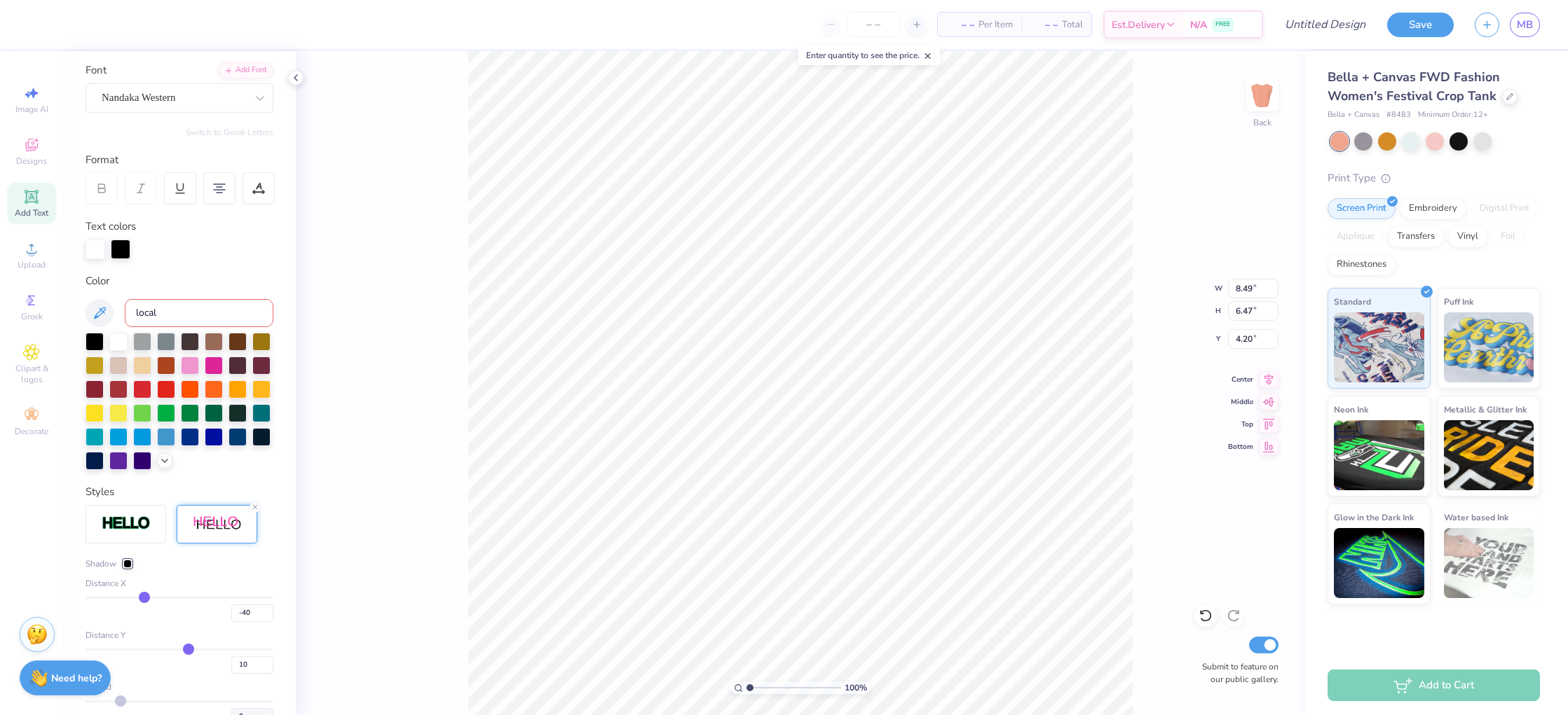
type input "-39"
type input "-37"
type input "-36"
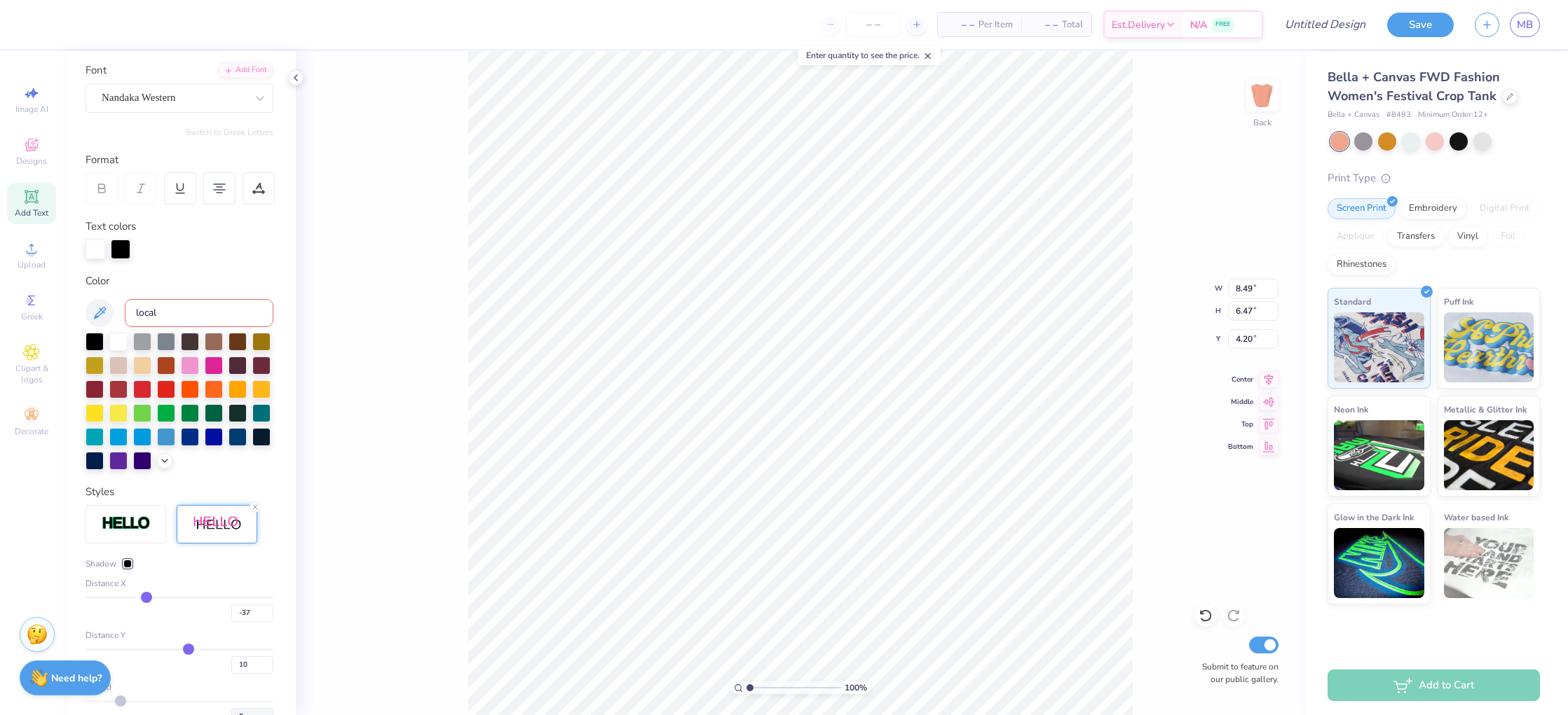
type input "-36"
type input "-35"
type input "-34"
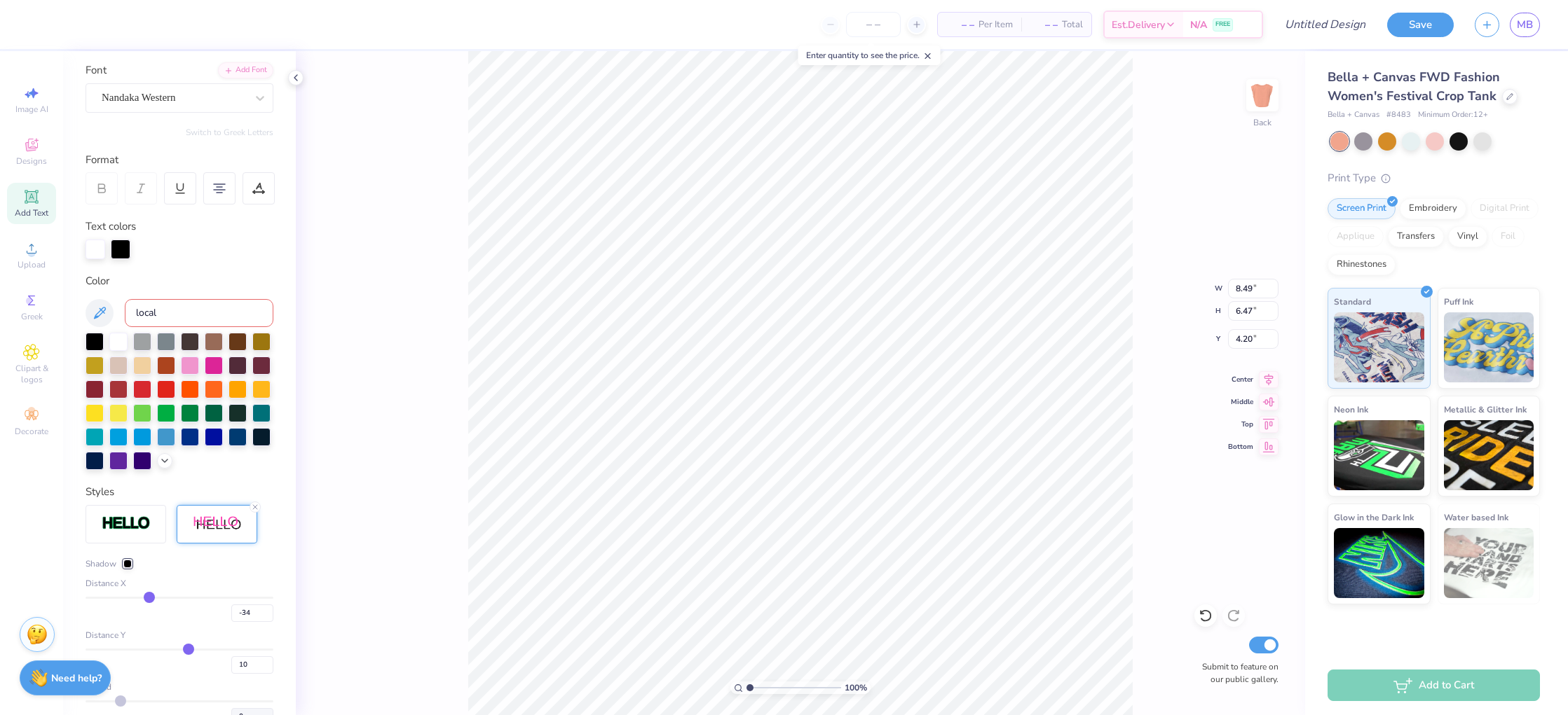
type input "-31"
type input "-28"
type input "-24"
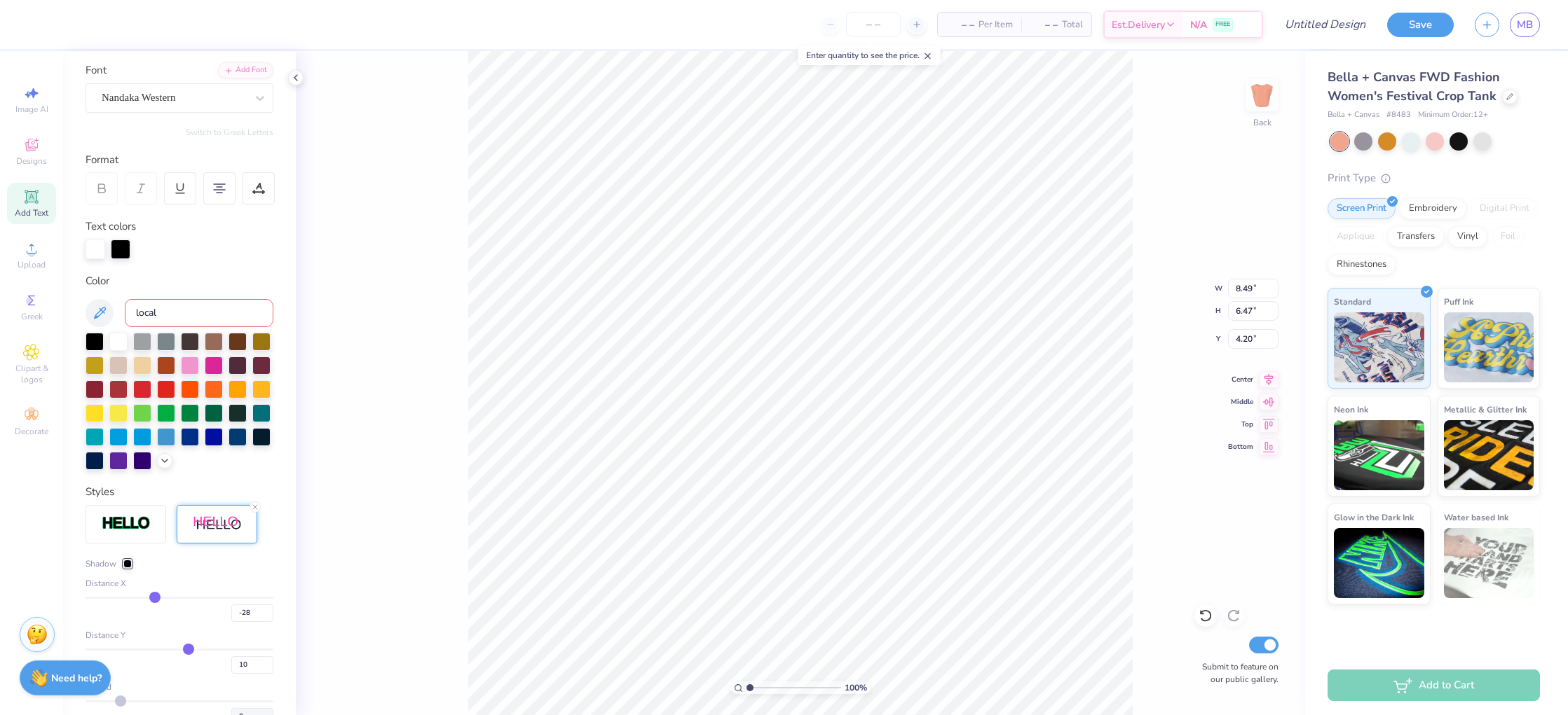
type input "-24"
type input "-20"
type input "-17"
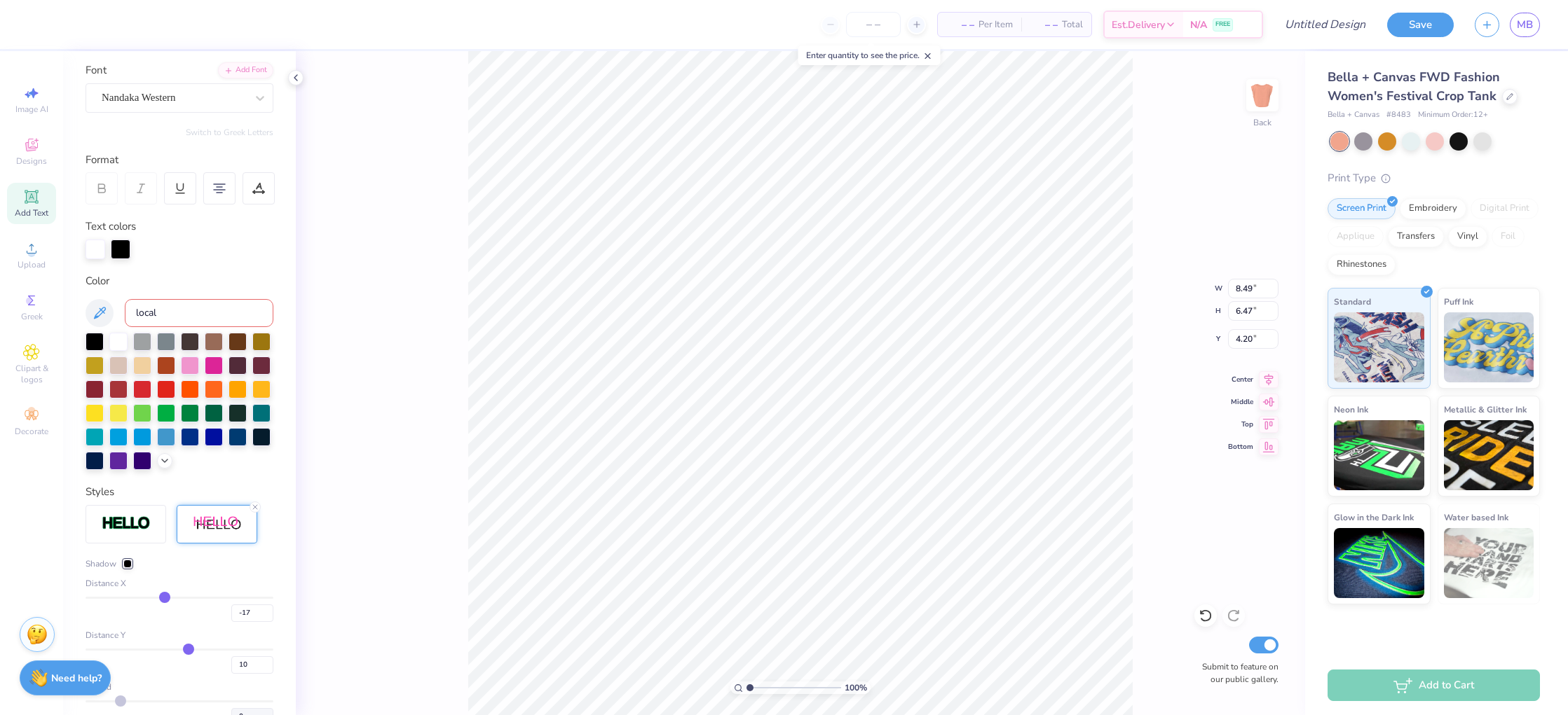
type input "-15"
type input "-13"
drag, startPoint x: 124, startPoint y: 600, endPoint x: 168, endPoint y: 598, distance: 44.0
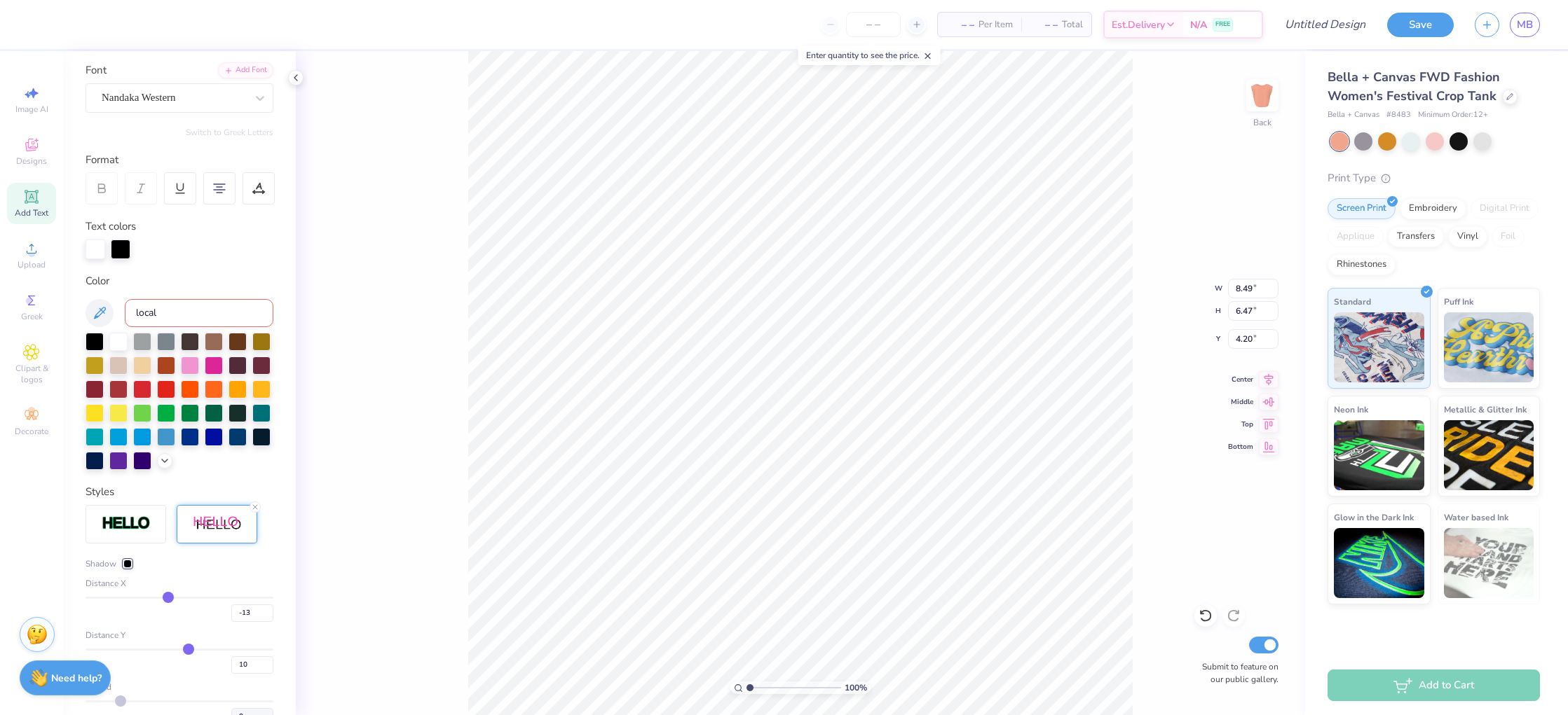
click at [168, 598] on input "range" at bounding box center [179, 597] width 188 height 2
type input "-12"
type input "-9"
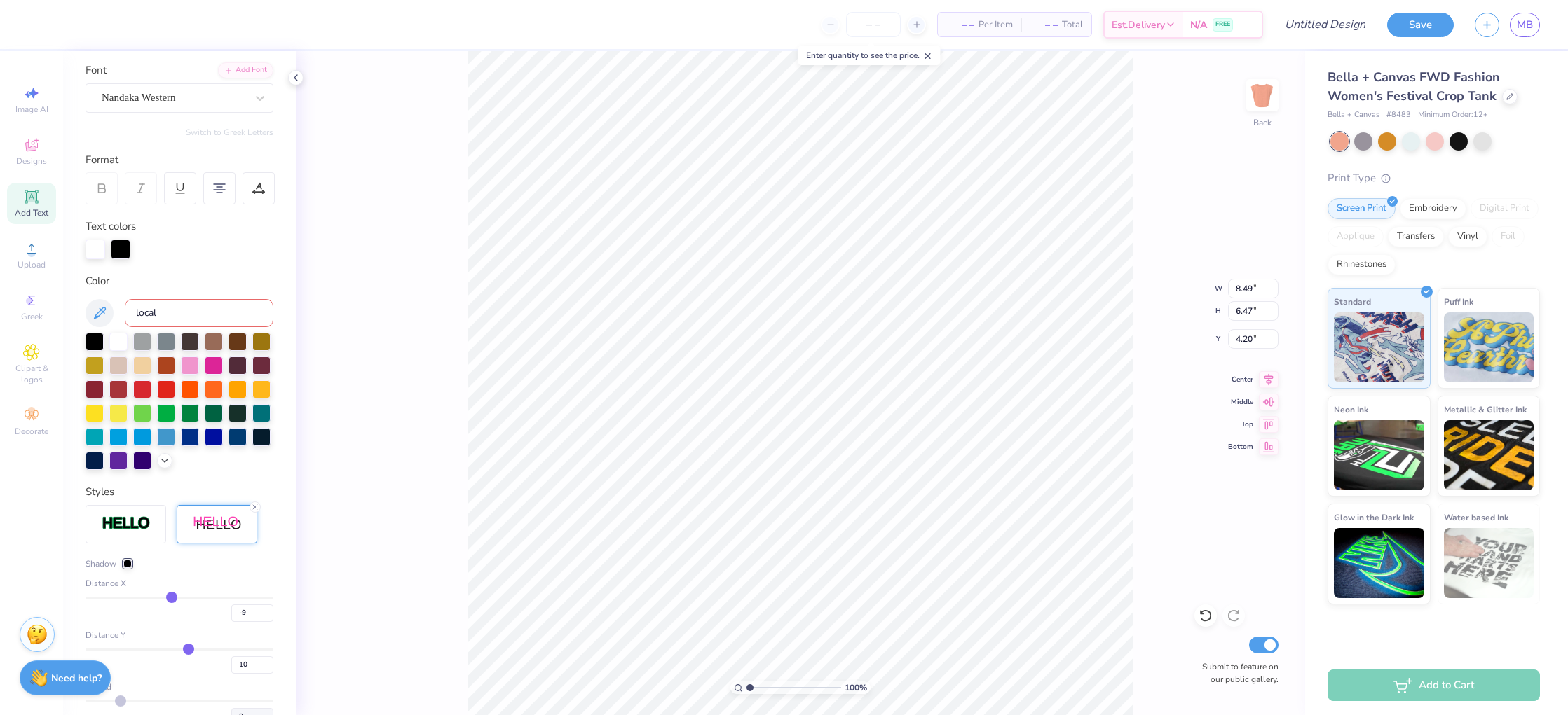
type input "-6"
type input "-4"
drag, startPoint x: 168, startPoint y: 598, endPoint x: 175, endPoint y: 598, distance: 7.0
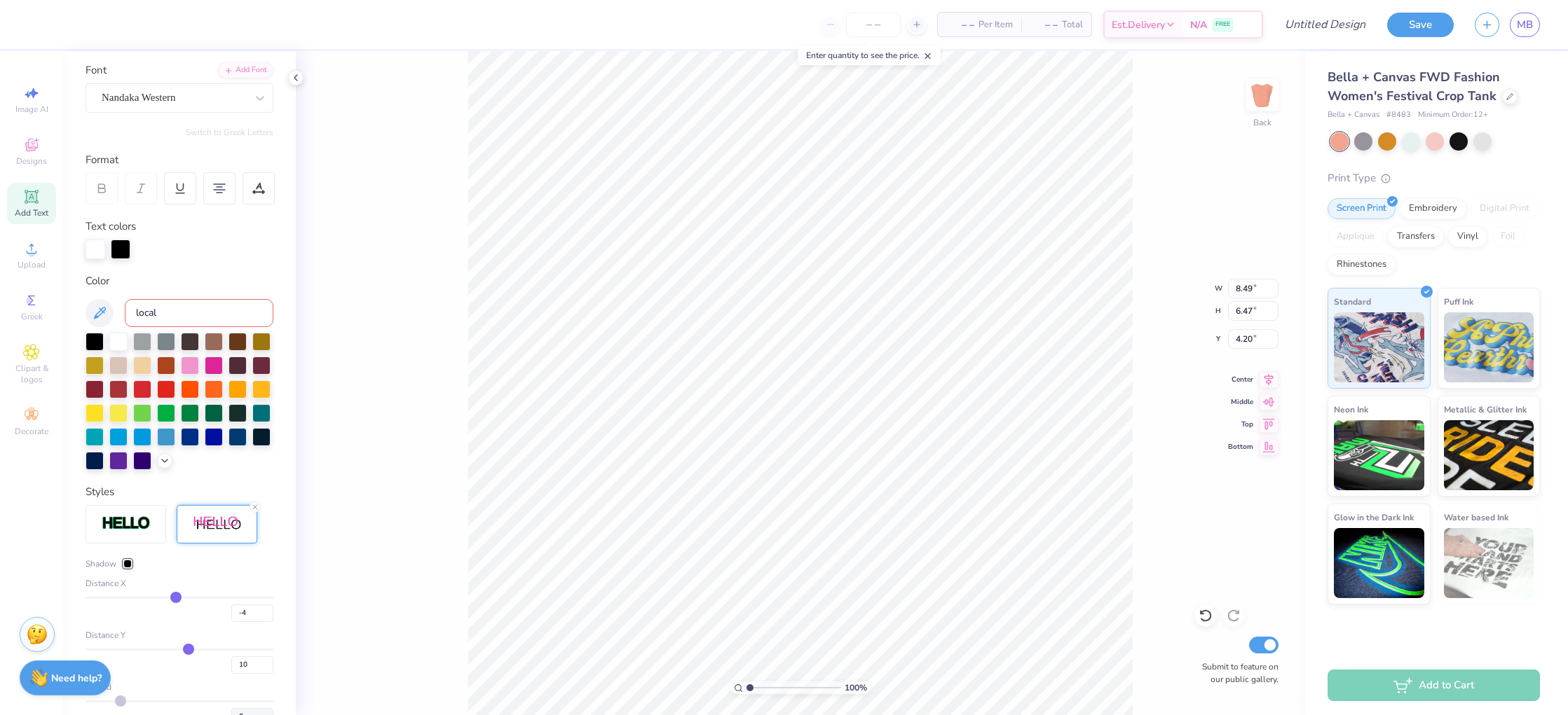
type input "-4"
click at [175, 598] on input "range" at bounding box center [179, 597] width 188 height 2
type input "6"
type input "5"
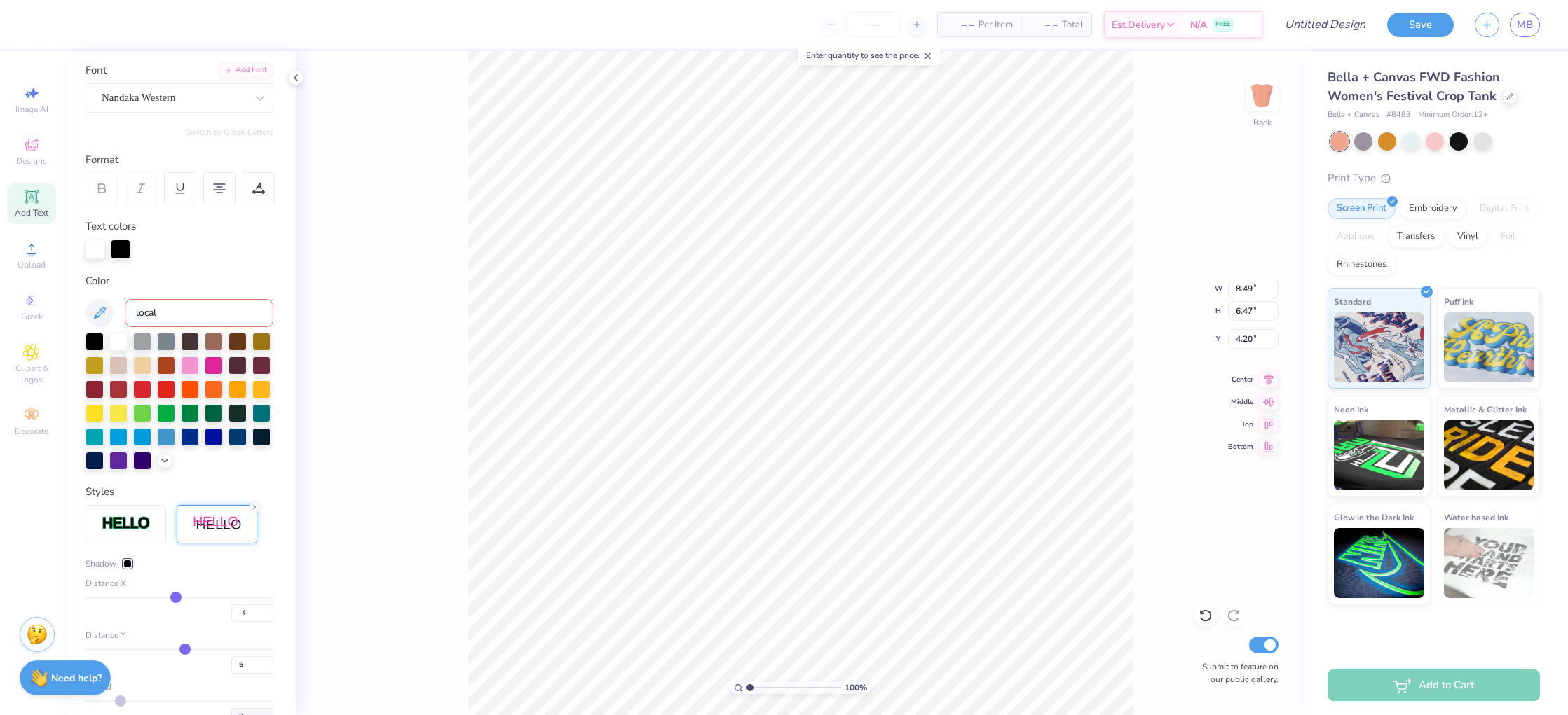
type input "5"
type input "4"
type input "3"
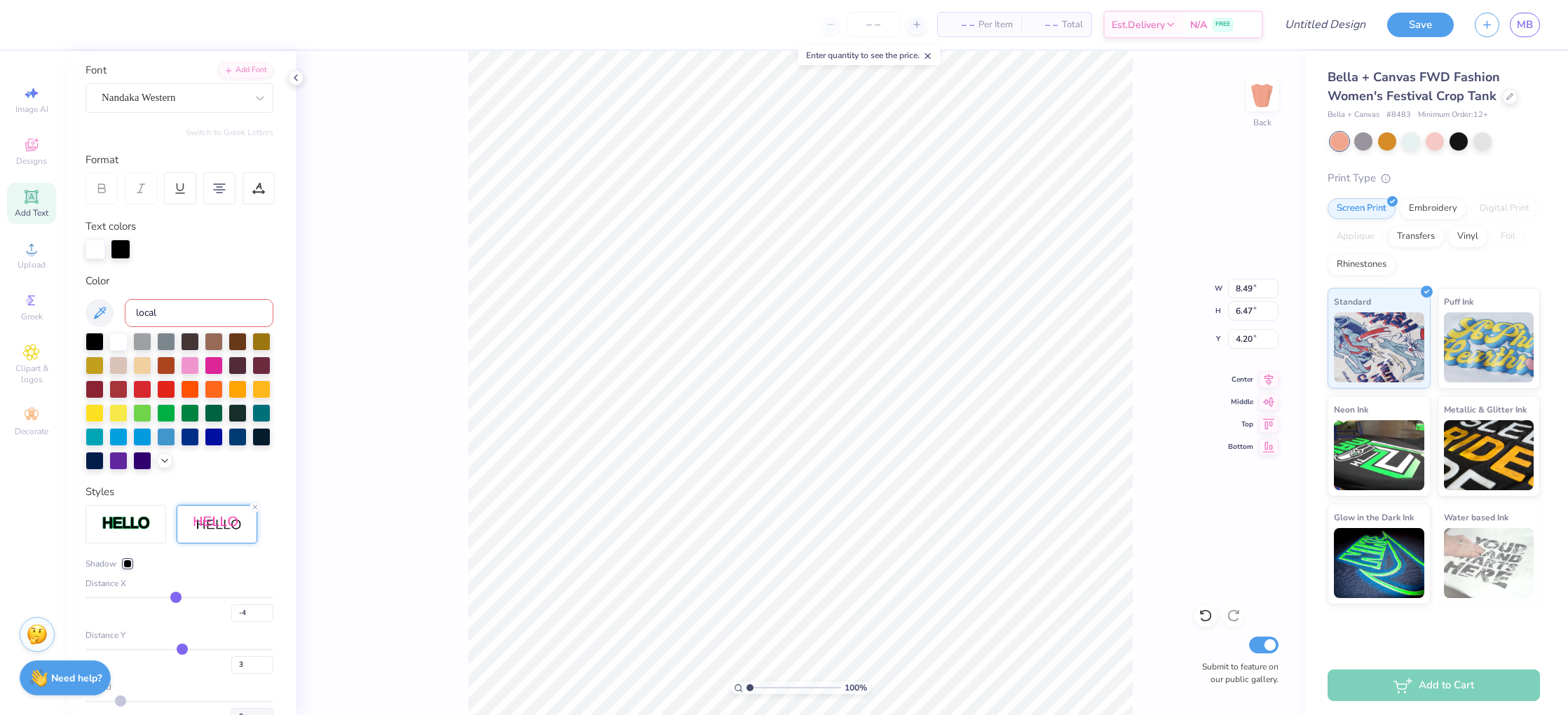
type input "1"
type input "-1"
type input "-3"
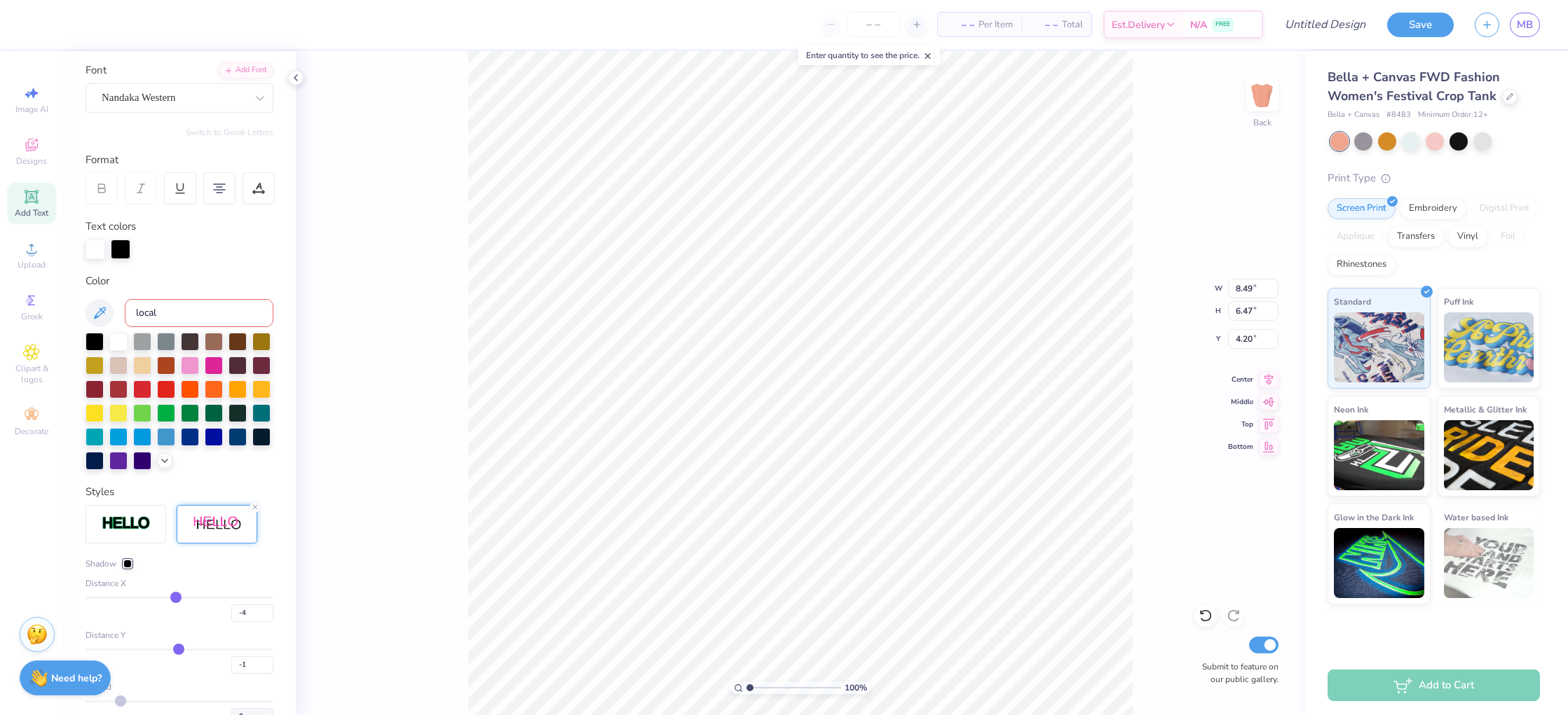
type input "-3"
type input "-4"
type input "-5"
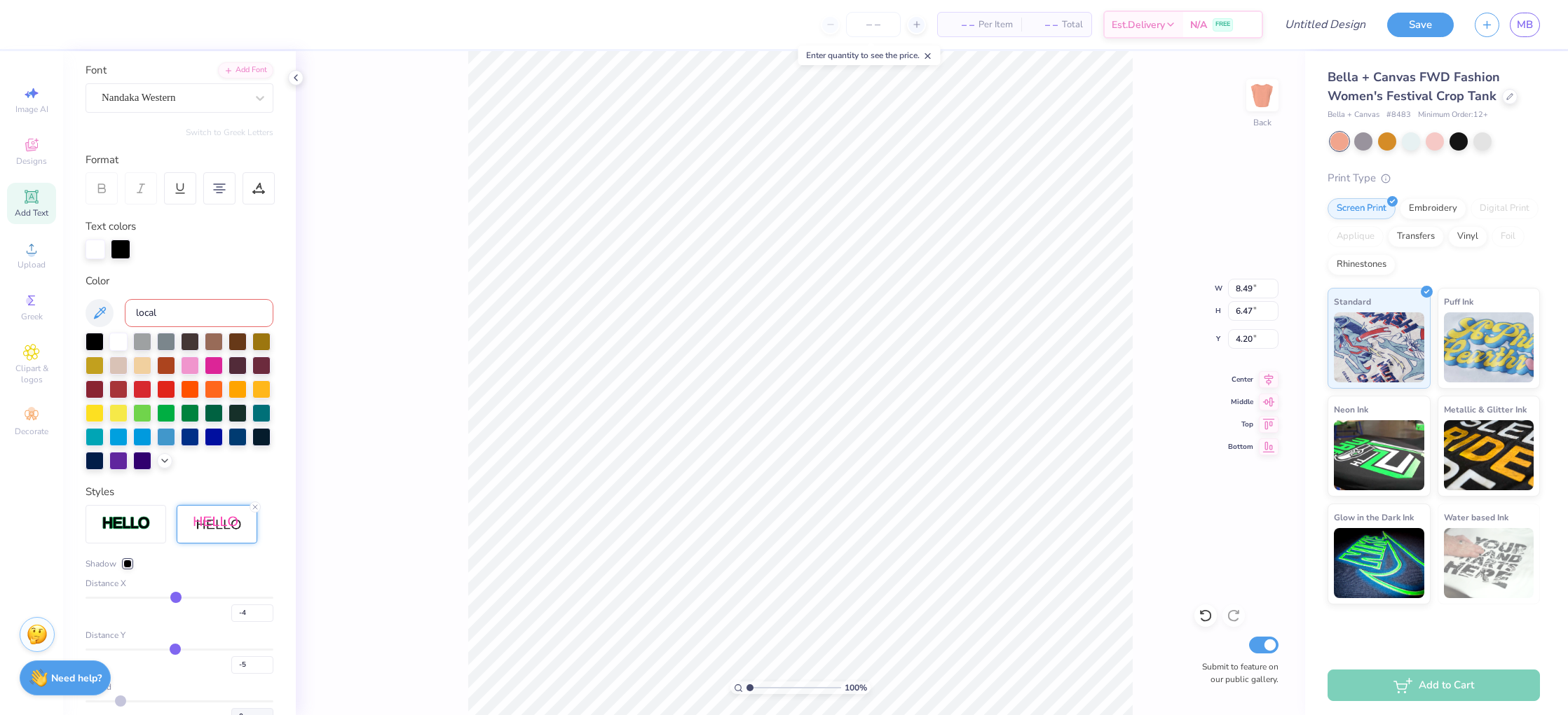
type input "-6"
type input "-7"
type input "-9"
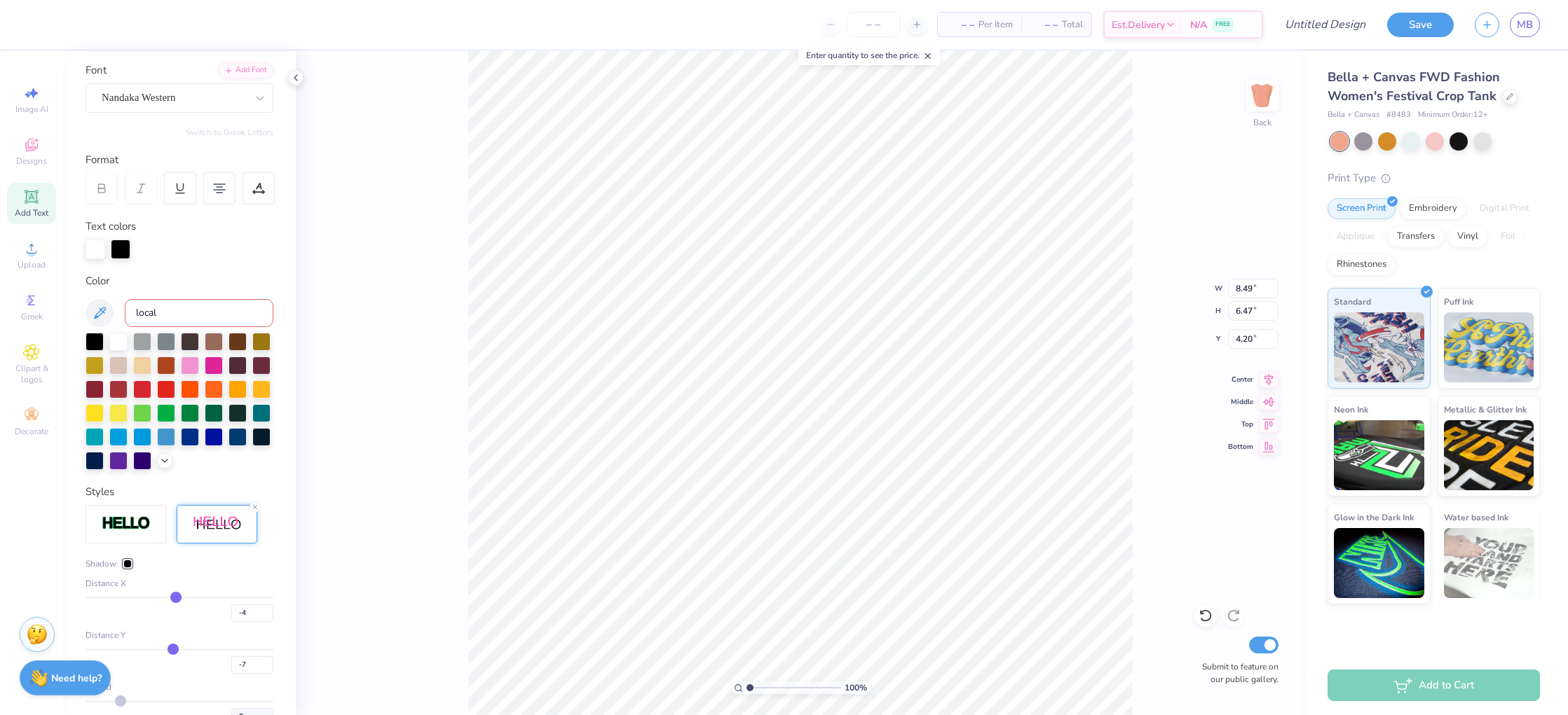
type input "-9"
type input "-11"
type input "-15"
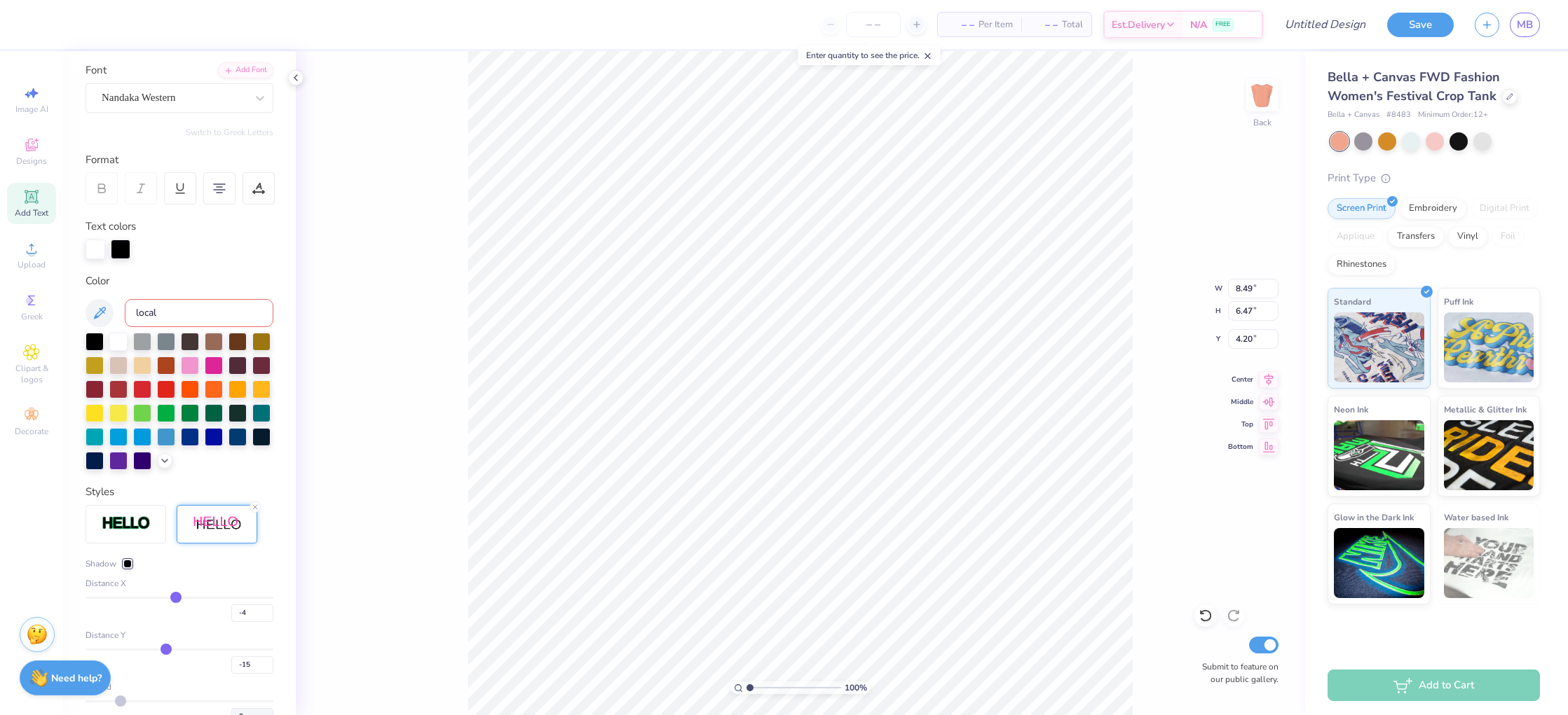
type input "-19"
type input "-23"
type input "-25"
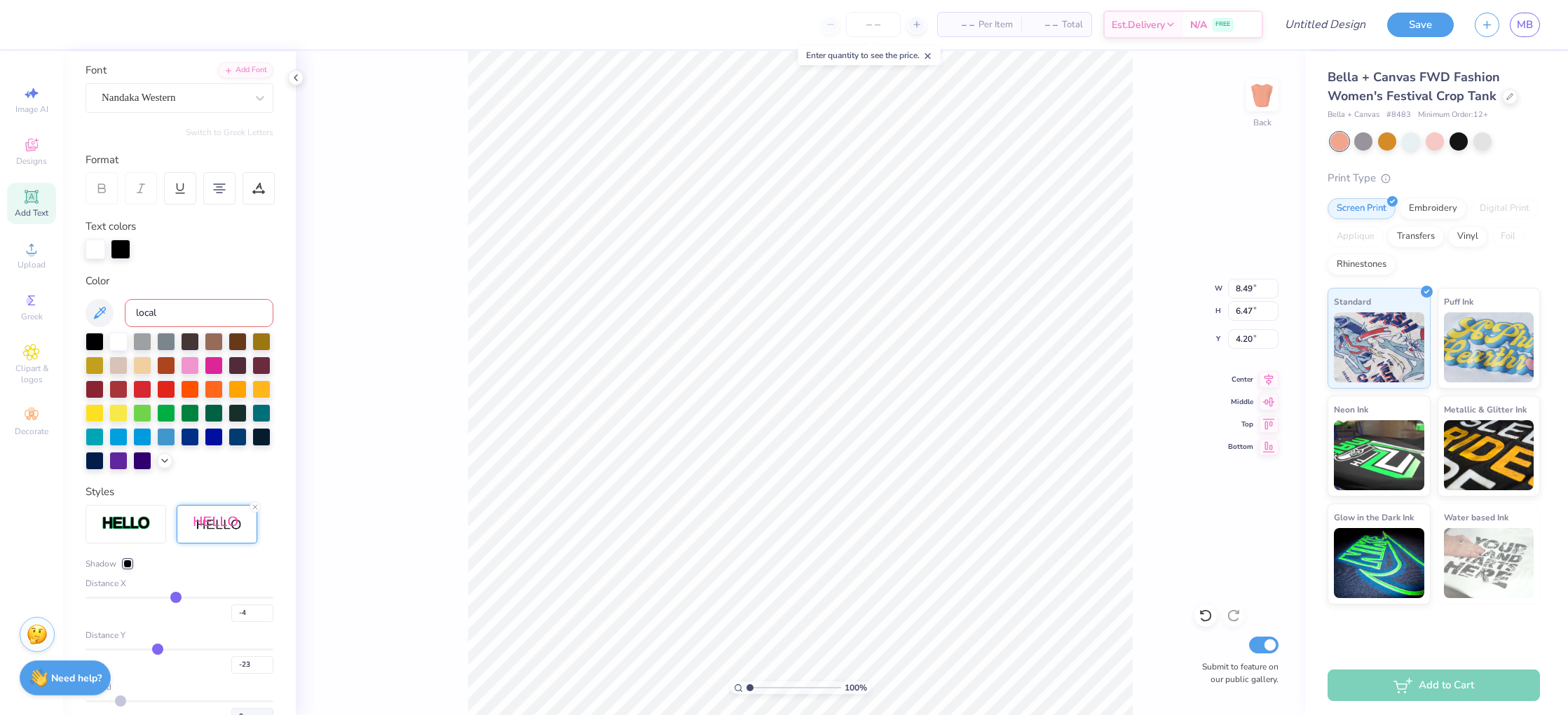
type input "-25"
type input "-27"
type input "-28"
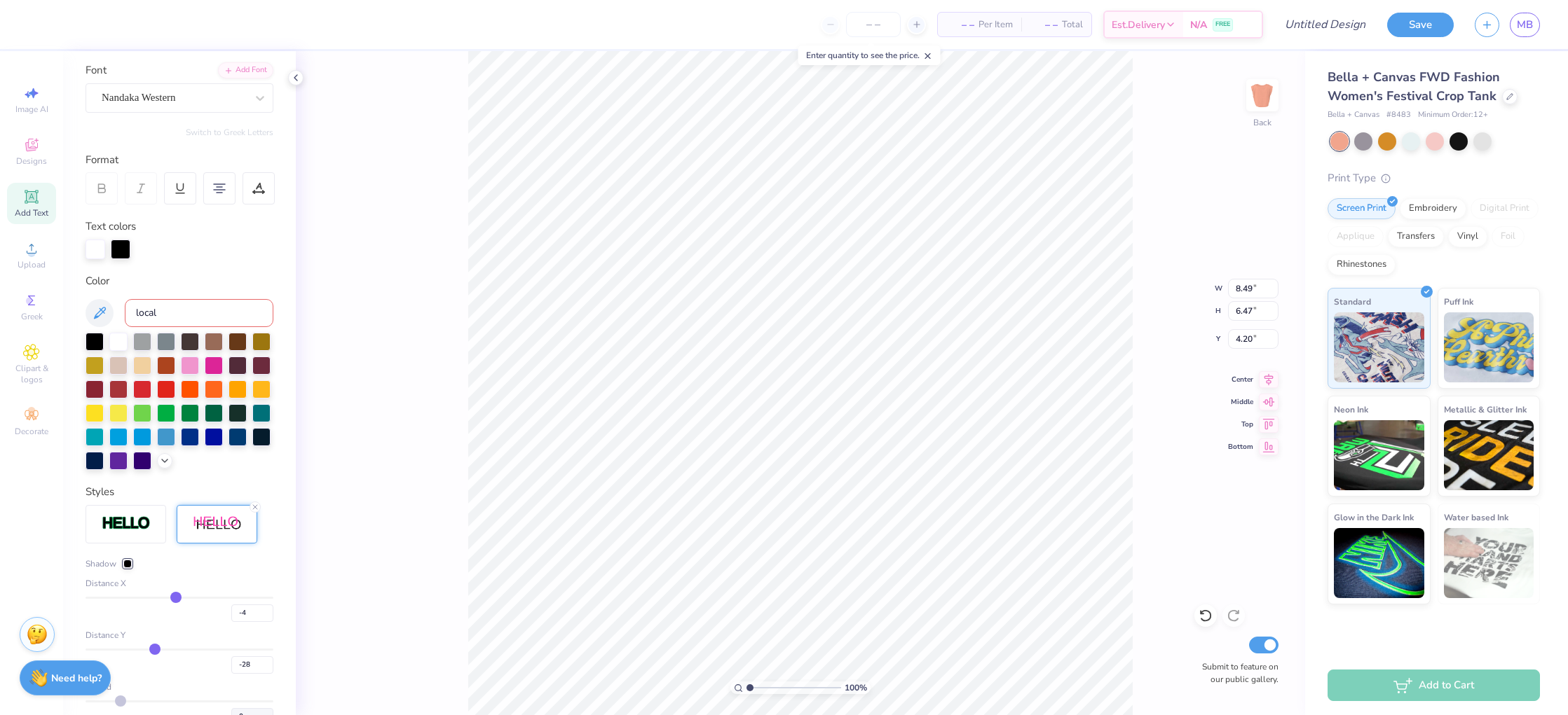
type input "-29"
drag, startPoint x: 185, startPoint y: 650, endPoint x: 149, endPoint y: 651, distance: 36.0
click at [149, 651] on input "range" at bounding box center [179, 650] width 188 height 2
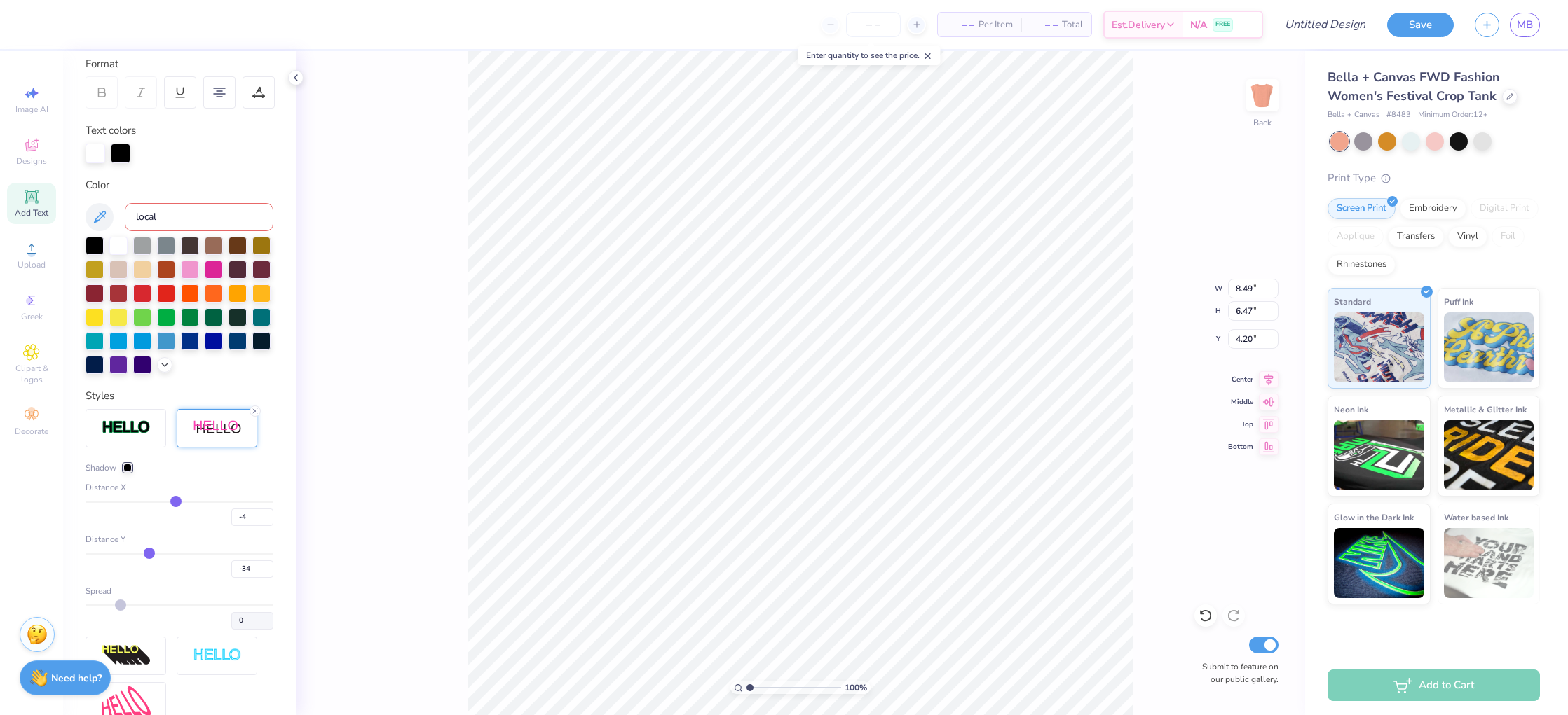
scroll to position [213, 0]
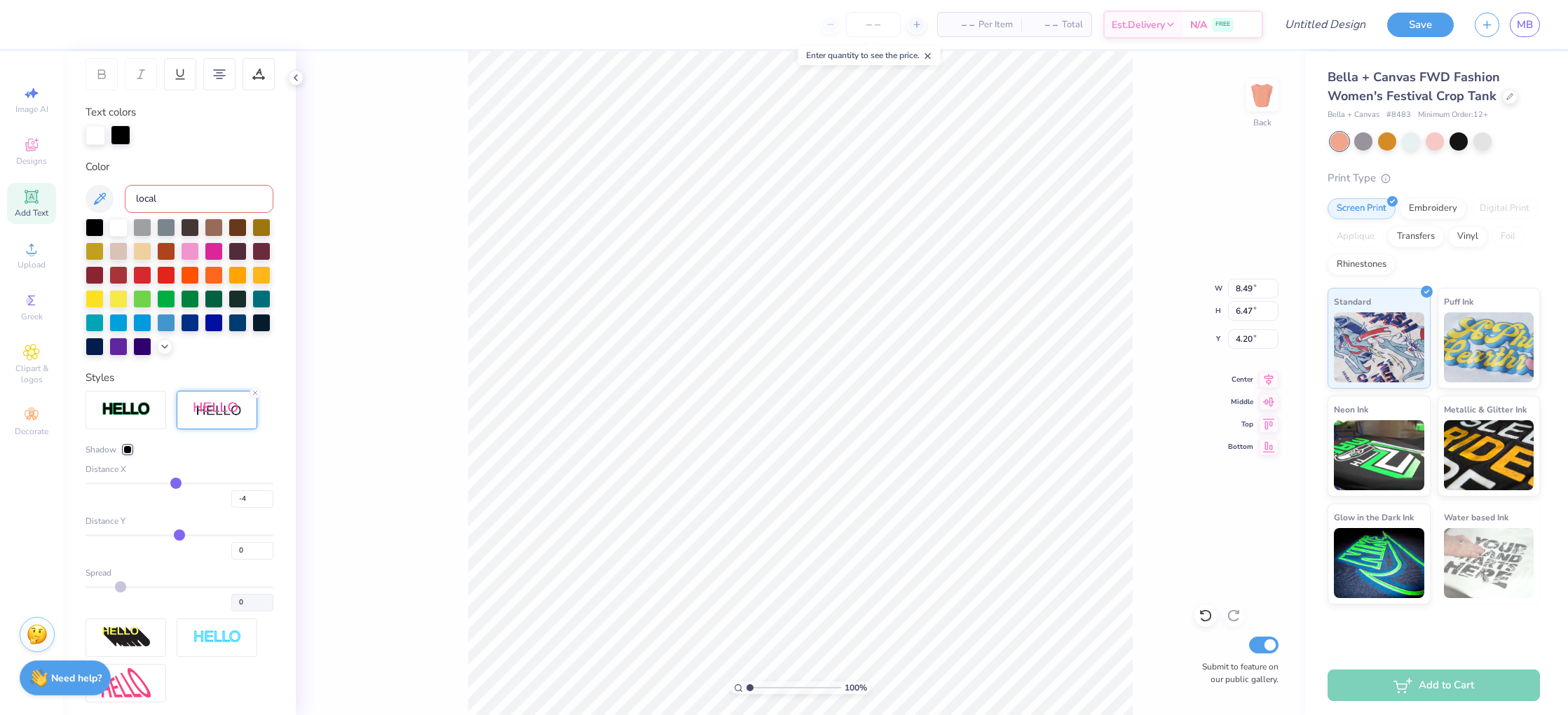
drag, startPoint x: 149, startPoint y: 534, endPoint x: 178, endPoint y: 535, distance: 29.0
click at [178, 535] on input "range" at bounding box center [179, 536] width 188 height 2
click at [175, 535] on input "range" at bounding box center [179, 536] width 188 height 2
drag, startPoint x: 175, startPoint y: 535, endPoint x: 183, endPoint y: 535, distance: 8.0
click at [183, 535] on input "range" at bounding box center [179, 536] width 188 height 2
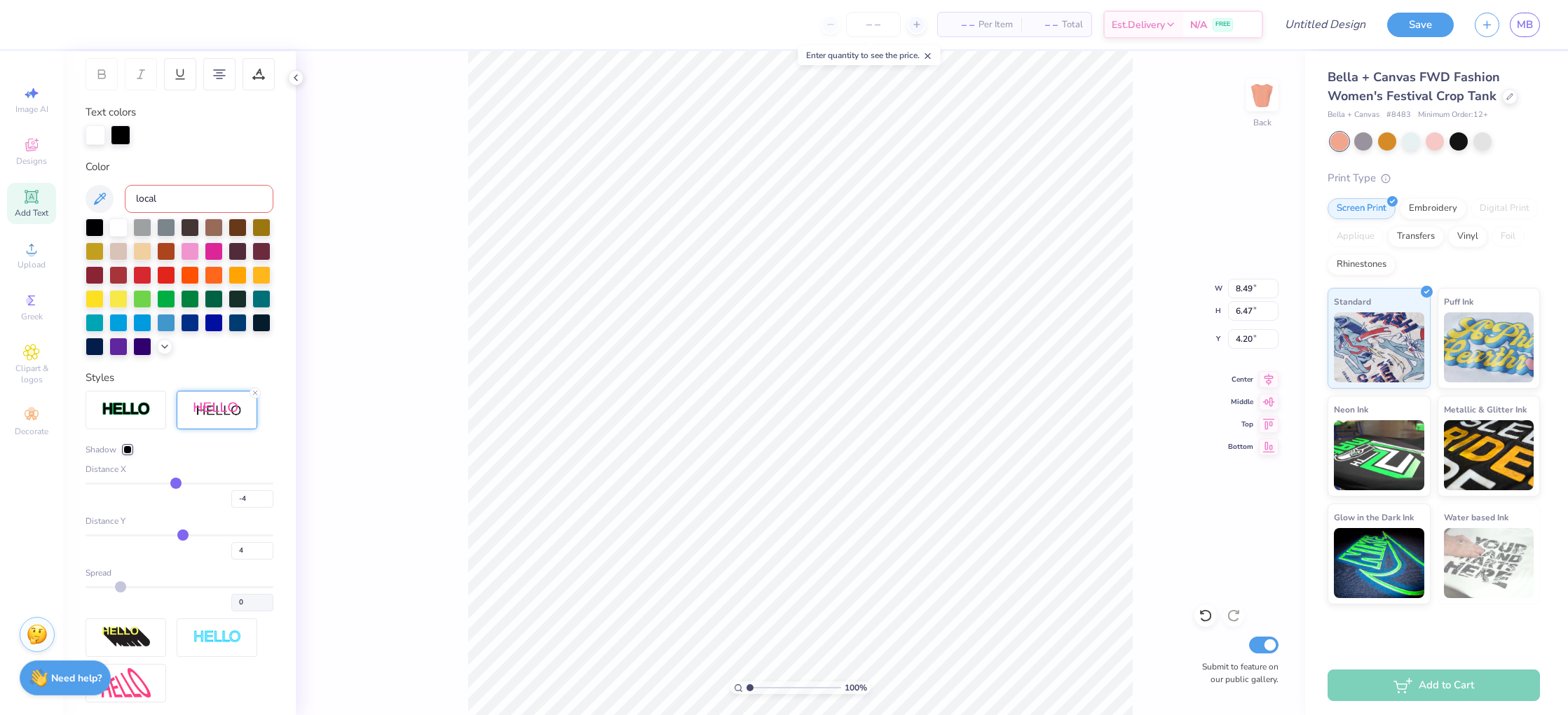
drag, startPoint x: 116, startPoint y: 586, endPoint x: 132, endPoint y: 586, distance: 16.0
click at [132, 587] on div "0" at bounding box center [179, 599] width 188 height 25
drag, startPoint x: 116, startPoint y: 587, endPoint x: 171, endPoint y: 590, distance: 55.1
click at [171, 590] on div "0" at bounding box center [179, 599] width 188 height 25
drag, startPoint x: 117, startPoint y: 588, endPoint x: 99, endPoint y: 585, distance: 18.2
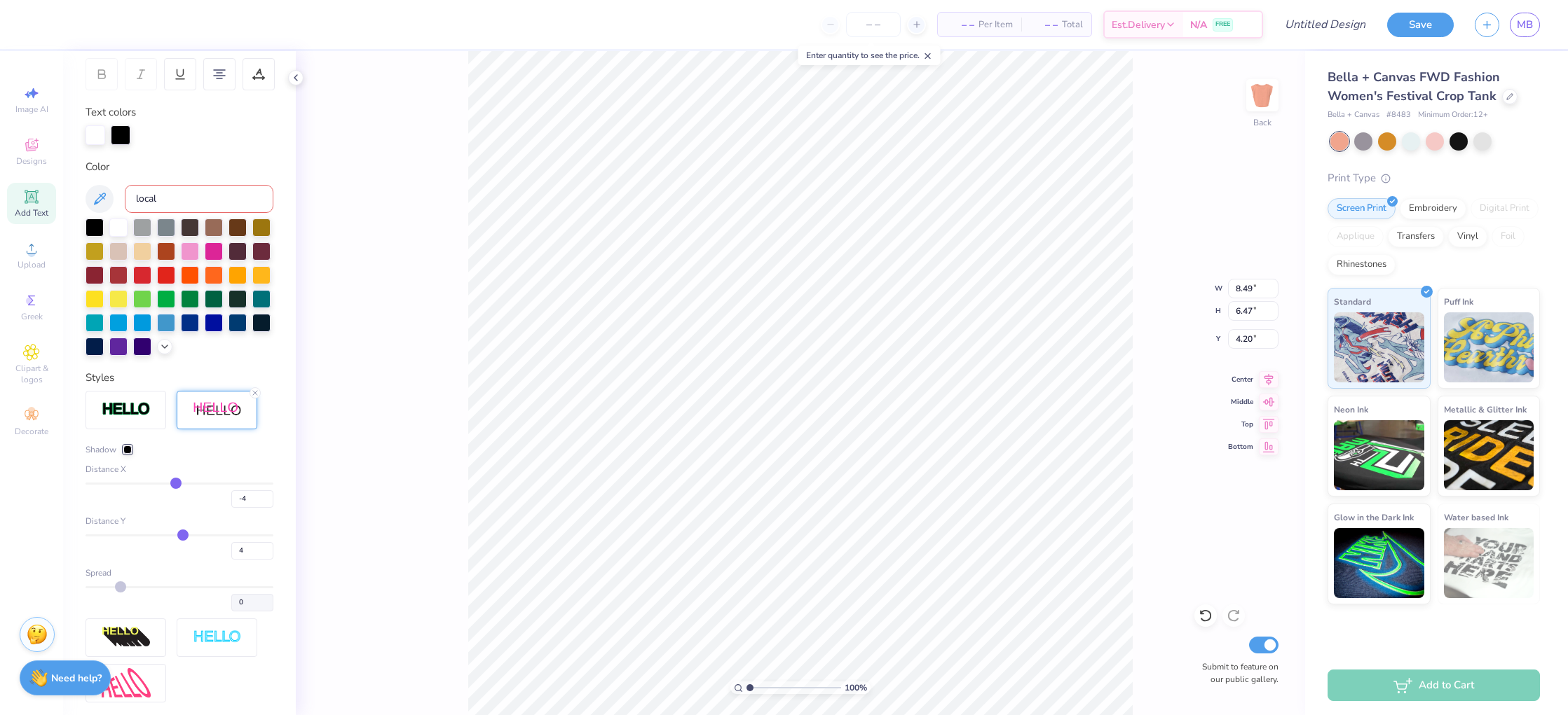
click at [99, 587] on div "0" at bounding box center [179, 599] width 188 height 25
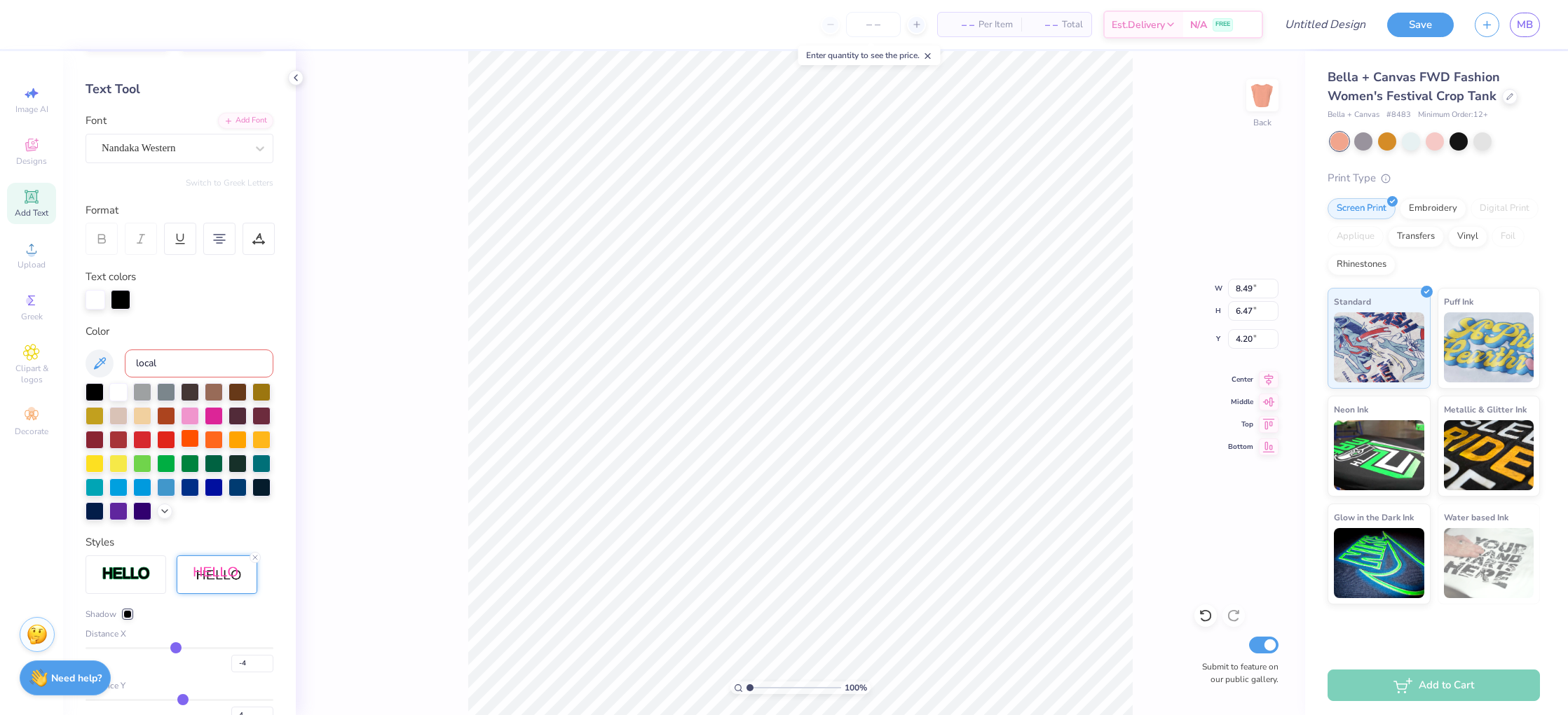
scroll to position [45, 0]
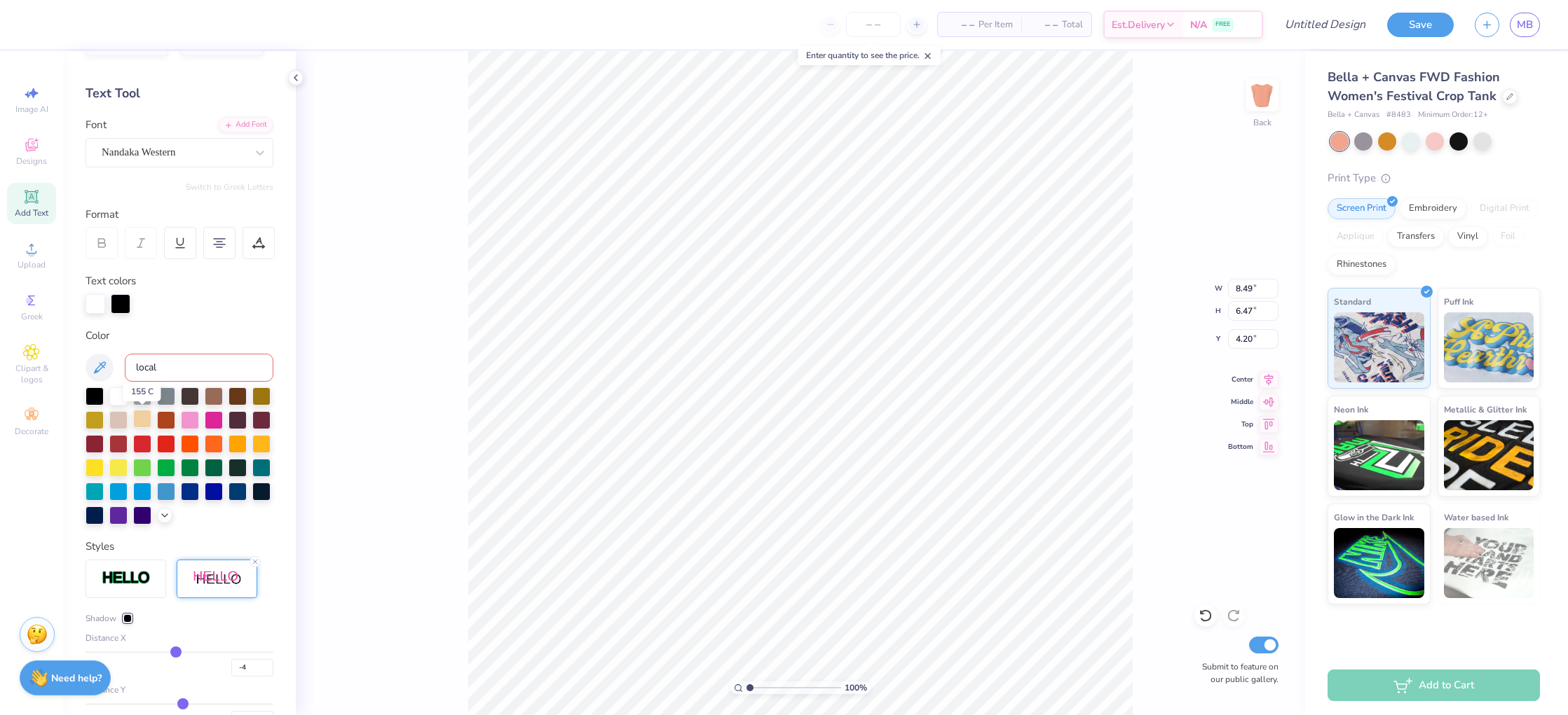
click at [143, 417] on div at bounding box center [142, 419] width 18 height 18
click at [153, 300] on div at bounding box center [145, 304] width 20 height 20
click at [144, 303] on div at bounding box center [145, 304] width 20 height 20
click at [126, 621] on div at bounding box center [127, 618] width 8 height 8
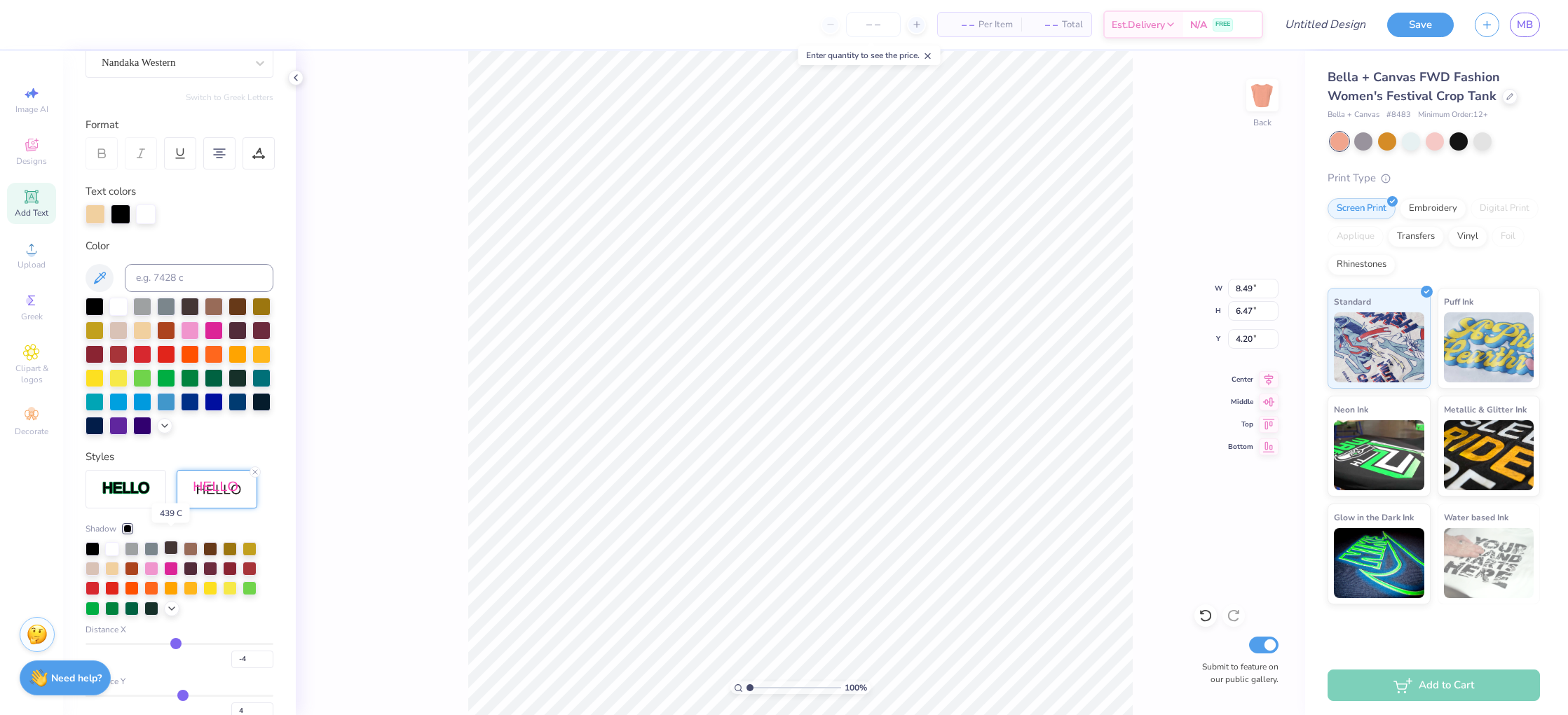
scroll to position [146, 0]
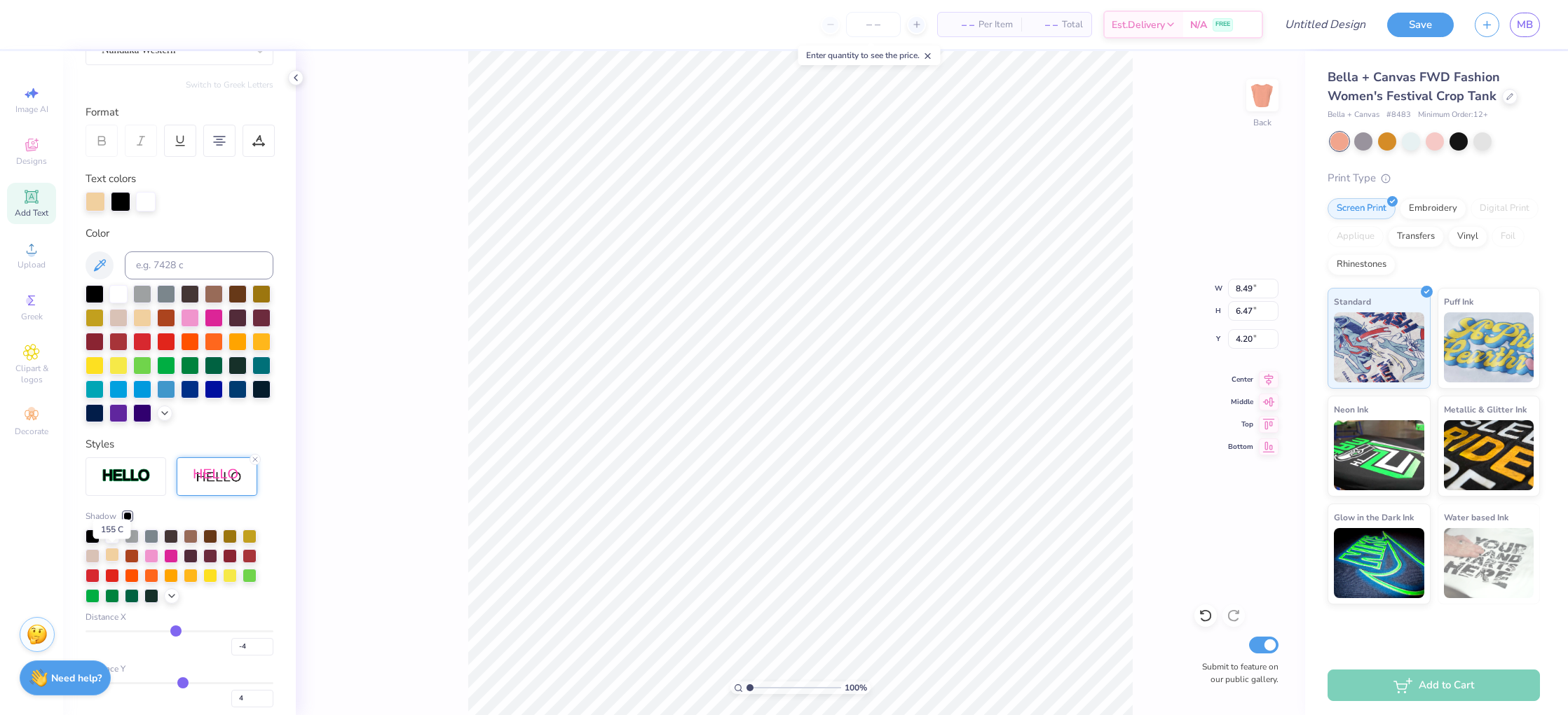
click at [113, 555] on div at bounding box center [112, 555] width 14 height 14
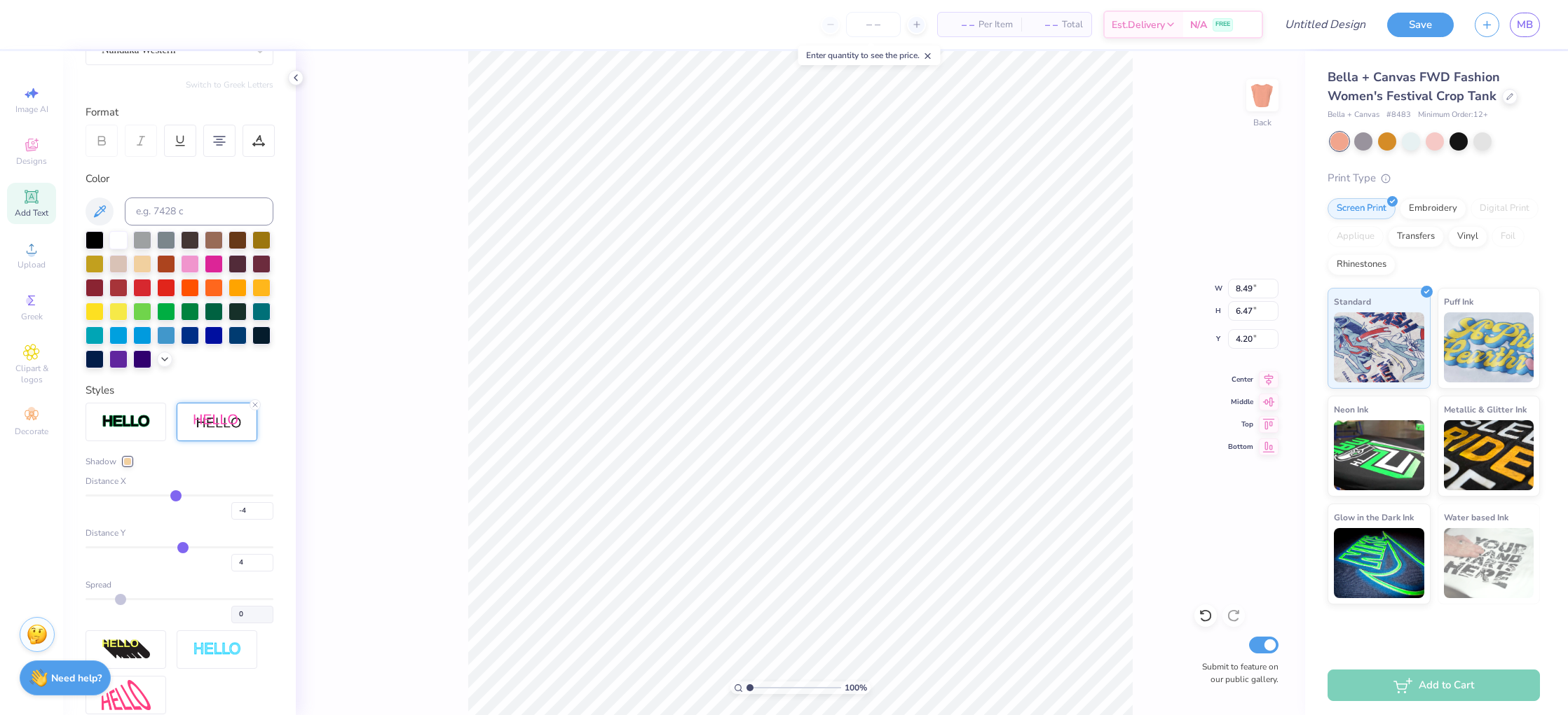
click at [268, 456] on div "Shadow" at bounding box center [179, 462] width 188 height 12
click at [123, 234] on div at bounding box center [119, 239] width 18 height 18
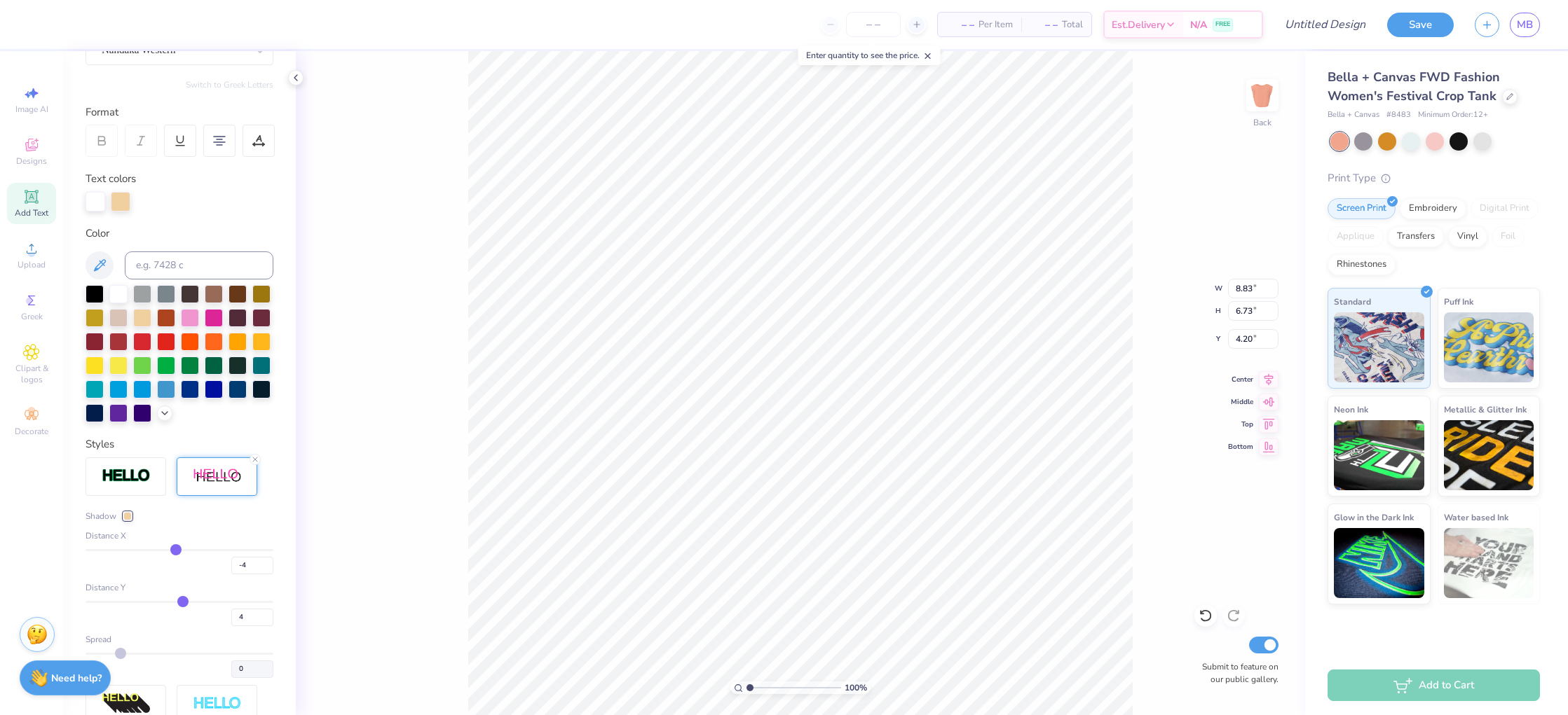
click at [404, 353] on div "100 % Back W 8.83 8.83 " H 6.73 6.73 " Y 4.20 4.20 " Center Middle Top Bottom S…" at bounding box center [800, 382] width 1009 height 664
click at [129, 515] on div at bounding box center [127, 515] width 8 height 8
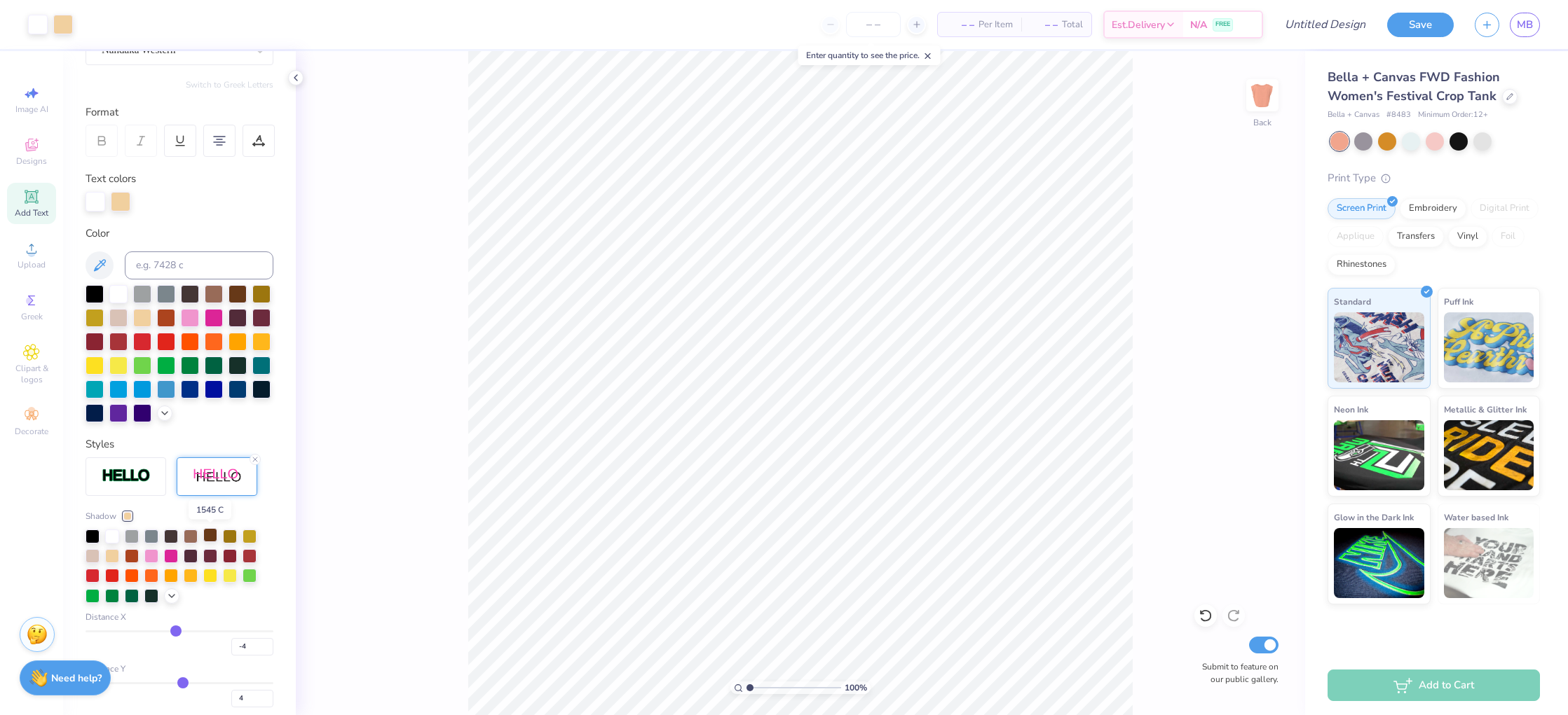
click at [206, 538] on div at bounding box center [210, 535] width 14 height 14
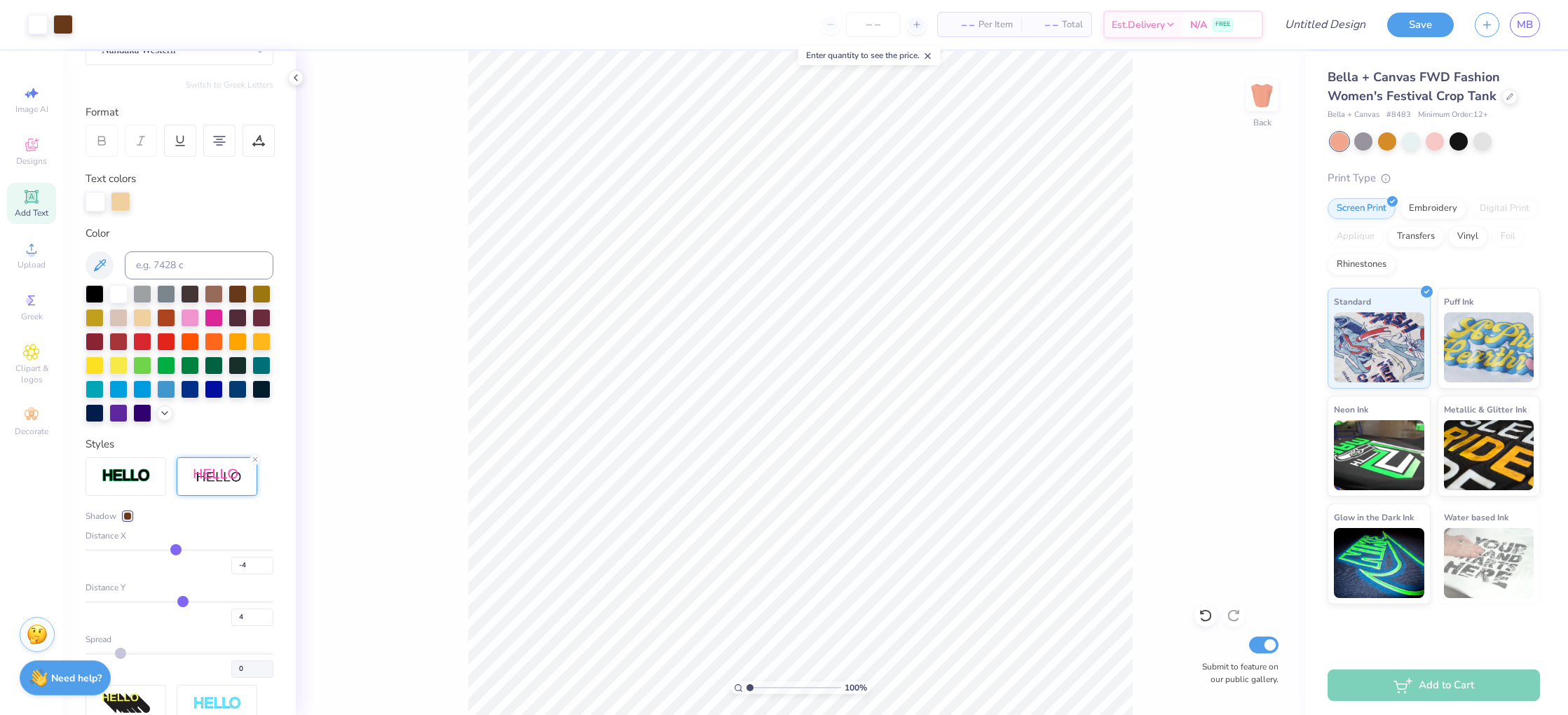
click at [355, 512] on div "100 % Back Submit to feature on our public gallery." at bounding box center [800, 382] width 1009 height 664
click at [350, 509] on div "100 % Back Submit to feature on our public gallery." at bounding box center [800, 382] width 1009 height 664
click at [1254, 439] on div "100 % Back Submit to feature on our public gallery." at bounding box center [800, 382] width 1009 height 664
click at [1399, 22] on button "Save" at bounding box center [1420, 23] width 67 height 25
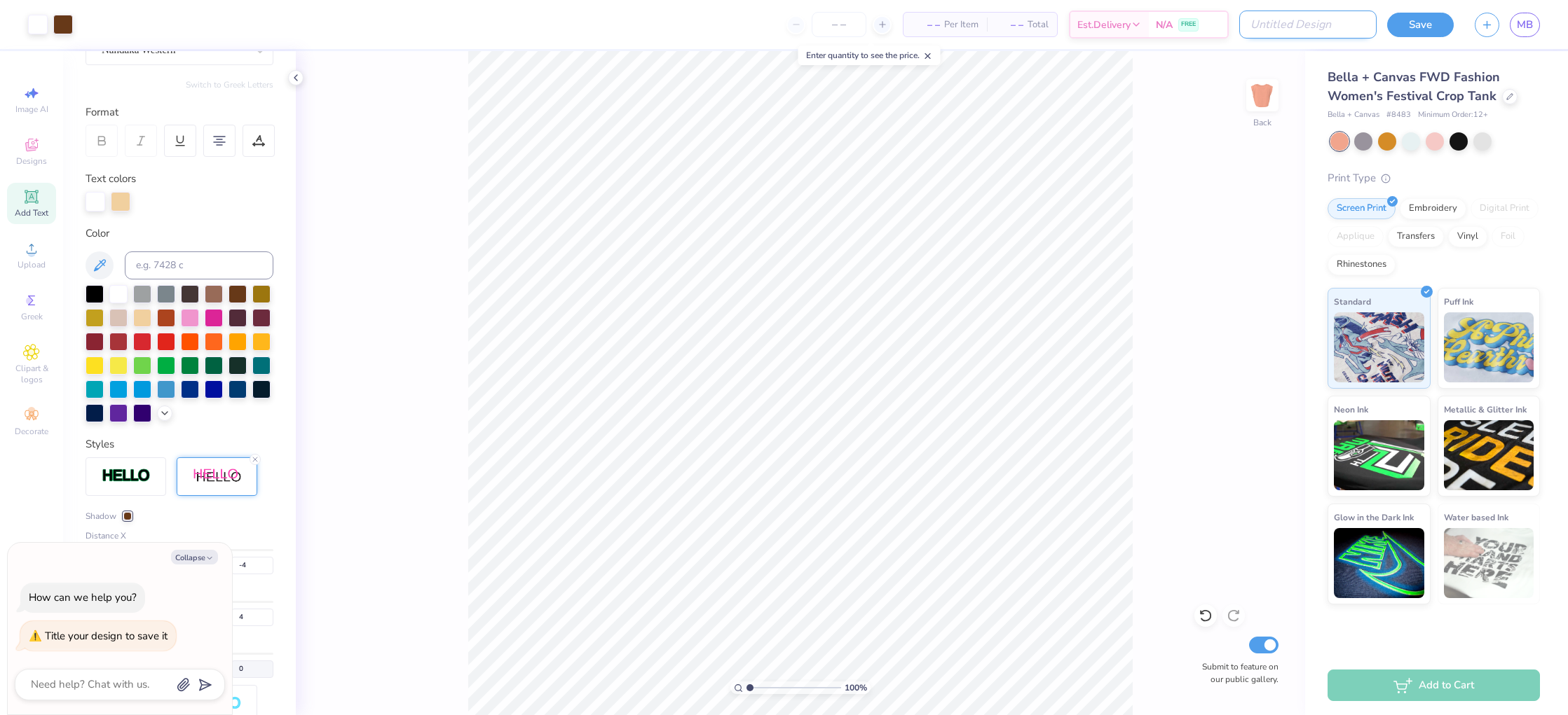
click at [1333, 23] on input "Design Title" at bounding box center [1308, 24] width 137 height 28
click at [1383, 142] on div at bounding box center [1387, 140] width 18 height 18
click at [1457, 139] on div at bounding box center [1458, 140] width 18 height 18
click at [1480, 139] on div at bounding box center [1482, 140] width 18 height 18
click at [1458, 142] on div at bounding box center [1458, 140] width 18 height 18
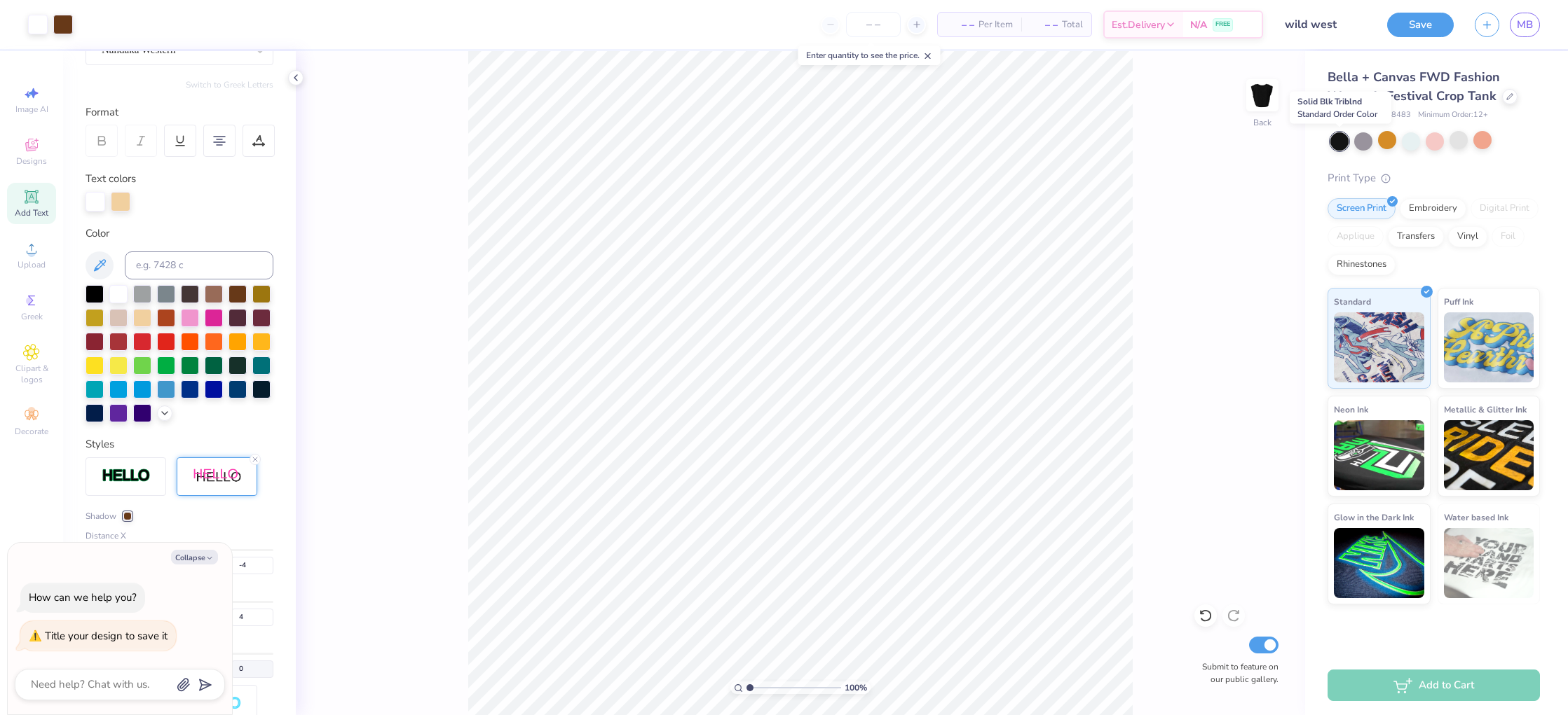
click at [1341, 144] on div at bounding box center [1339, 142] width 18 height 18
click at [1463, 141] on div at bounding box center [1458, 140] width 18 height 18
click at [100, 199] on div at bounding box center [95, 201] width 20 height 20
click at [192, 317] on div at bounding box center [190, 316] width 18 height 18
click at [152, 265] on input at bounding box center [199, 265] width 149 height 28
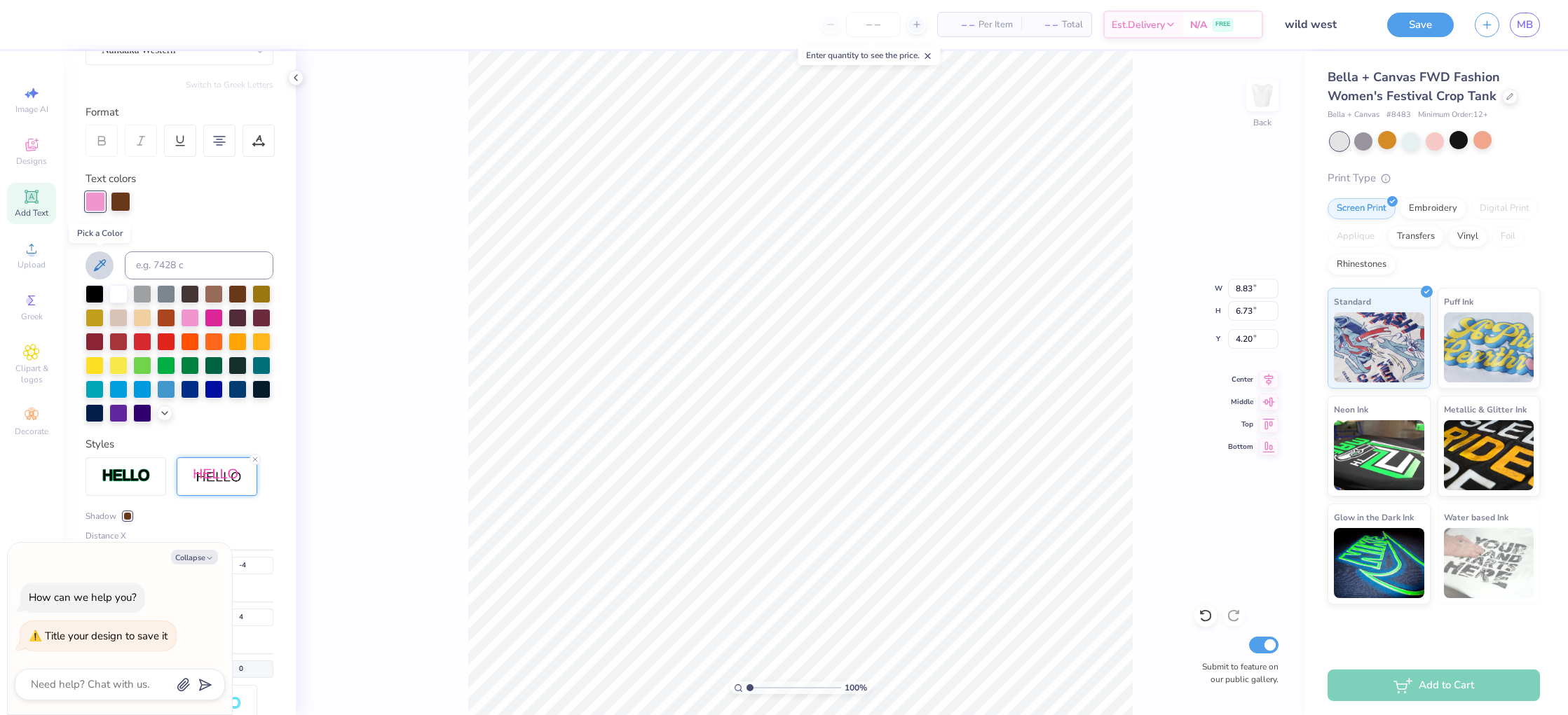
click at [101, 265] on icon at bounding box center [99, 265] width 17 height 17
click at [173, 411] on div at bounding box center [179, 354] width 188 height 137
click at [169, 413] on icon at bounding box center [164, 412] width 12 height 12
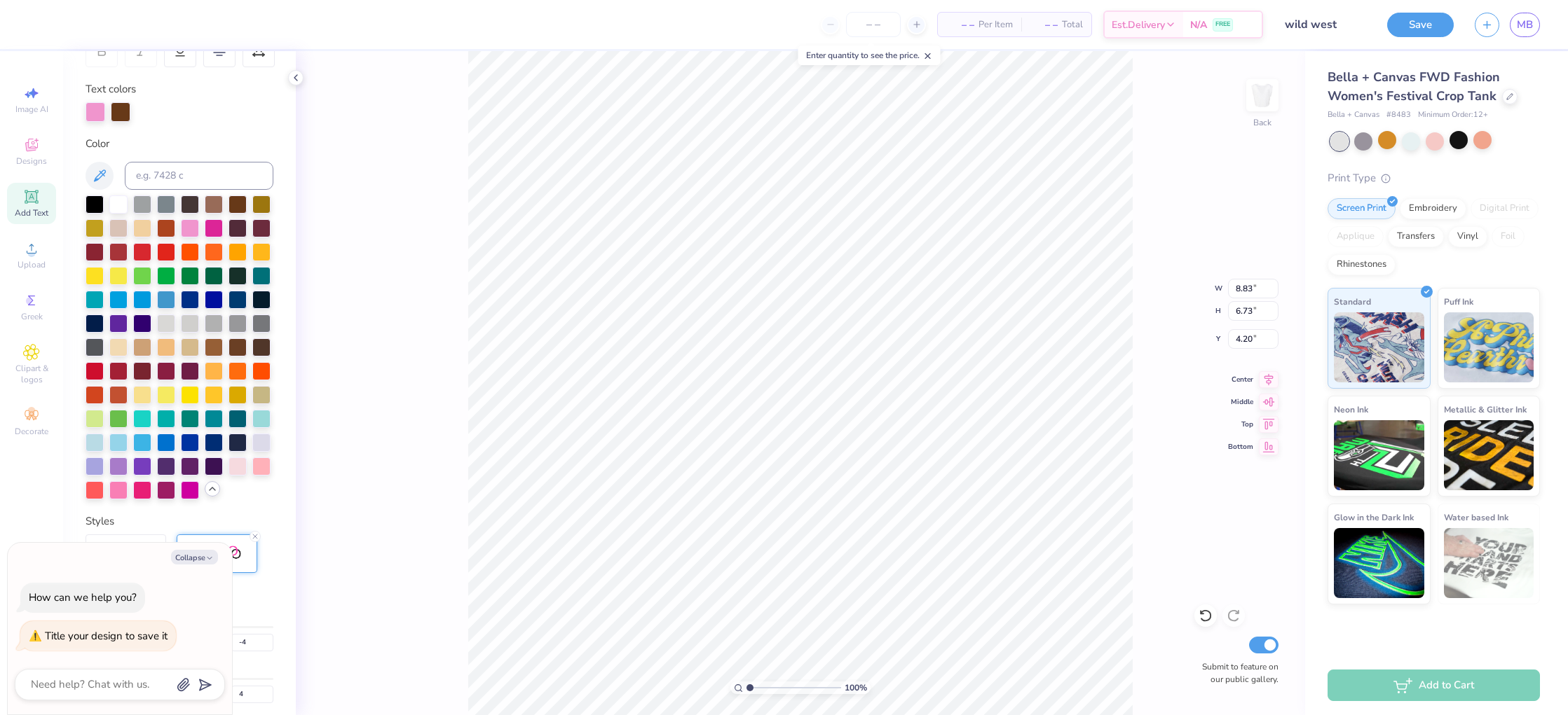
scroll to position [0, 0]
